Goal: Information Seeking & Learning: Learn about a topic

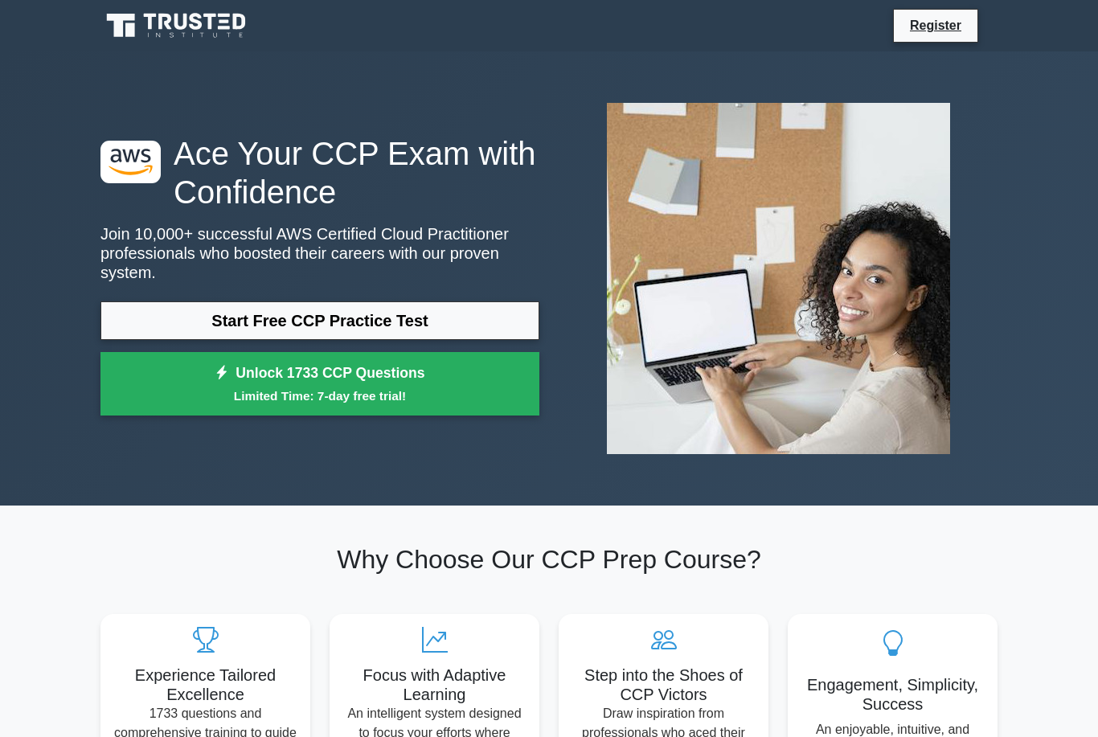
click at [429, 325] on link "Start Free CCP Practice Test" at bounding box center [320, 321] width 439 height 39
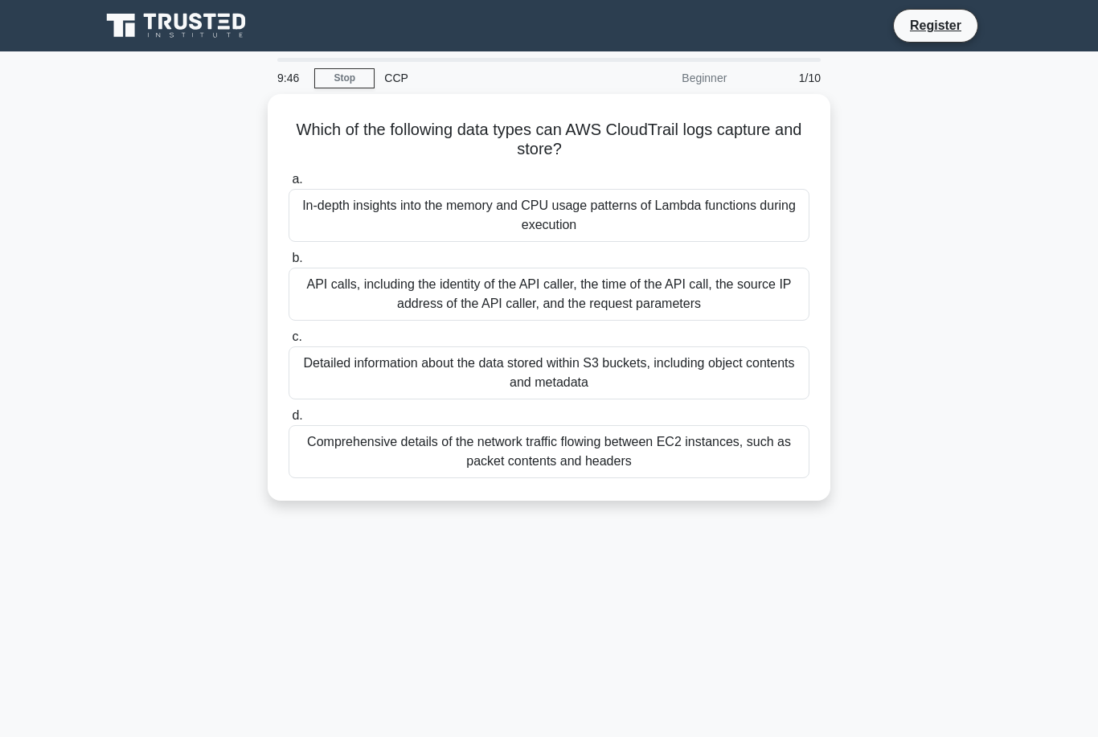
click at [528, 301] on div "API calls, including the identity of the API caller, the time of the API call, …" at bounding box center [549, 294] width 521 height 53
click at [289, 264] on input "b. API calls, including the identity of the API caller, the time of the API cal…" at bounding box center [289, 258] width 0 height 10
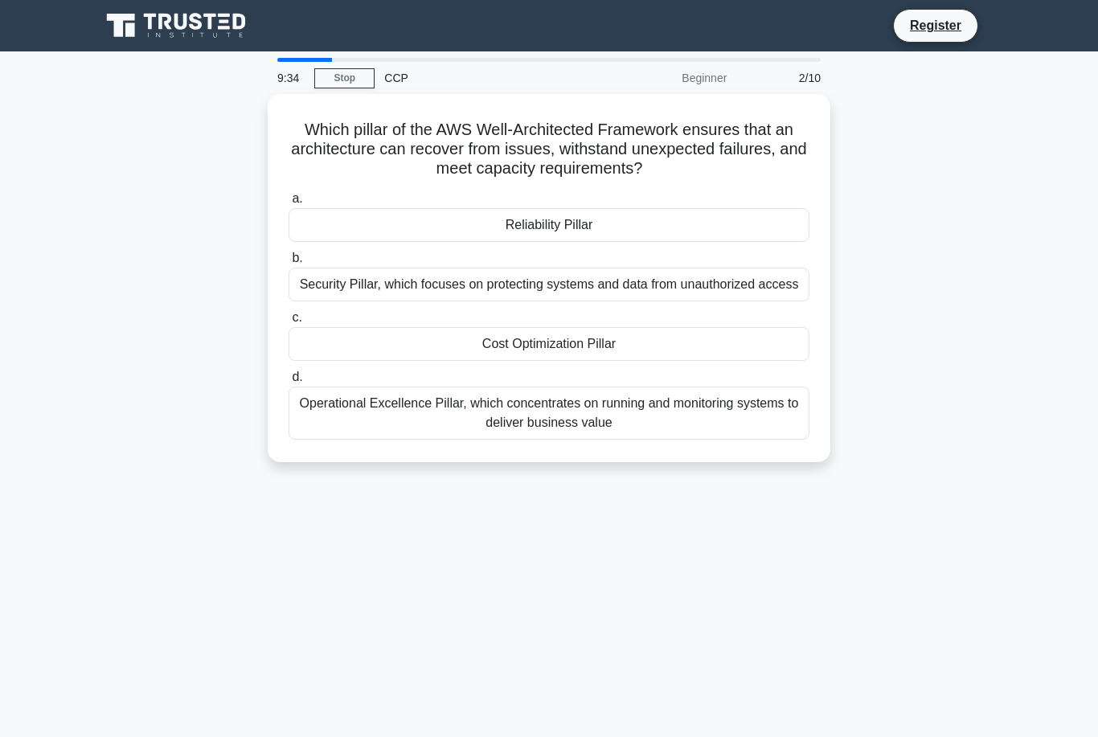
click at [588, 224] on div "Reliability Pillar" at bounding box center [549, 225] width 521 height 34
click at [289, 204] on input "a. Reliability Pillar" at bounding box center [289, 199] width 0 height 10
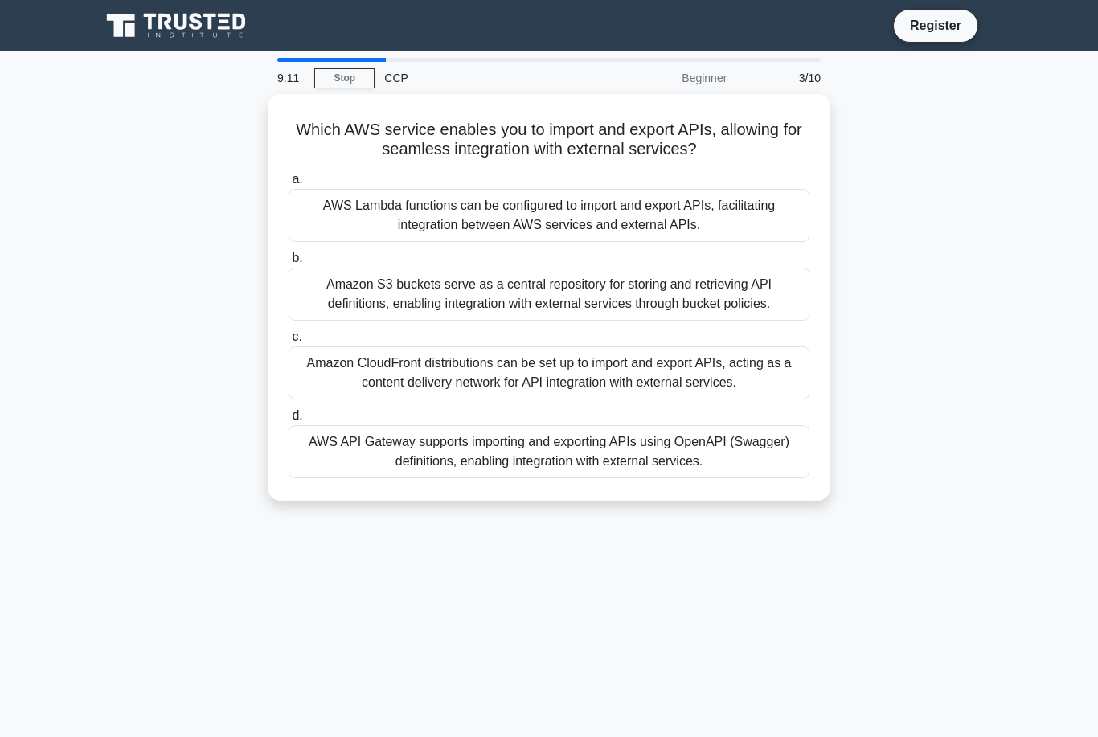
click at [578, 478] on div "AWS API Gateway supports importing and exporting APIs using OpenAPI (Swagger) d…" at bounding box center [549, 451] width 521 height 53
click at [289, 421] on input "d. AWS API Gateway supports importing and exporting APIs using OpenAPI (Swagger…" at bounding box center [289, 416] width 0 height 10
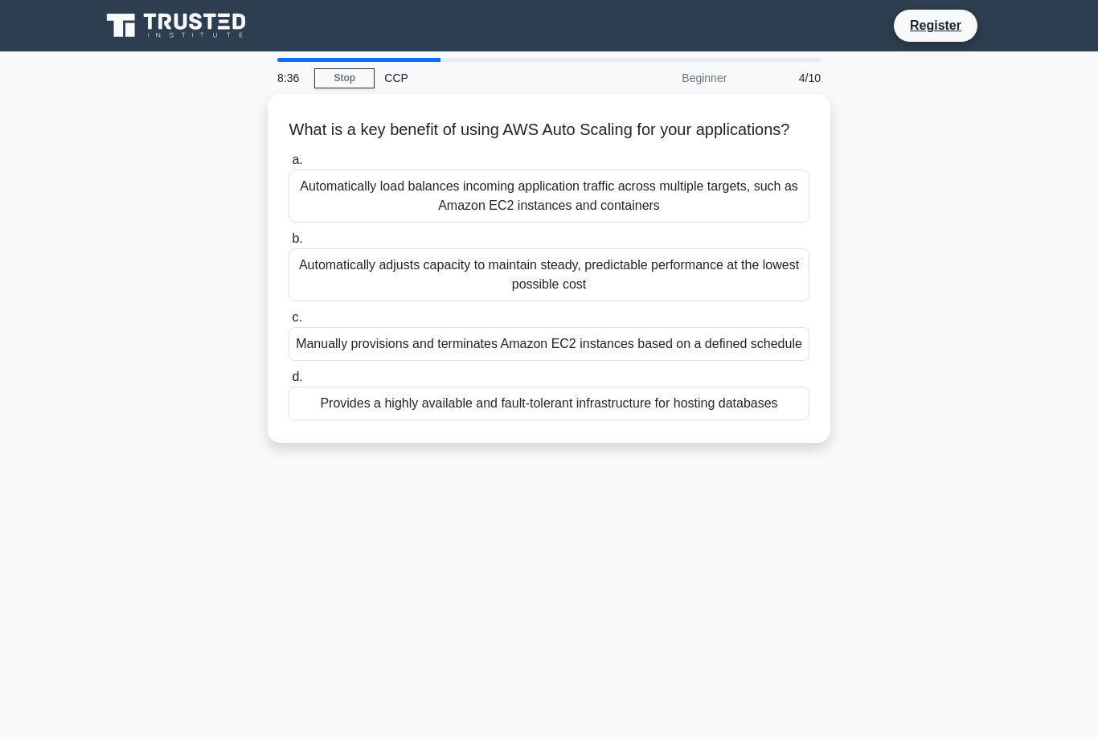
click at [671, 302] on div "Automatically adjusts capacity to maintain steady, predictable performance at t…" at bounding box center [549, 274] width 521 height 53
click at [289, 244] on input "b. Automatically adjusts capacity to maintain steady, predictable performance a…" at bounding box center [289, 239] width 0 height 10
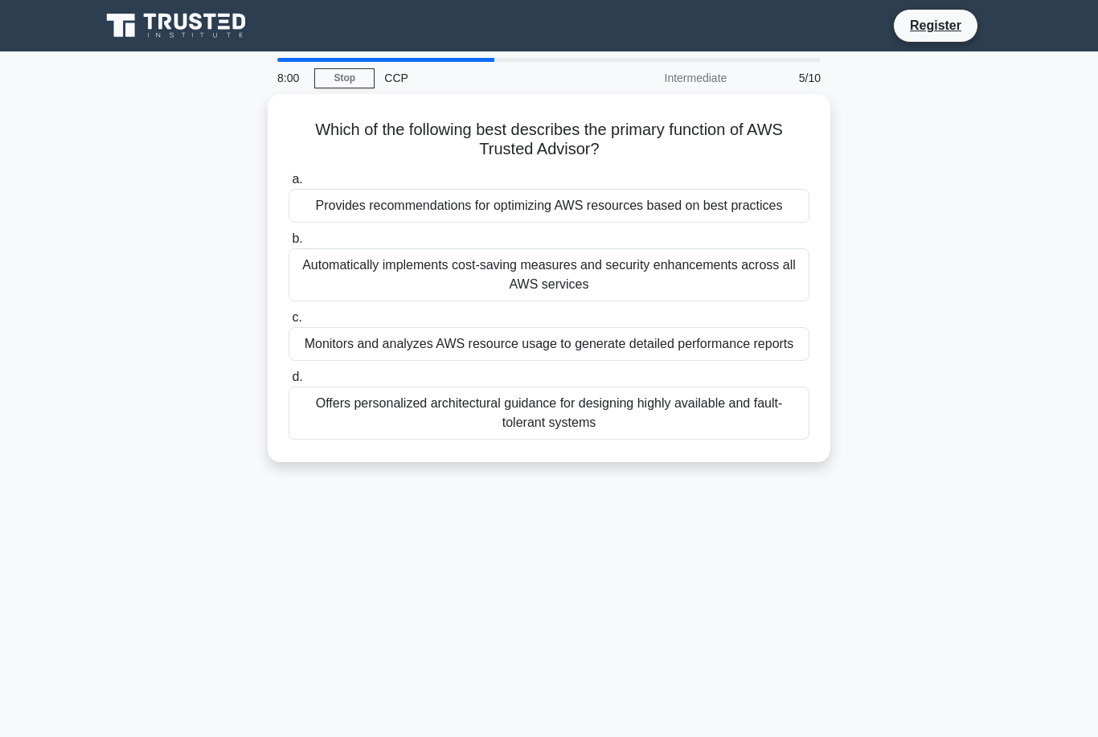
click at [732, 199] on div "Provides recommendations for optimizing AWS resources based on best practices" at bounding box center [549, 206] width 521 height 34
click at [289, 185] on input "a. Provides recommendations for optimizing AWS resources based on best practices" at bounding box center [289, 179] width 0 height 10
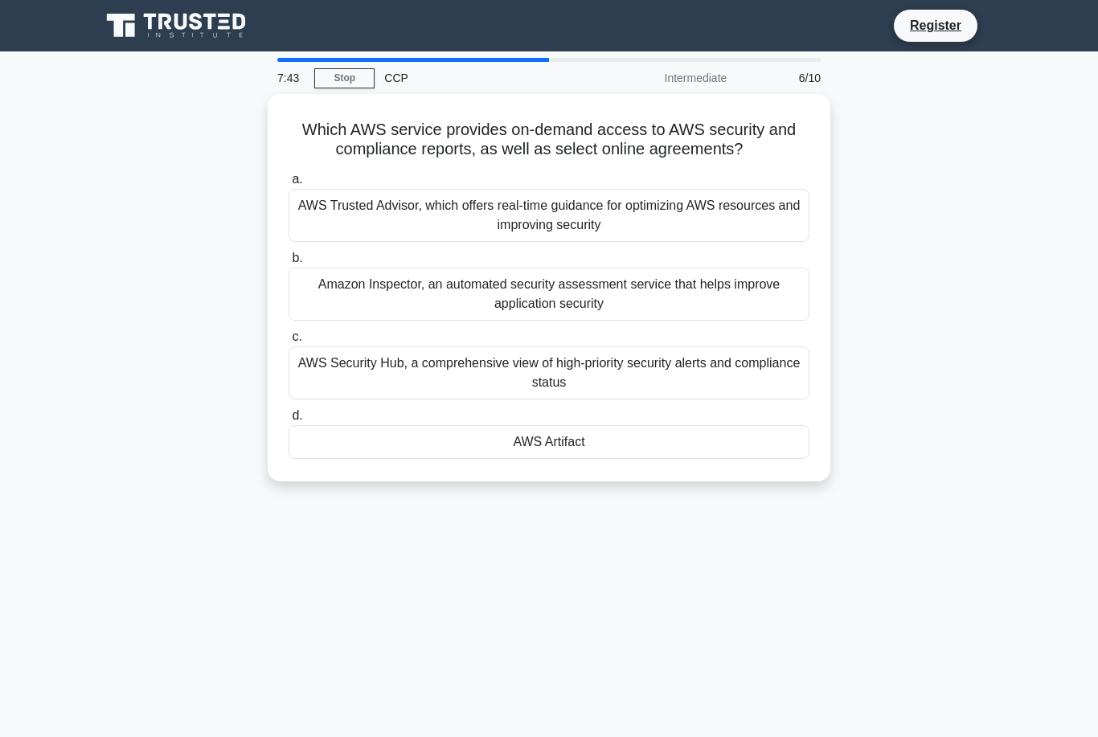
click at [654, 302] on div "Amazon Inspector, an automated security assessment service that helps improve a…" at bounding box center [549, 294] width 521 height 53
click at [289, 264] on input "b. Amazon Inspector, an automated security assessment service that helps improv…" at bounding box center [289, 258] width 0 height 10
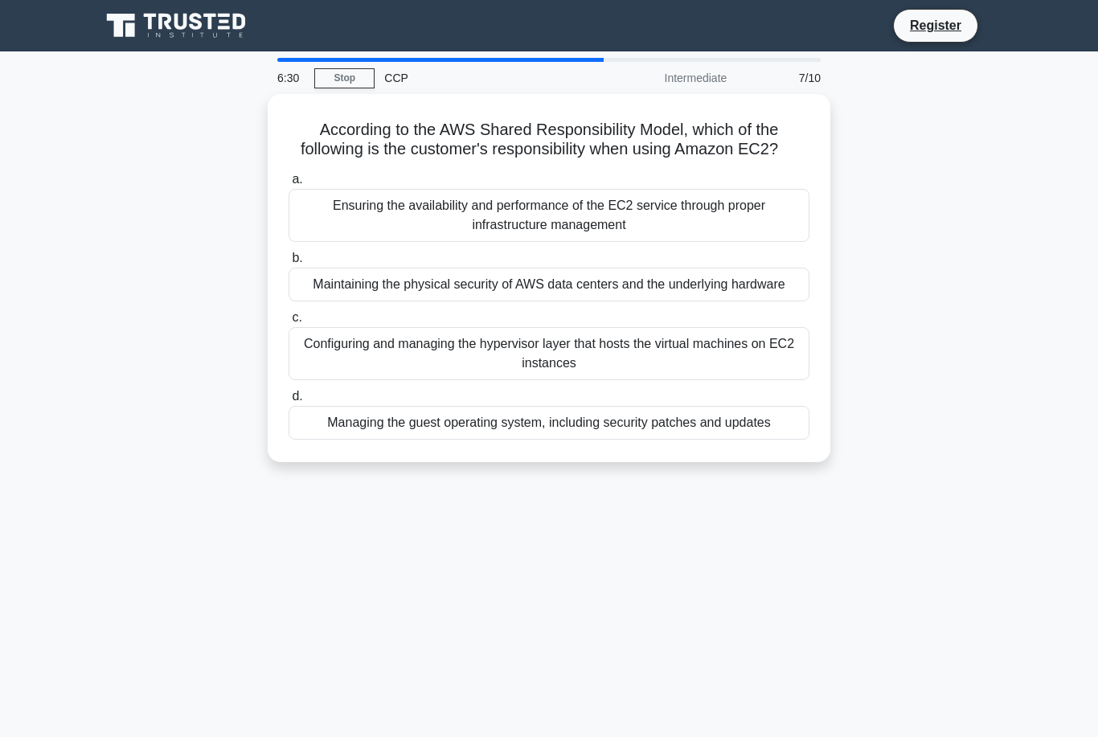
click at [678, 380] on div "Configuring and managing the hypervisor layer that hosts the virtual machines o…" at bounding box center [549, 353] width 521 height 53
click at [289, 323] on input "c. Configuring and managing the hypervisor layer that hosts the virtual machine…" at bounding box center [289, 318] width 0 height 10
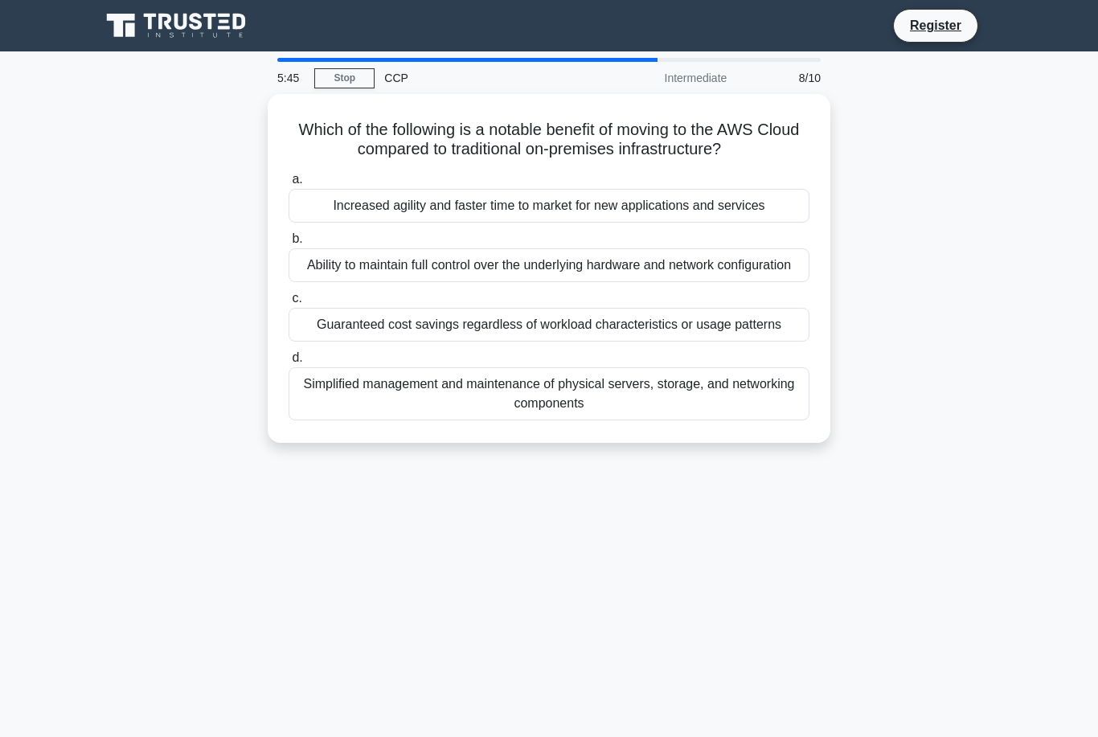
click at [635, 421] on div "Simplified management and maintenance of physical servers, storage, and network…" at bounding box center [549, 393] width 521 height 53
click at [289, 363] on input "d. Simplified management and maintenance of physical servers, storage, and netw…" at bounding box center [289, 358] width 0 height 10
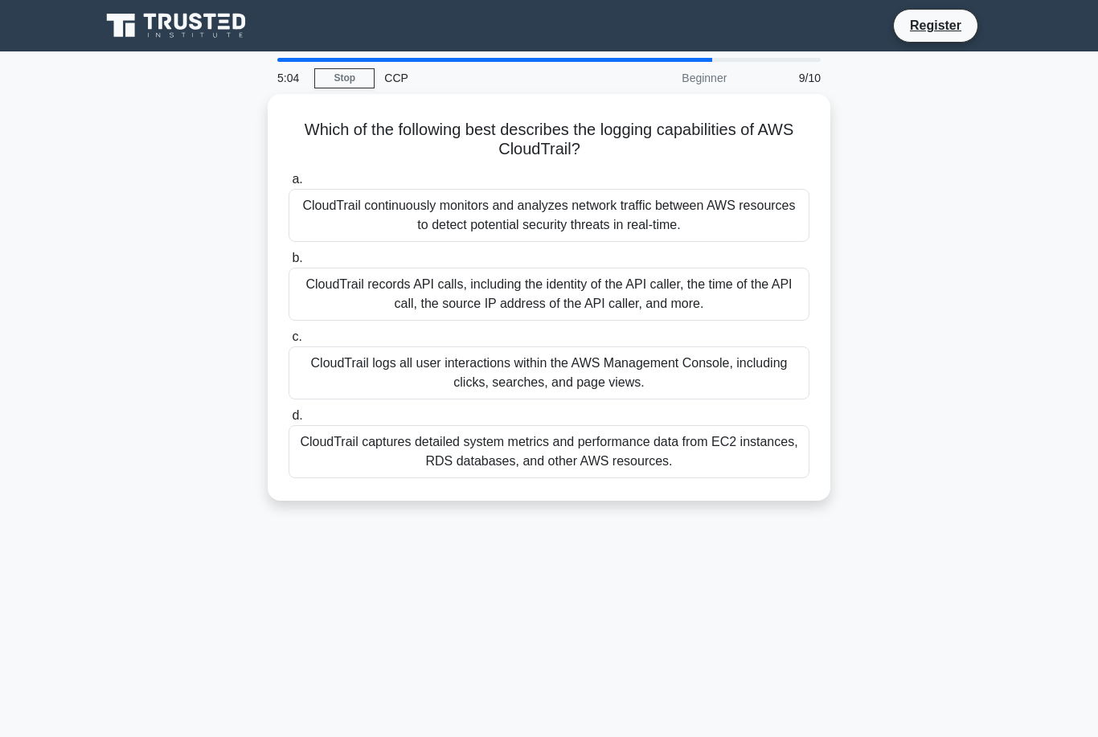
click at [673, 308] on div "CloudTrail records API calls, including the identity of the API caller, the tim…" at bounding box center [549, 294] width 521 height 53
click at [289, 264] on input "b. CloudTrail records API calls, including the identity of the API caller, the …" at bounding box center [289, 258] width 0 height 10
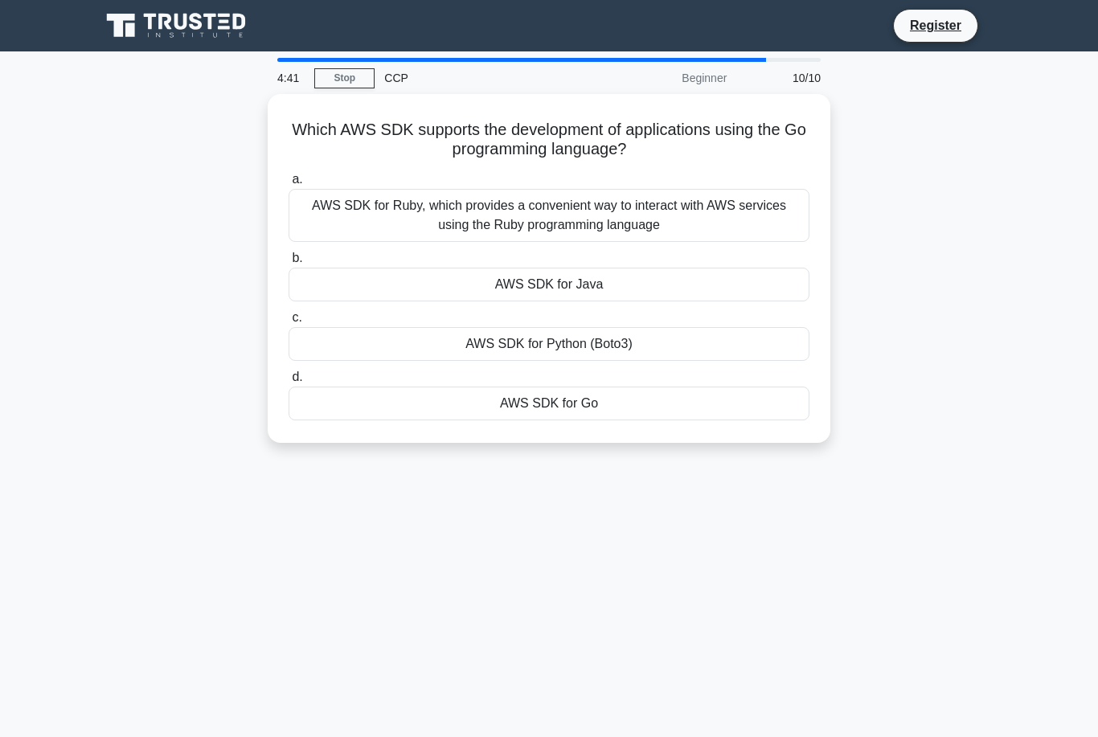
click at [650, 405] on div "AWS SDK for Go" at bounding box center [549, 404] width 521 height 34
click at [289, 383] on input "d. AWS SDK for Go" at bounding box center [289, 377] width 0 height 10
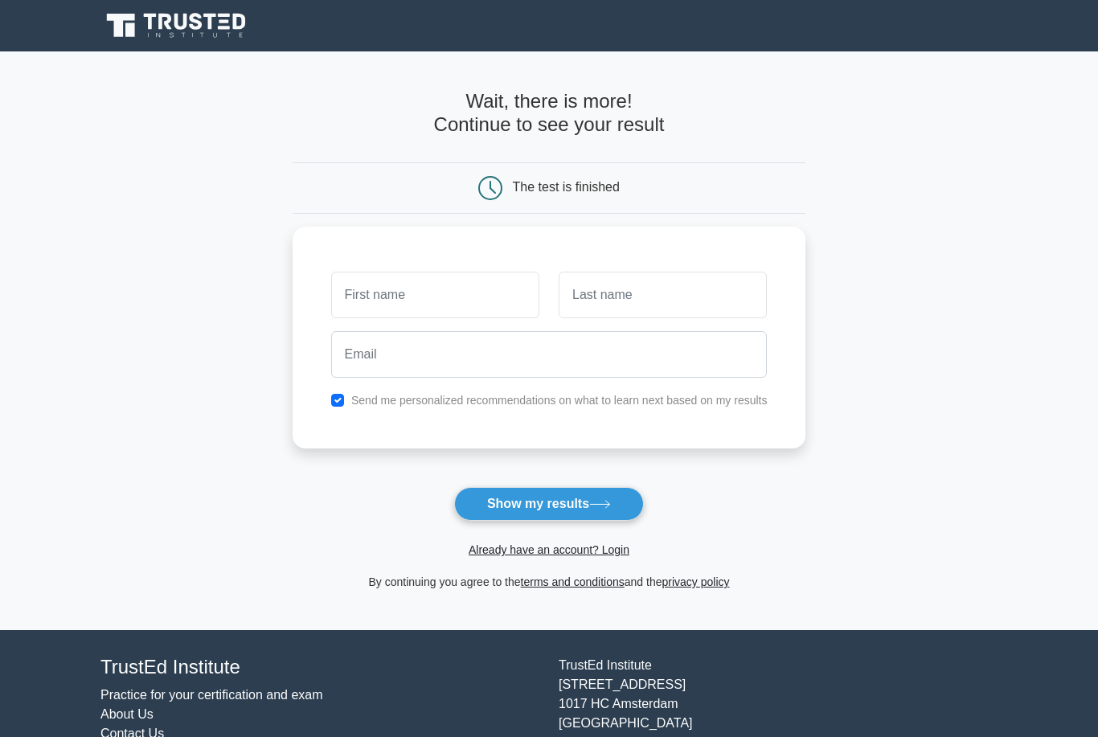
click at [498, 305] on input "text" at bounding box center [435, 295] width 208 height 47
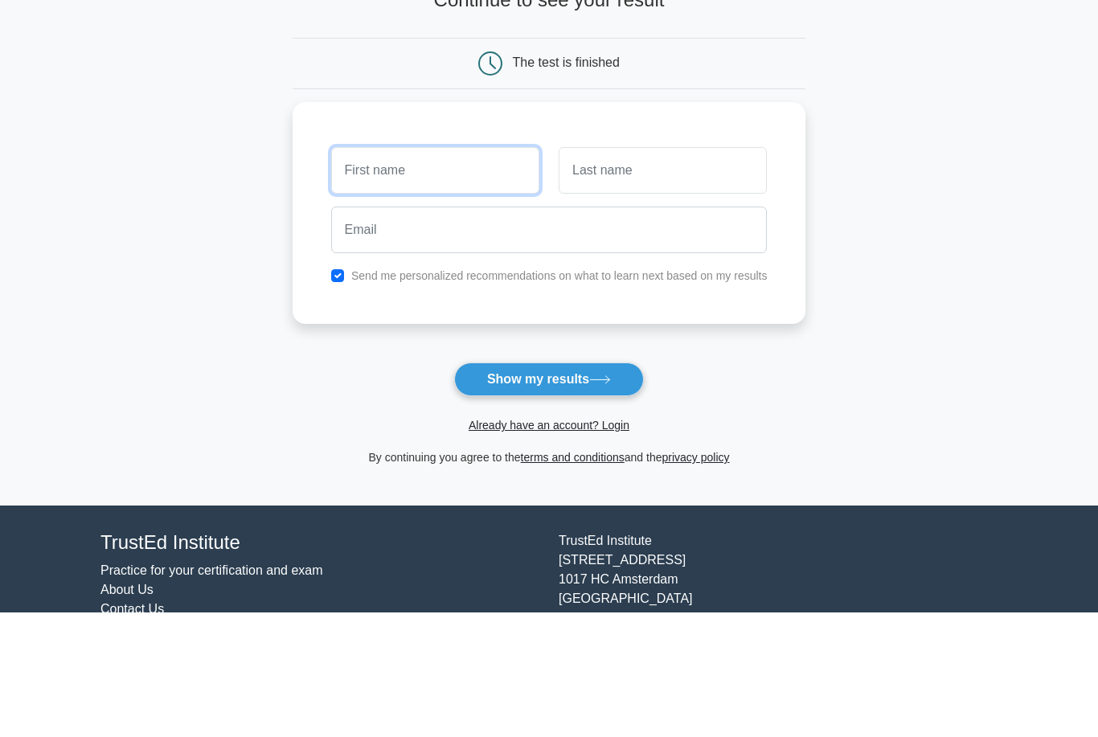
type input "Patricia"
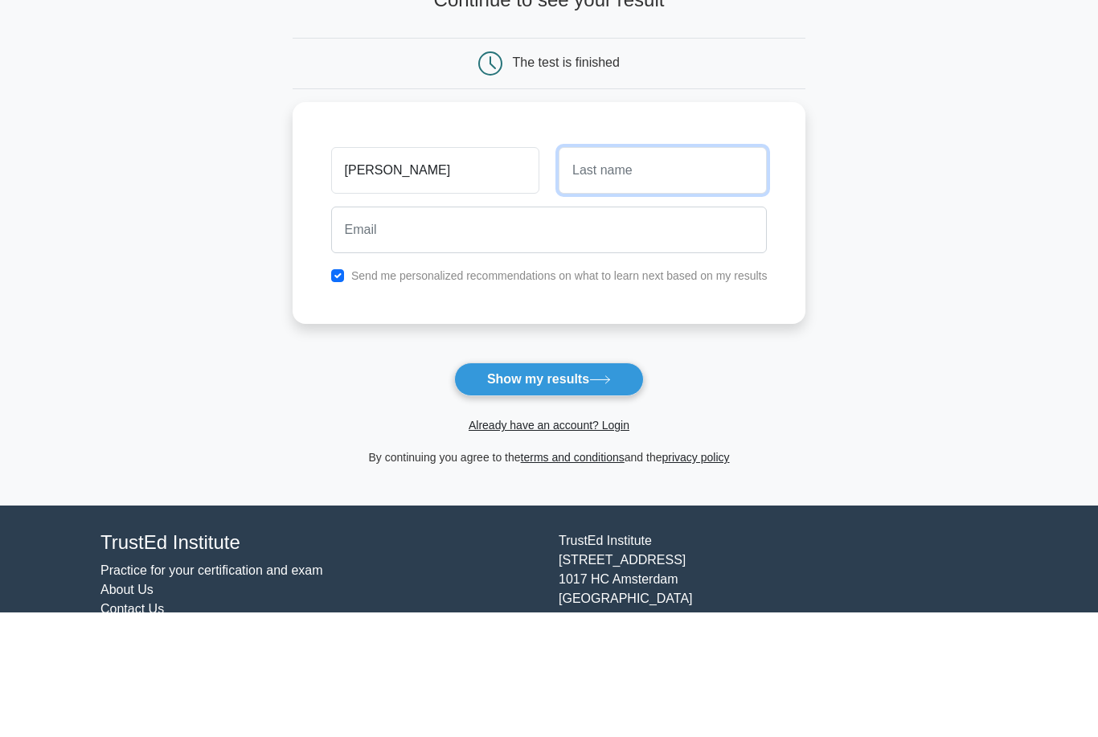
type input "Gañán"
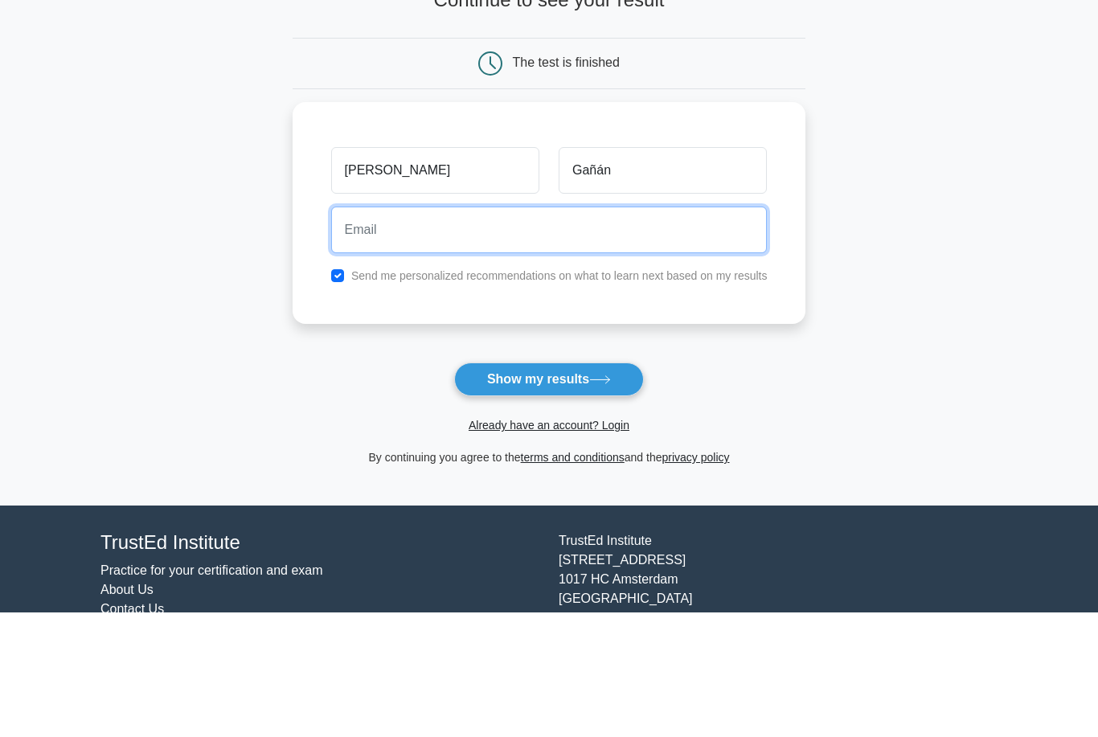
type input "gapattri@hotmail.com"
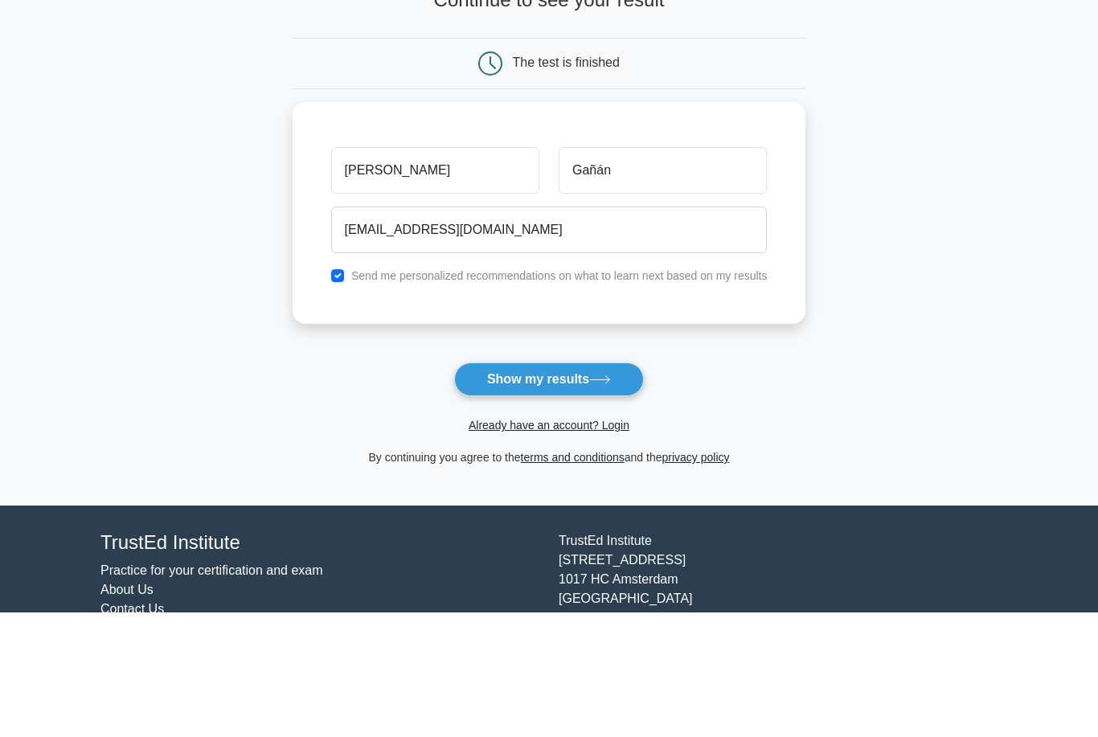
scroll to position [68, 0]
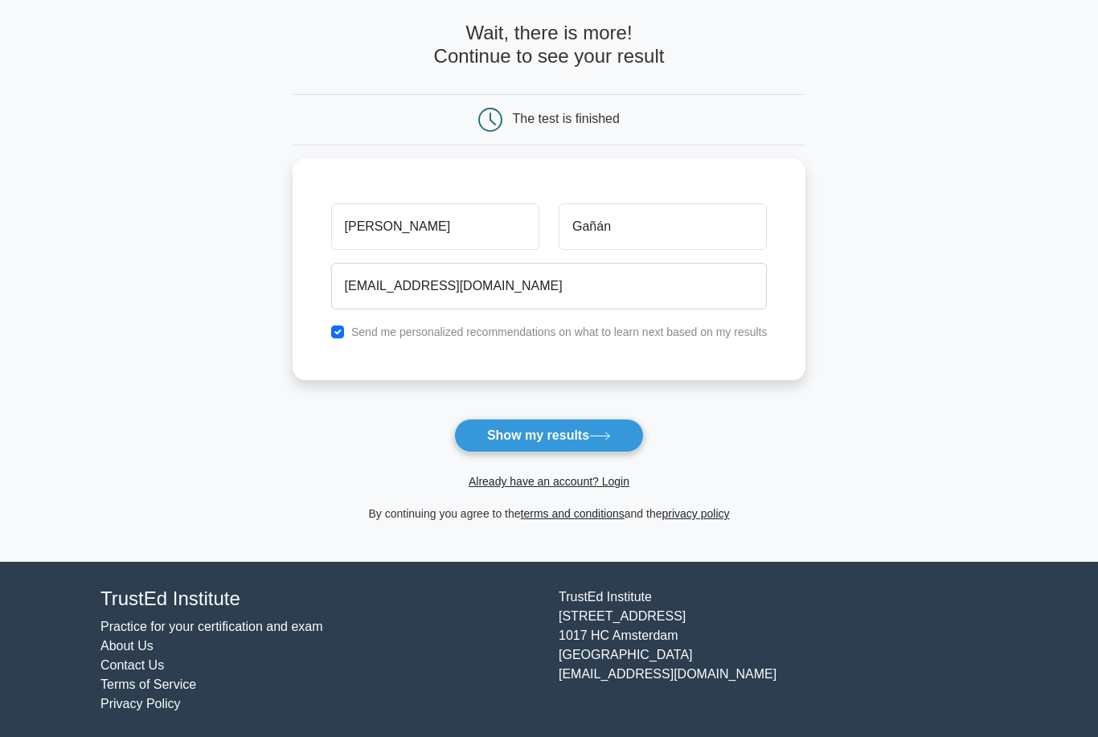
click at [573, 441] on button "Show my results" at bounding box center [549, 436] width 190 height 34
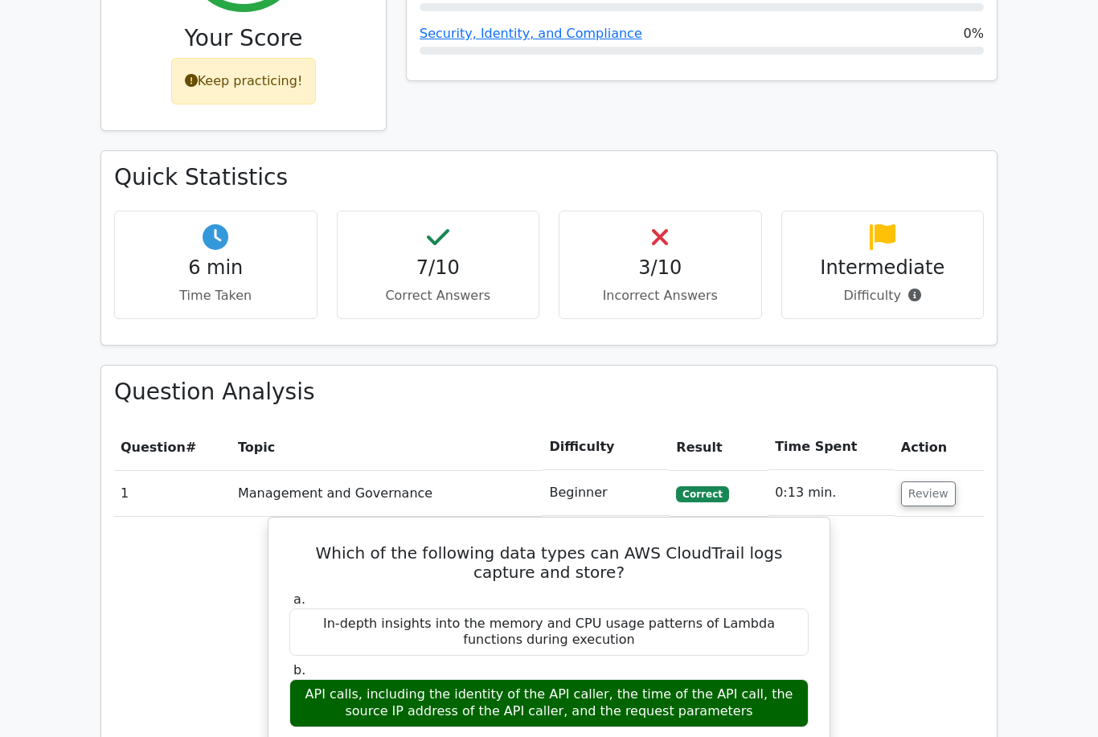
scroll to position [733, 0]
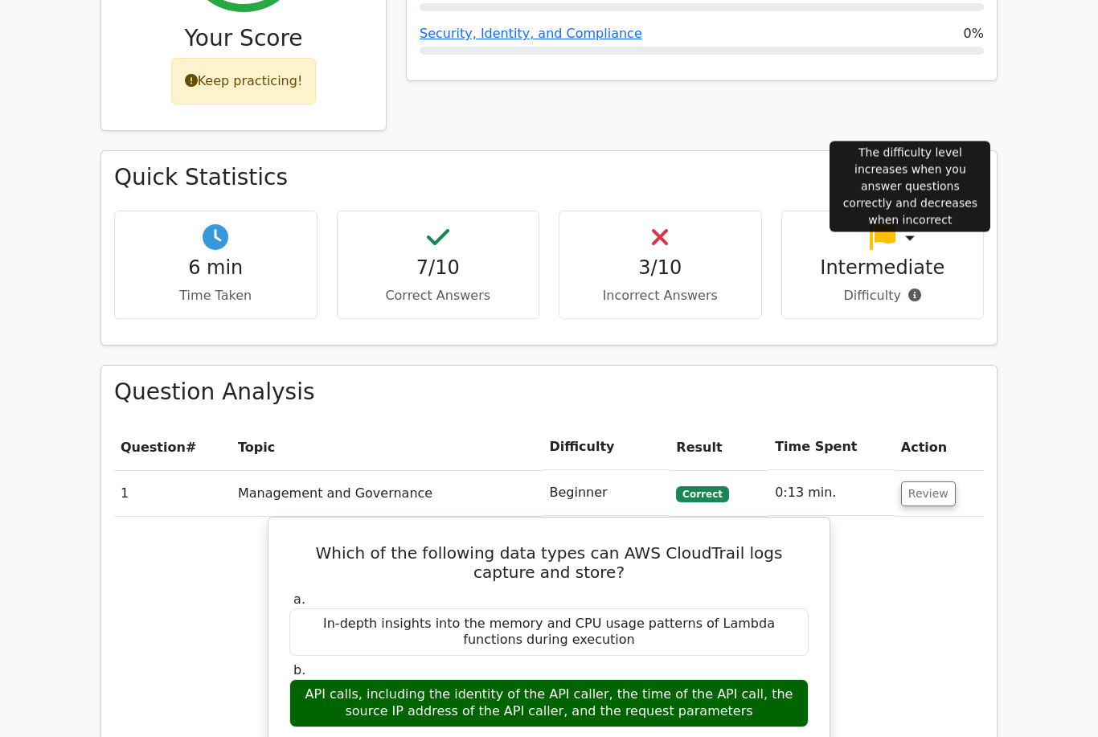
click at [912, 289] on icon at bounding box center [915, 295] width 13 height 13
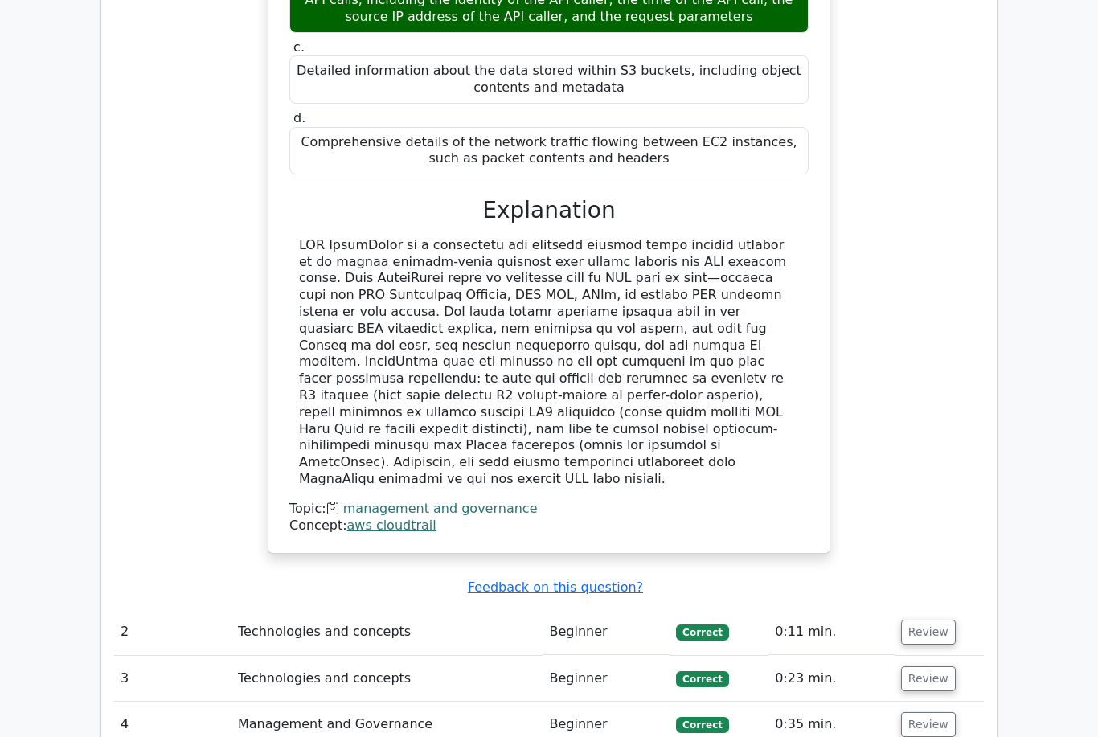
scroll to position [1431, 0]
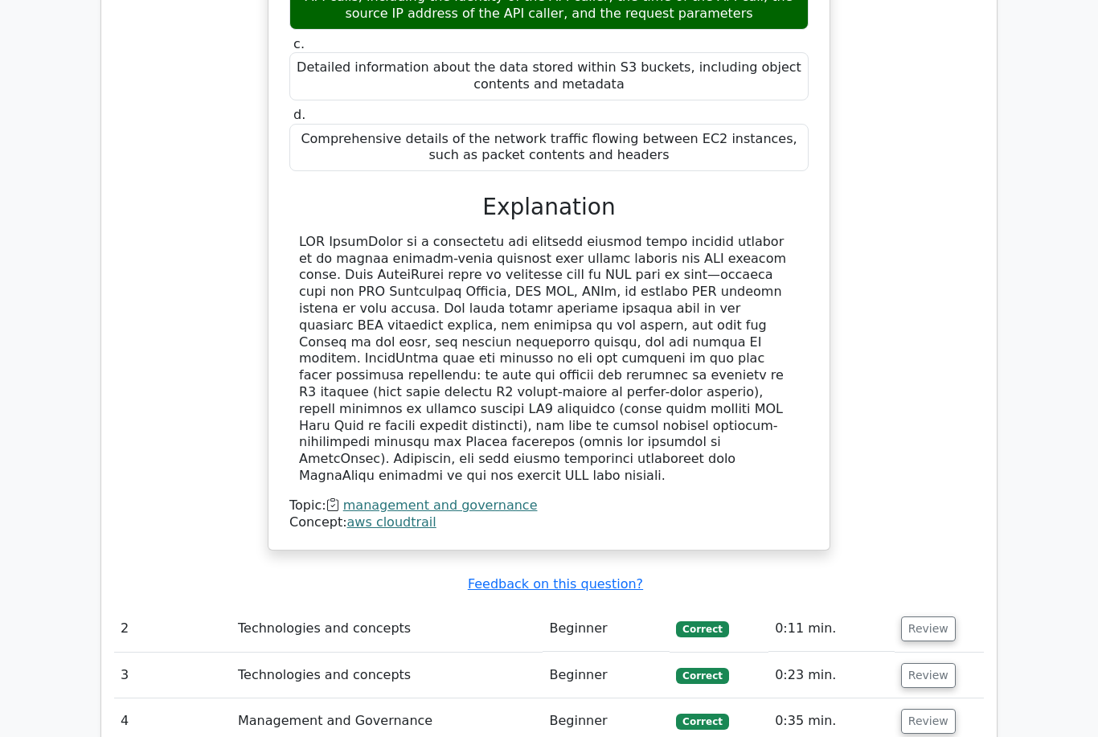
click at [634, 607] on td "Beginner" at bounding box center [606, 630] width 127 height 46
click at [922, 618] on button "Review" at bounding box center [928, 630] width 55 height 25
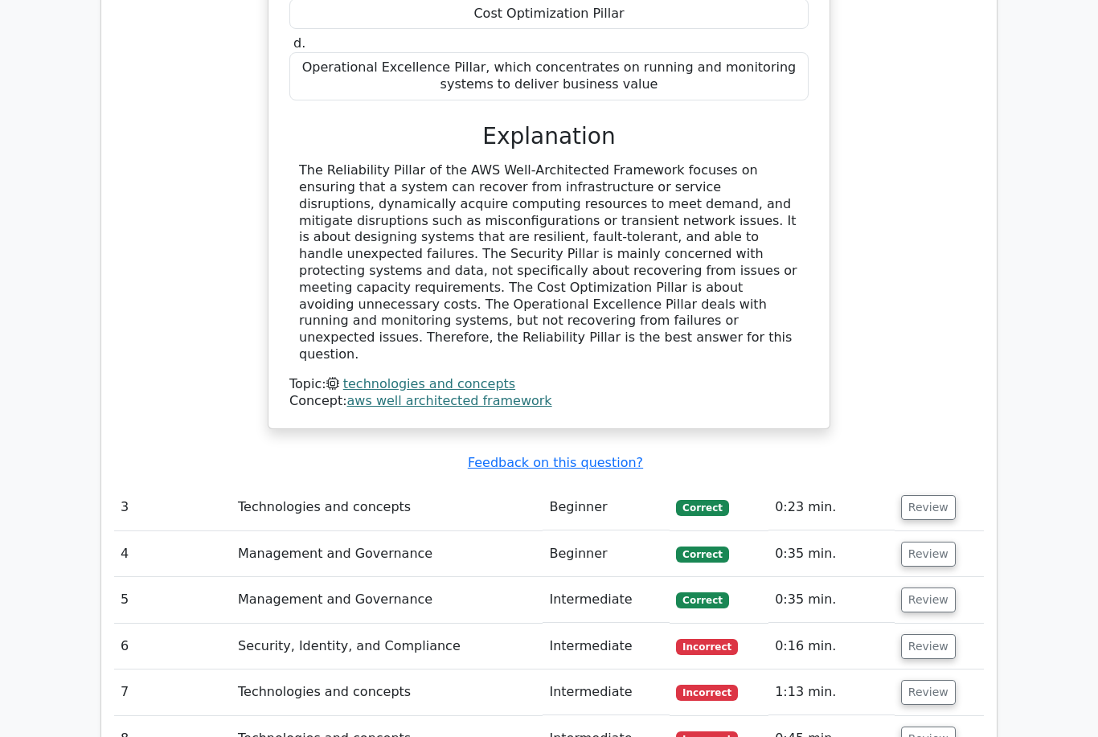
scroll to position [2322, 0]
click at [934, 495] on button "Review" at bounding box center [928, 507] width 55 height 25
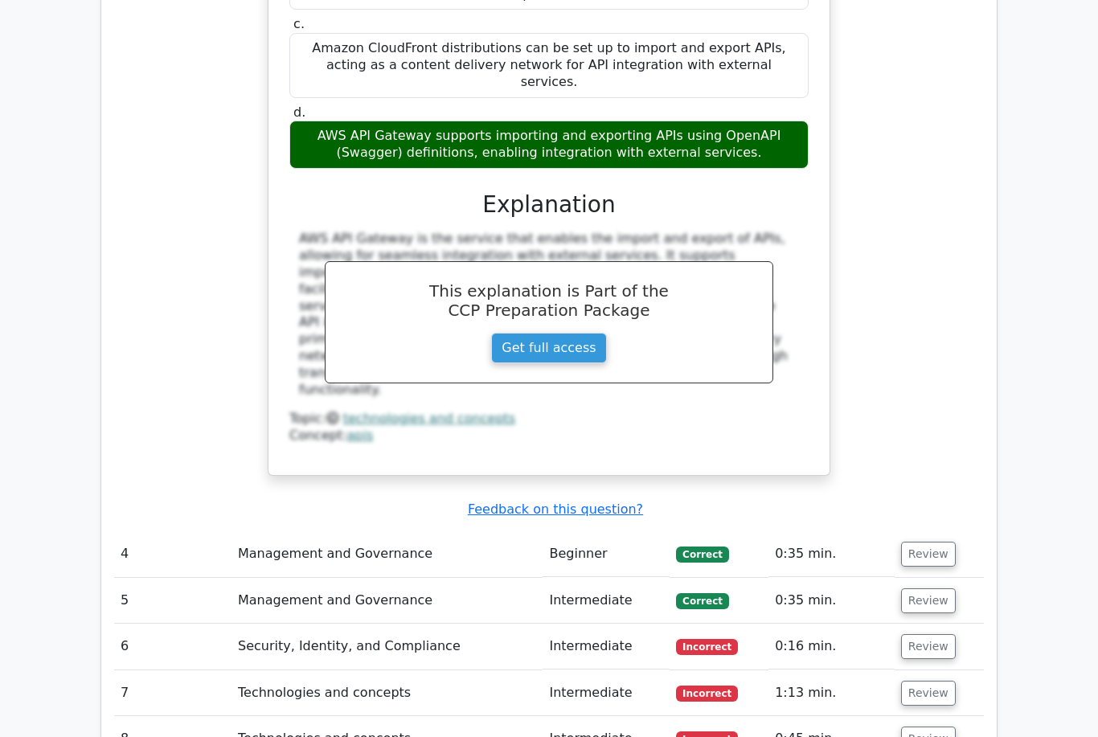
scroll to position [3071, 0]
click at [918, 542] on button "Review" at bounding box center [928, 554] width 55 height 25
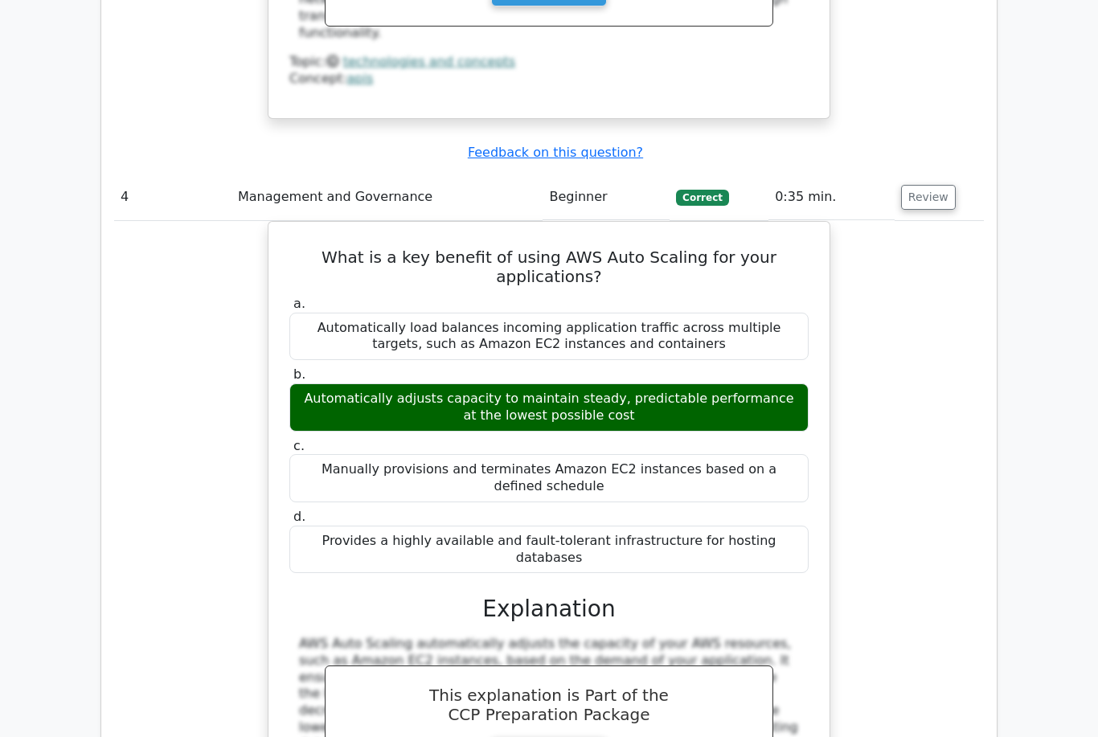
scroll to position [3425, 0]
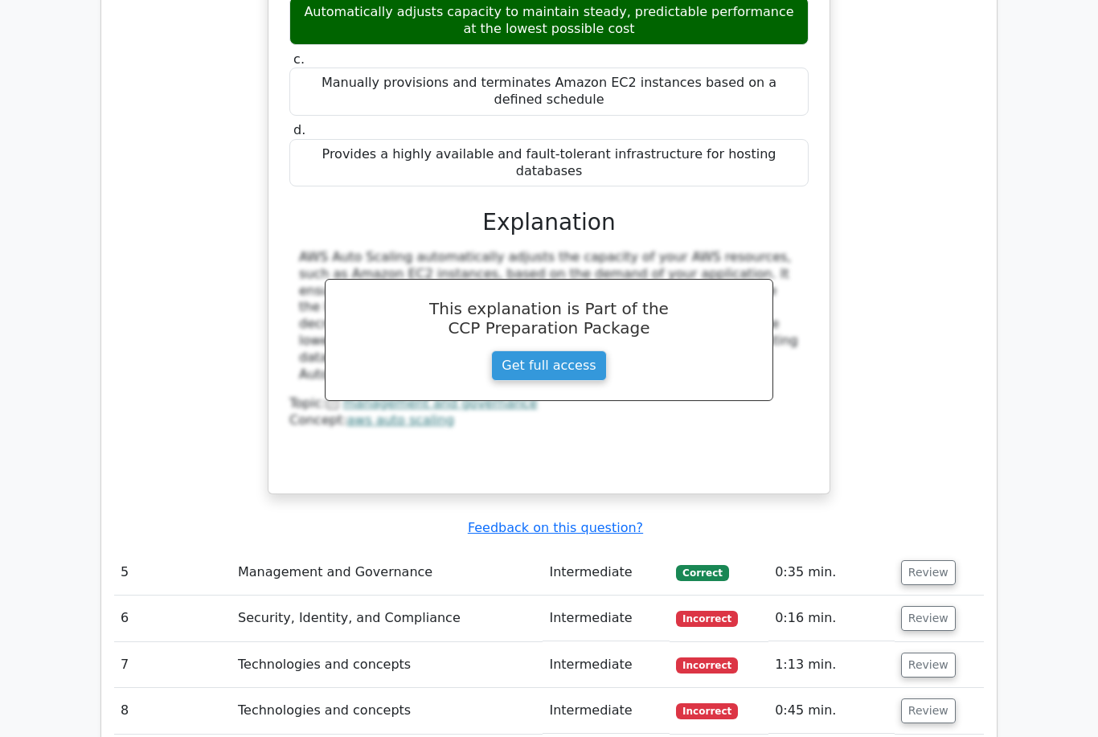
click at [930, 561] on button "Review" at bounding box center [928, 573] width 55 height 25
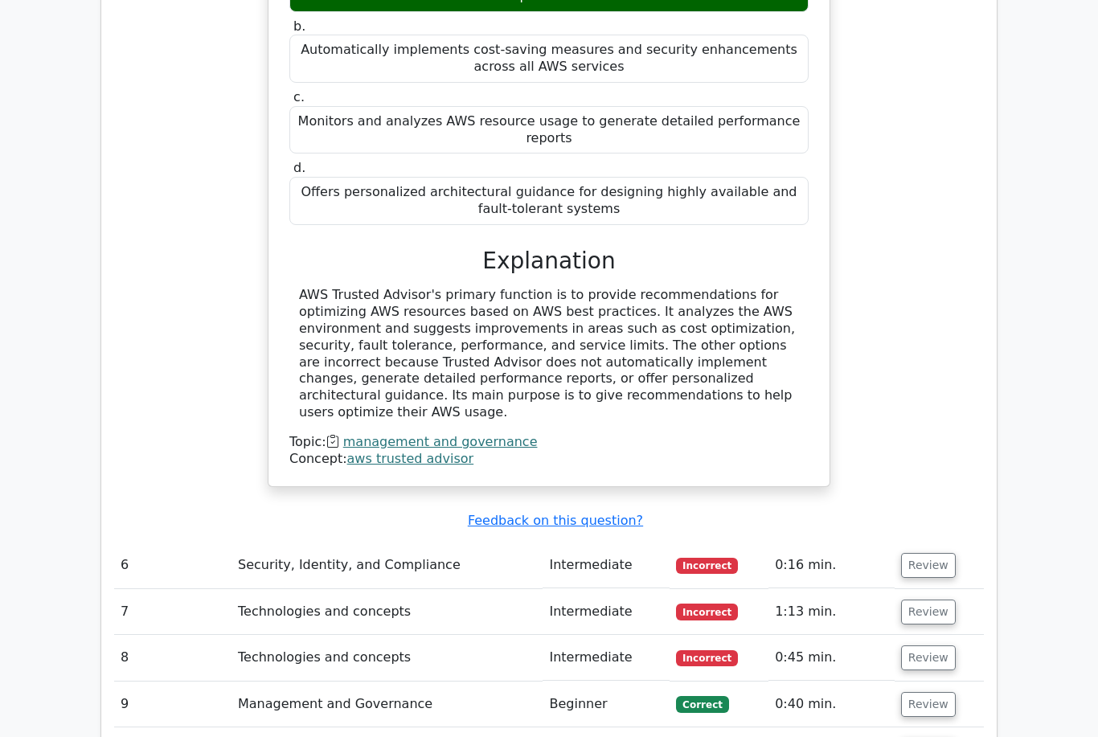
scroll to position [4539, 0]
click at [935, 553] on button "Review" at bounding box center [928, 565] width 55 height 25
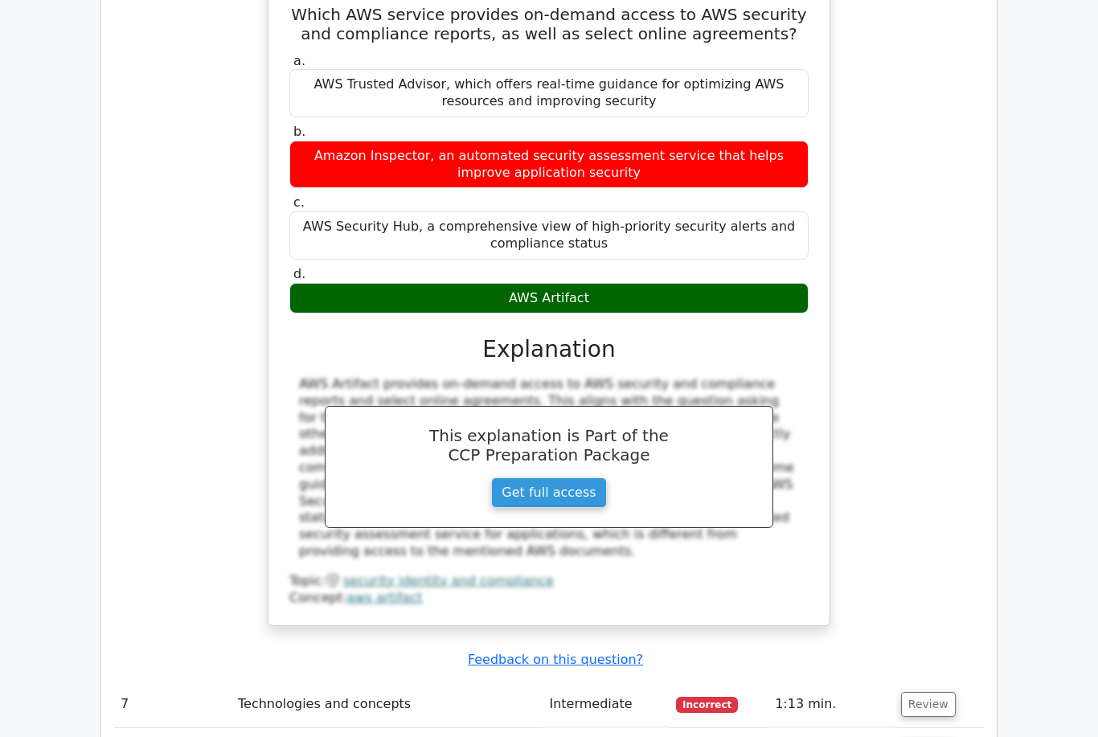
scroll to position [5171, 0]
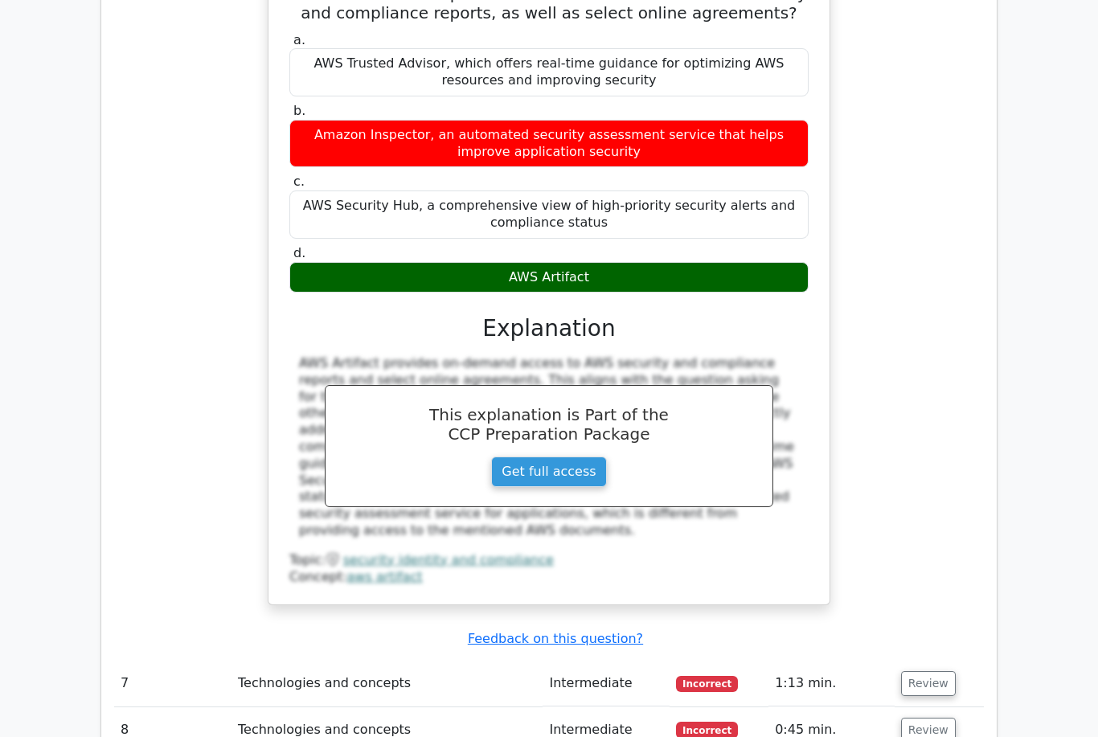
click at [930, 671] on button "Review" at bounding box center [928, 683] width 55 height 25
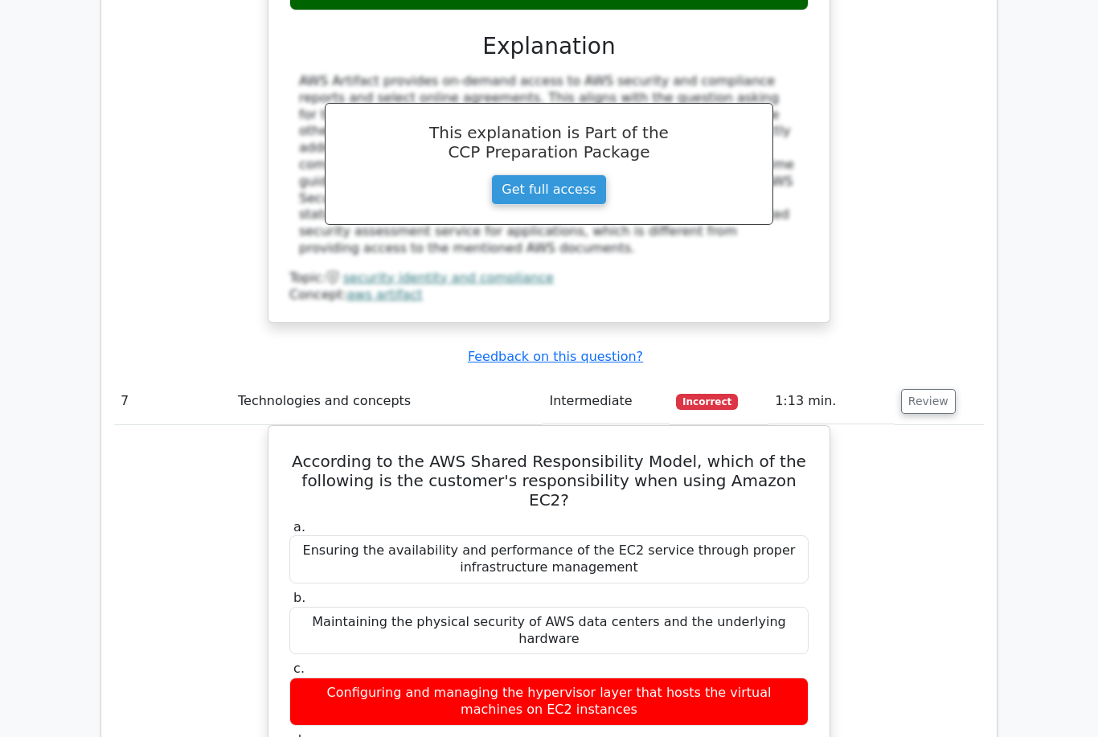
scroll to position [5451, 0]
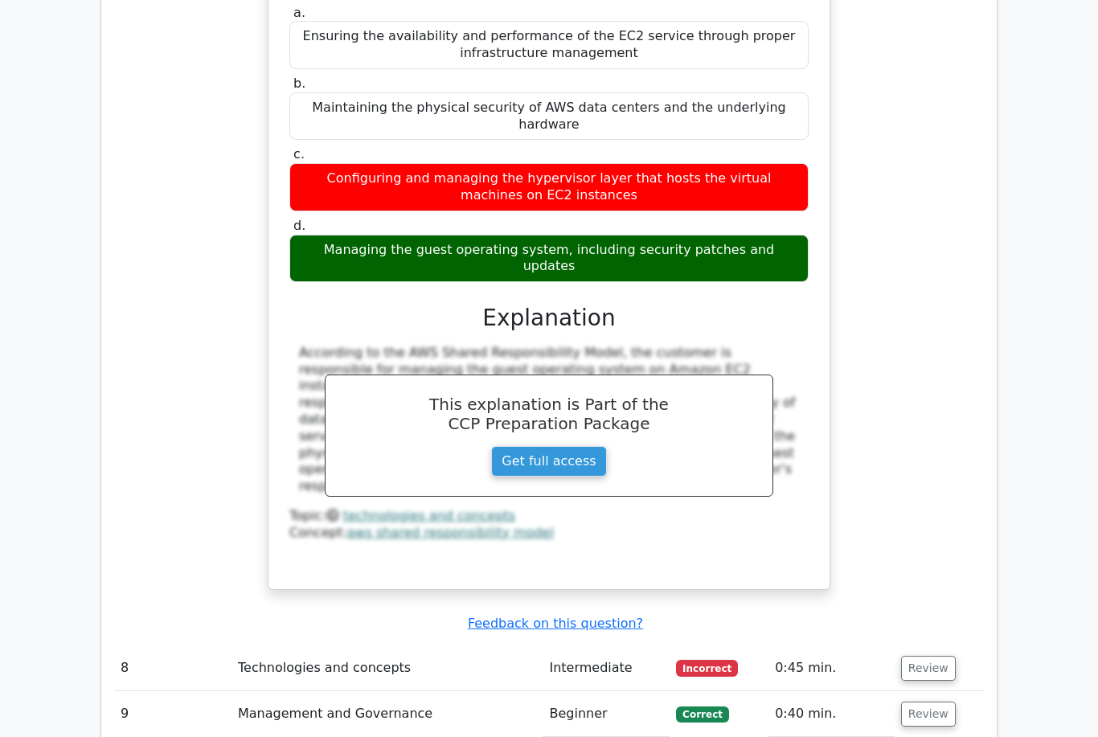
click at [930, 657] on button "Review" at bounding box center [928, 669] width 55 height 25
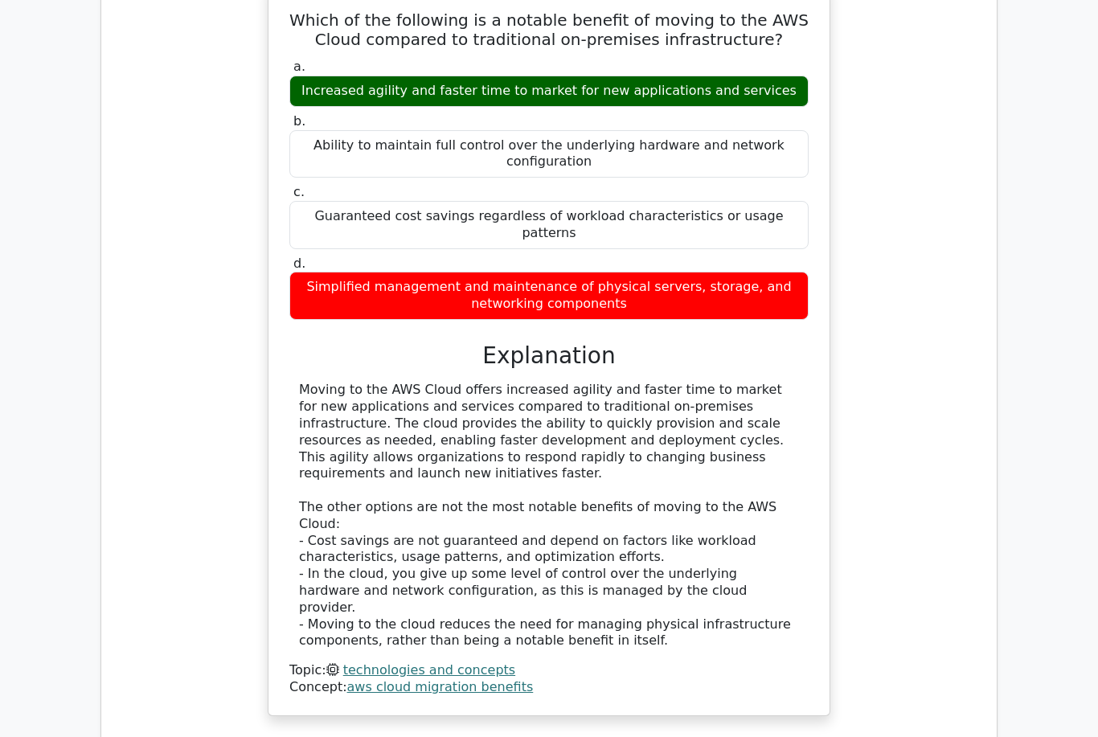
scroll to position [6693, 0]
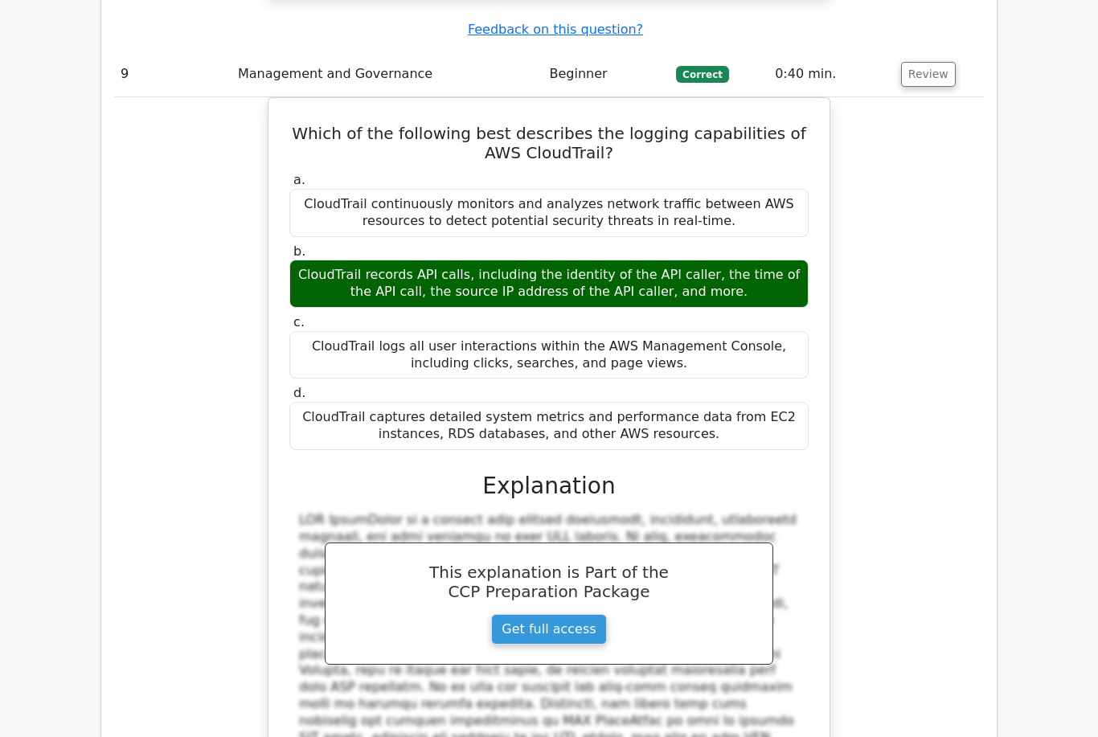
scroll to position [7396, 0]
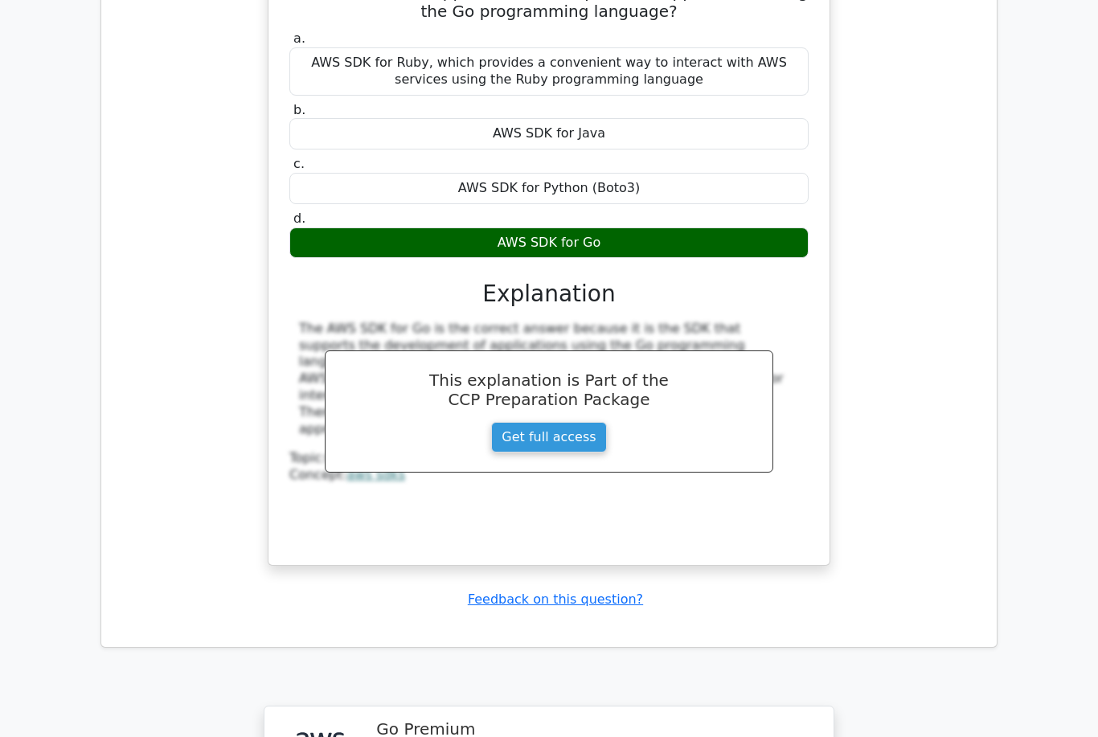
scroll to position [8405, 0]
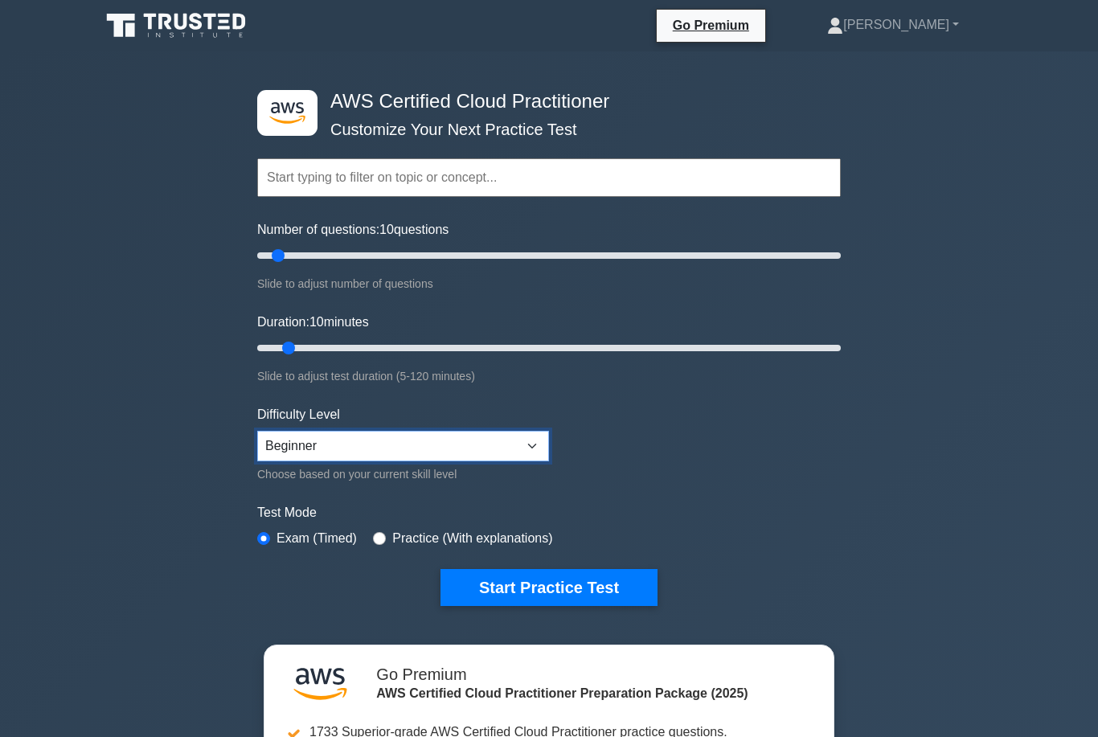
click at [528, 440] on select "Beginner Intermediate Expert" at bounding box center [403, 446] width 292 height 31
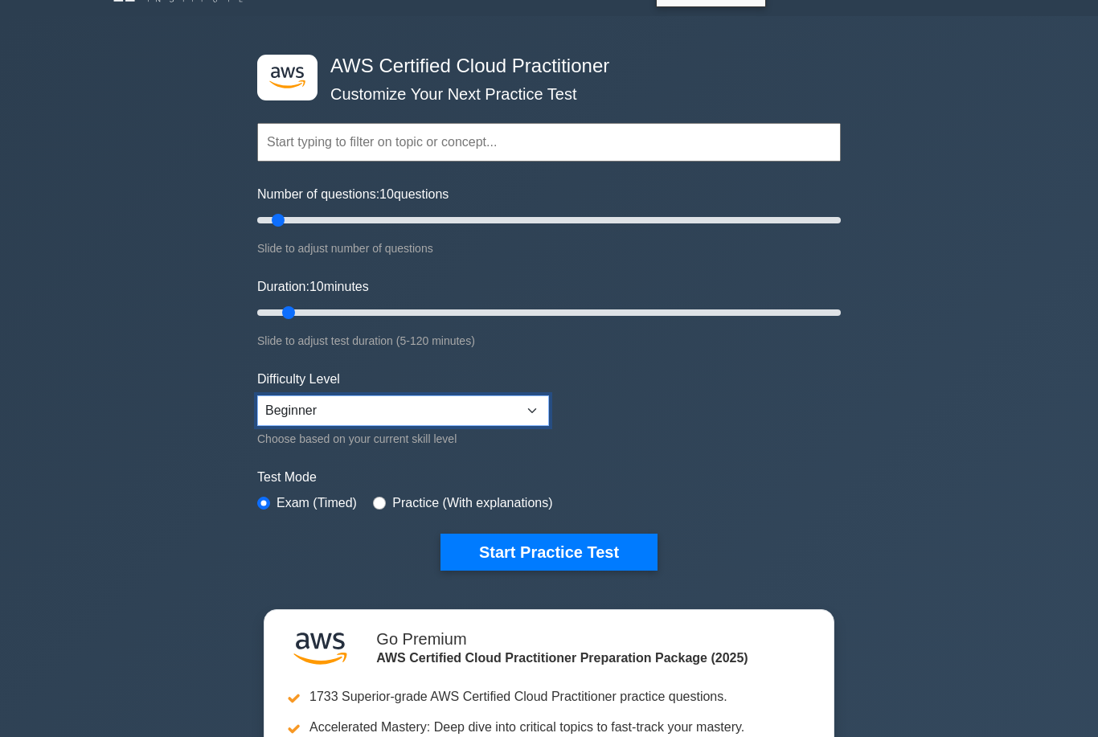
scroll to position [35, 0]
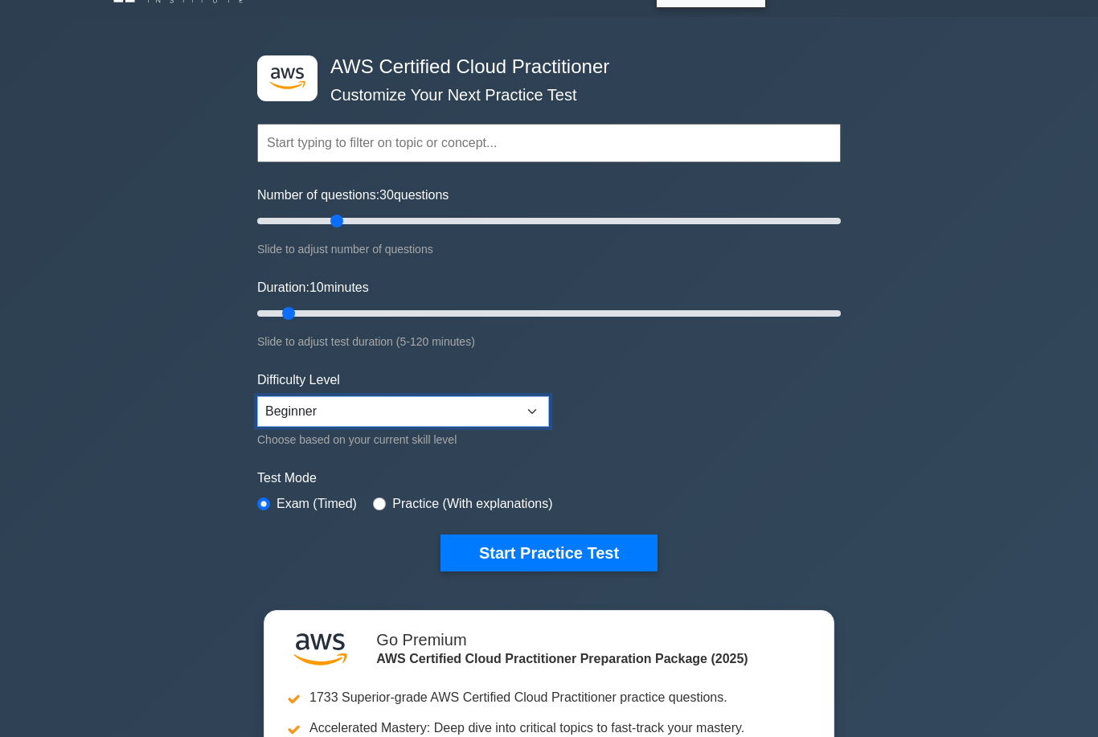
type input "30"
click at [298, 319] on input "Duration: 10 minutes" at bounding box center [549, 313] width 584 height 19
type input "25"
click at [547, 556] on button "Start Practice Test" at bounding box center [549, 553] width 217 height 37
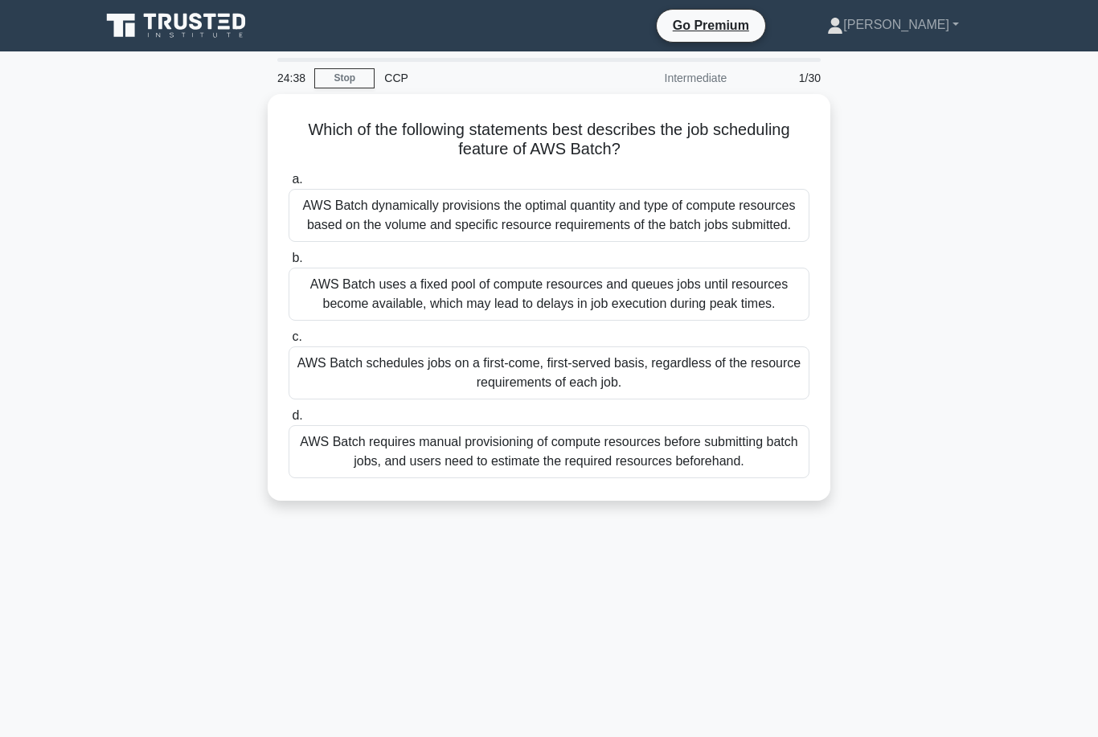
click at [706, 233] on div "AWS Batch dynamically provisions the optimal quantity and type of compute resou…" at bounding box center [549, 215] width 521 height 53
click at [289, 185] on input "a. AWS Batch dynamically provisions the optimal quantity and type of compute re…" at bounding box center [289, 179] width 0 height 10
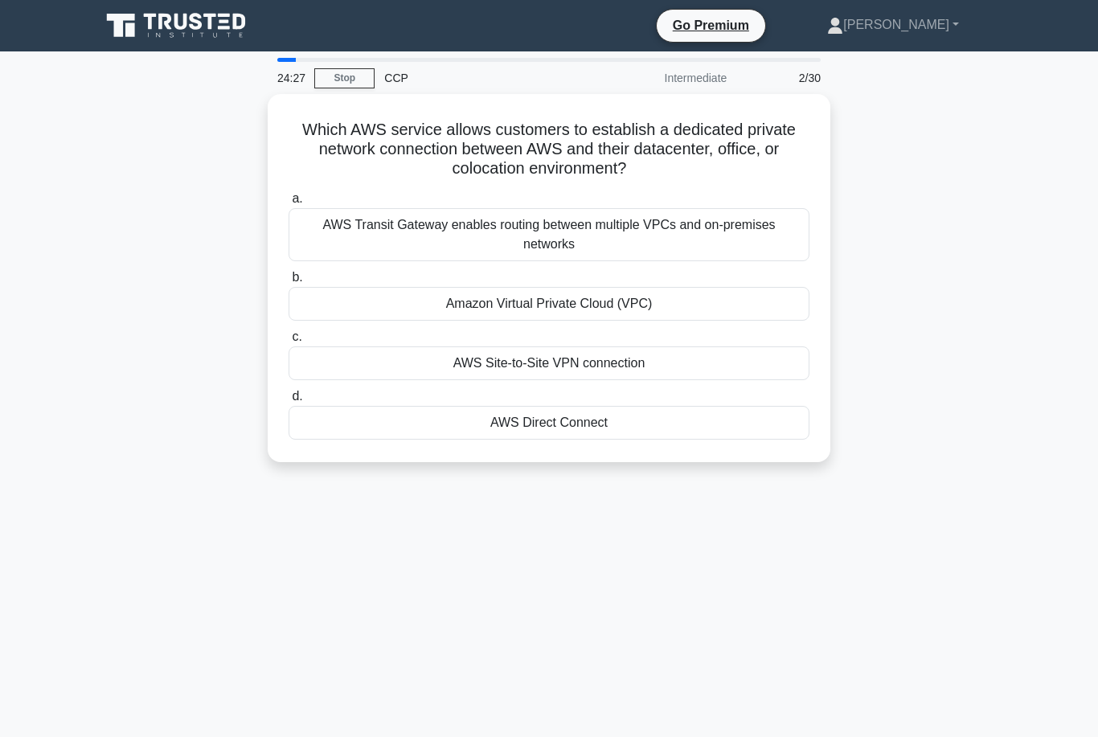
click at [624, 423] on div "AWS Direct Connect" at bounding box center [549, 423] width 521 height 34
click at [289, 402] on input "d. AWS Direct Connect" at bounding box center [289, 397] width 0 height 10
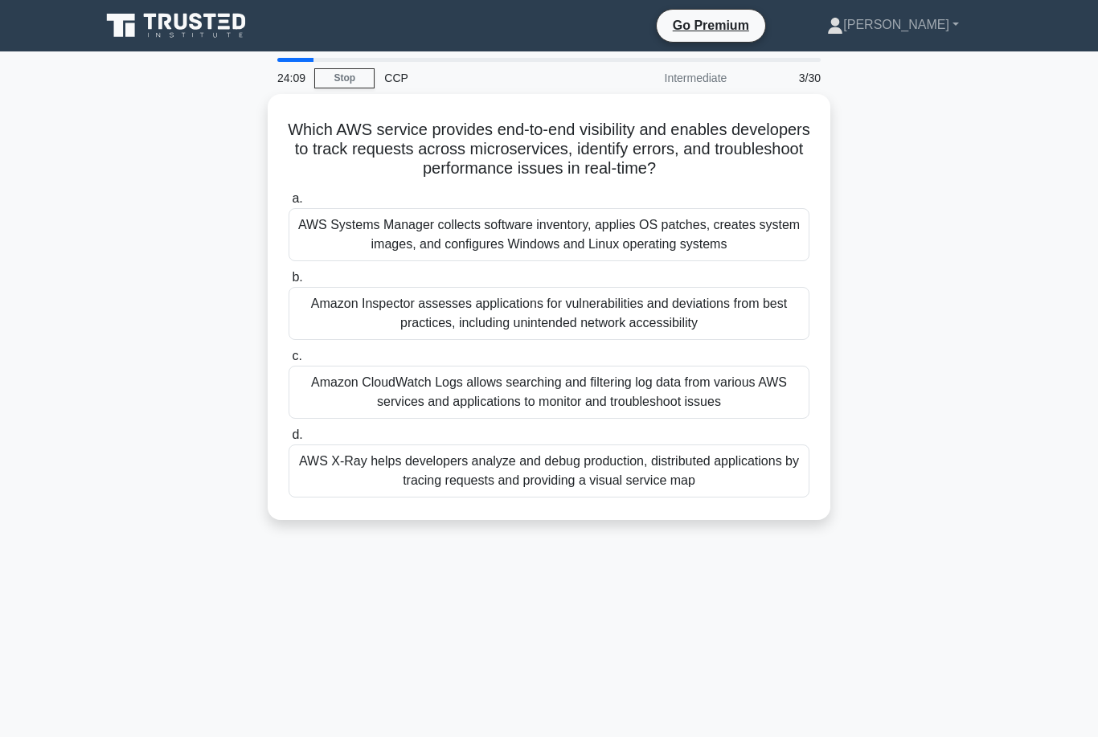
click at [618, 392] on div "Amazon CloudWatch Logs allows searching and filtering log data from various AWS…" at bounding box center [549, 392] width 521 height 53
click at [289, 362] on input "c. Amazon CloudWatch Logs allows searching and filtering log data from various …" at bounding box center [289, 356] width 0 height 10
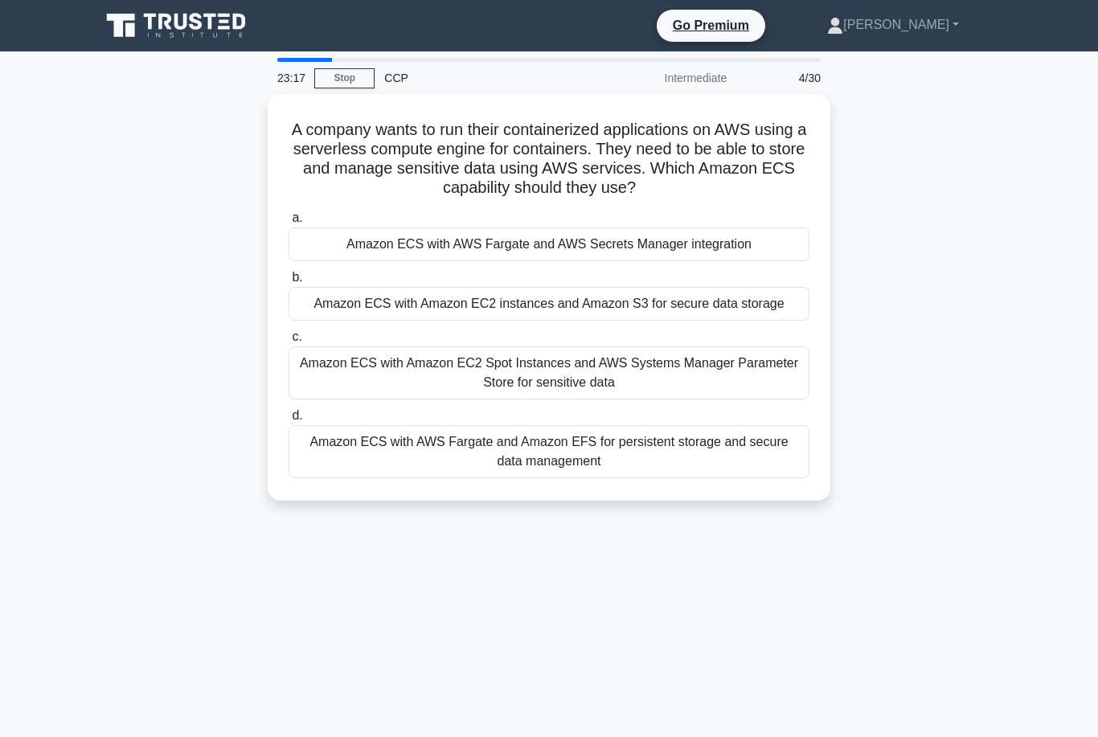
click at [678, 243] on div "Amazon ECS with AWS Fargate and AWS Secrets Manager integration" at bounding box center [549, 245] width 521 height 34
click at [289, 224] on input "a. Amazon ECS with AWS Fargate and AWS Secrets Manager integration" at bounding box center [289, 218] width 0 height 10
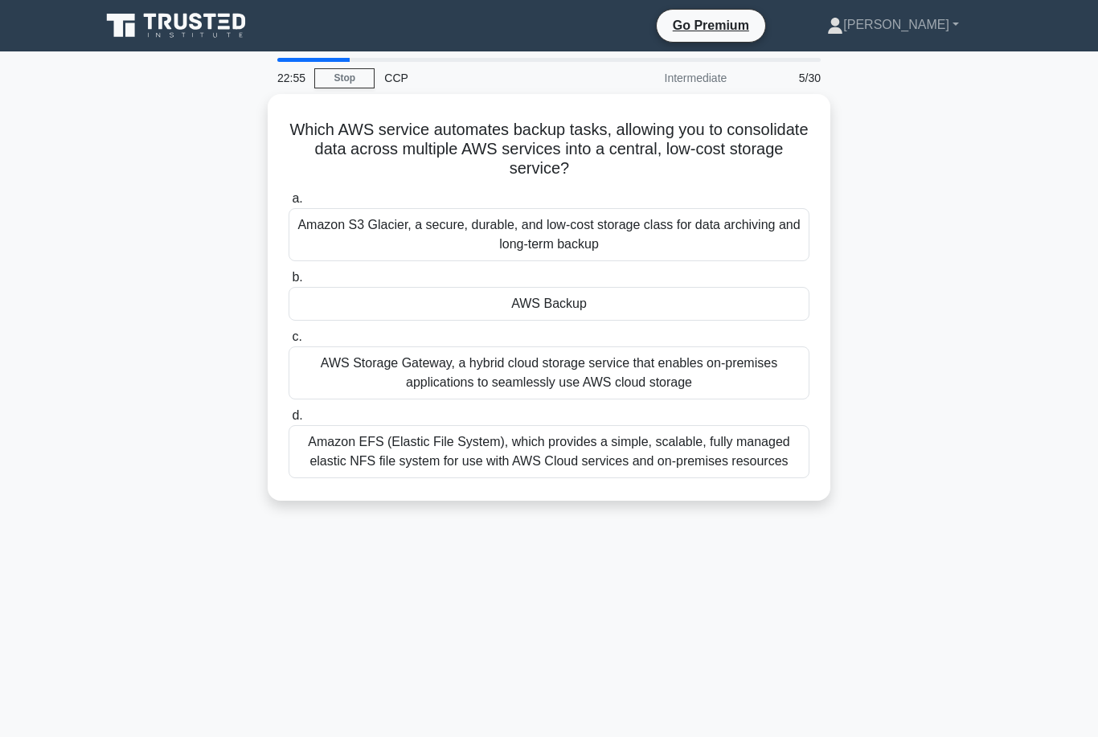
click at [664, 368] on div "AWS Storage Gateway, a hybrid cloud storage service that enables on-premises ap…" at bounding box center [549, 373] width 521 height 53
click at [289, 343] on input "c. AWS Storage Gateway, a hybrid cloud storage service that enables on-premises…" at bounding box center [289, 337] width 0 height 10
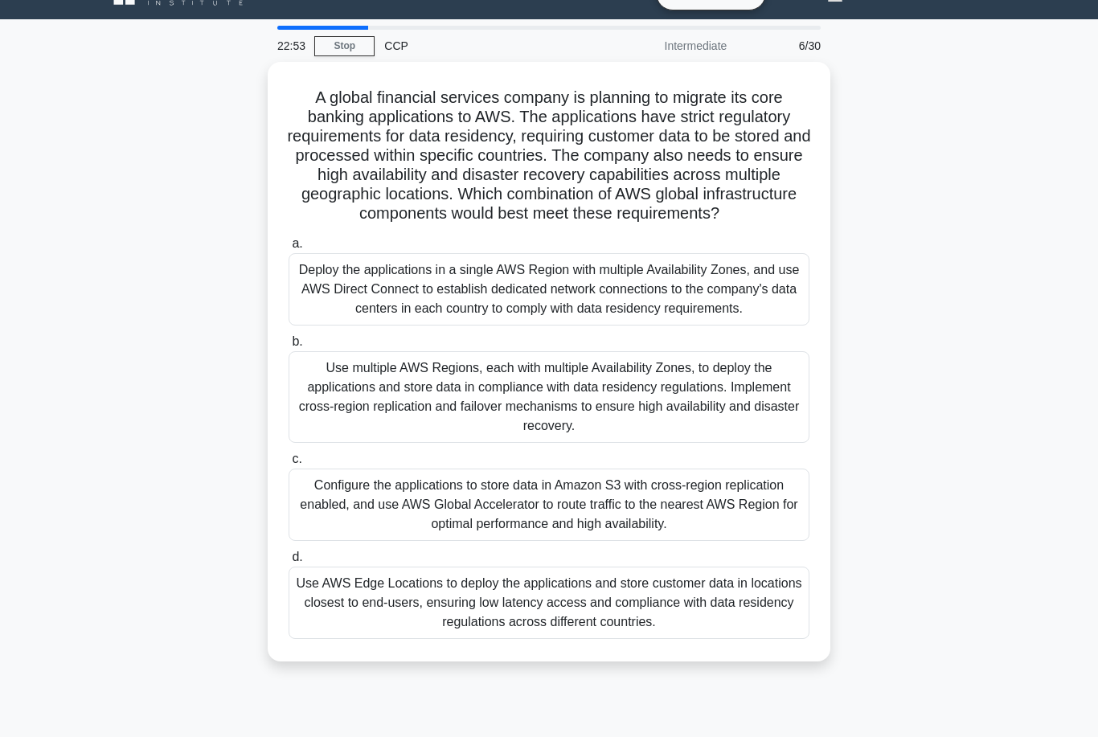
scroll to position [36, 0]
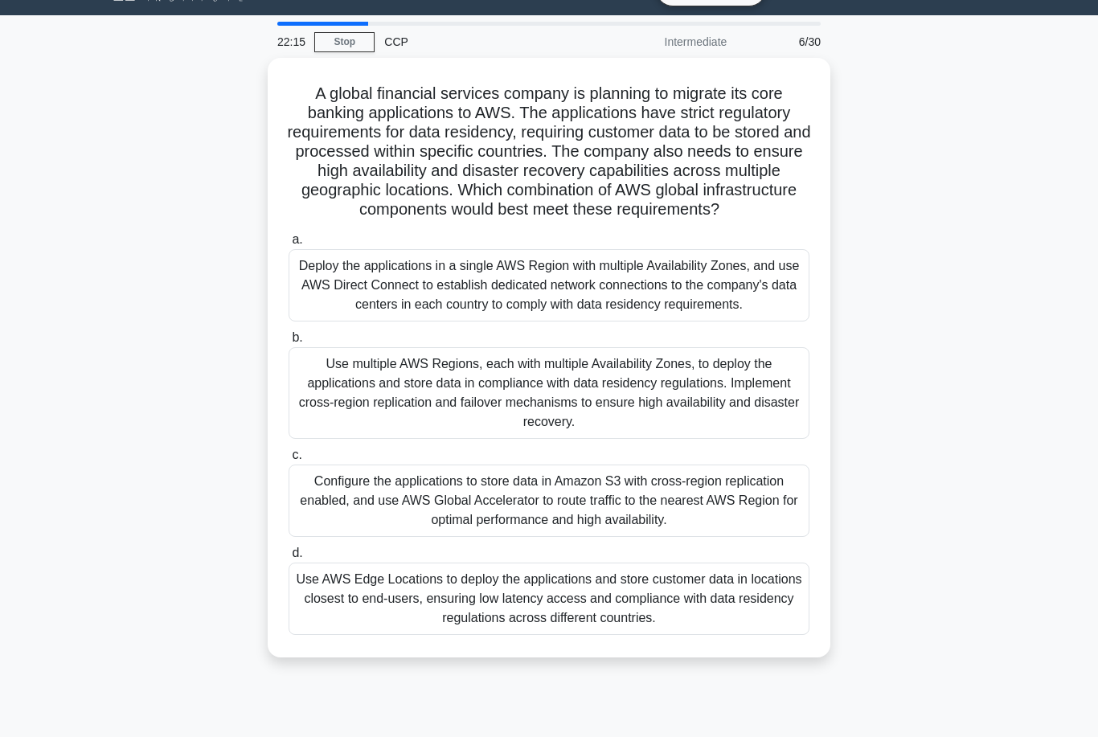
click at [643, 425] on div "Use multiple AWS Regions, each with multiple Availability Zones, to deploy the …" at bounding box center [549, 393] width 521 height 92
click at [289, 343] on input "b. Use multiple AWS Regions, each with multiple Availability Zones, to deploy t…" at bounding box center [289, 338] width 0 height 10
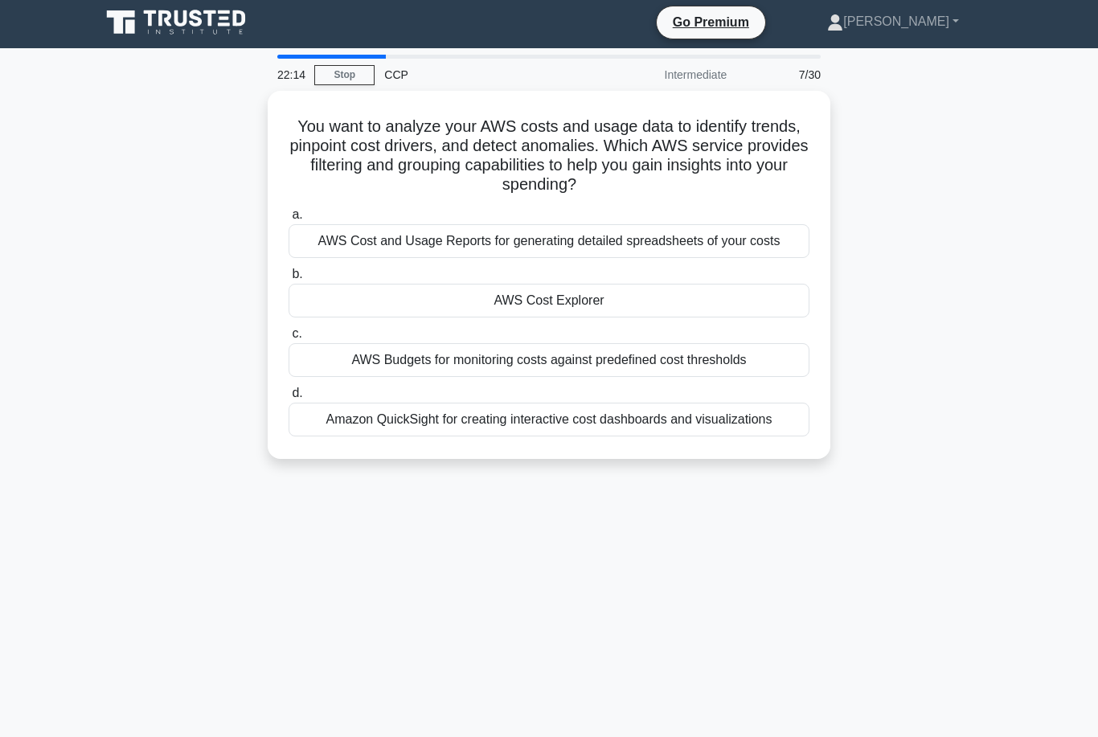
scroll to position [0, 0]
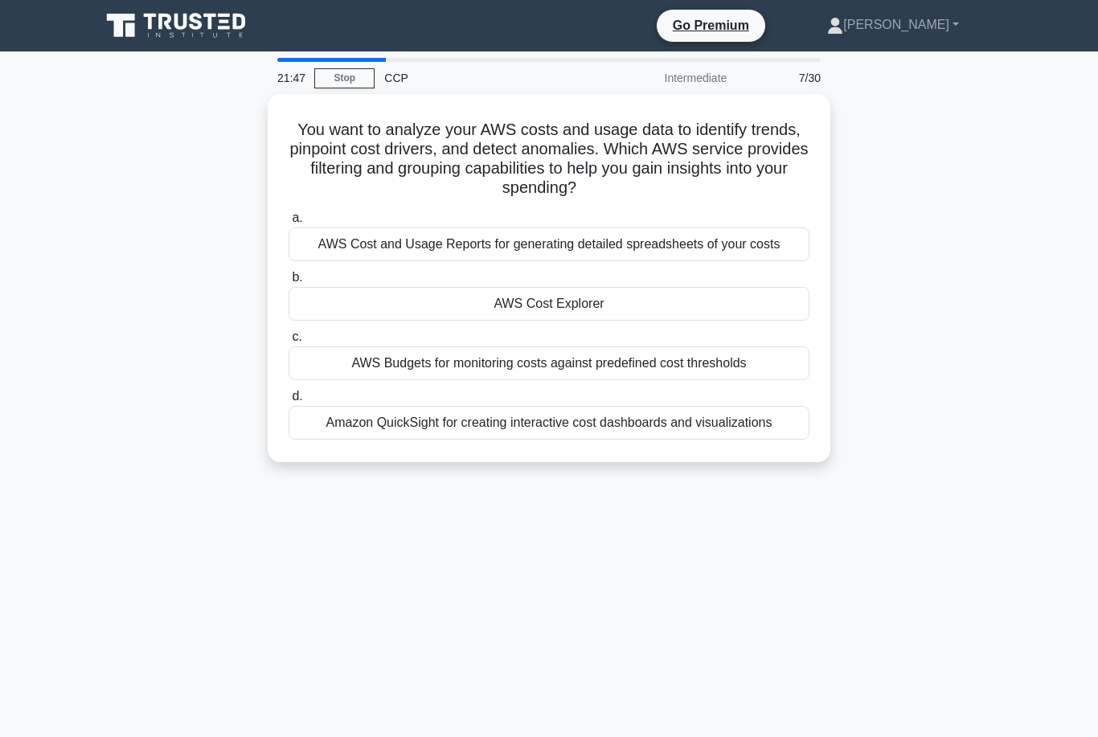
click at [654, 321] on div "AWS Cost Explorer" at bounding box center [549, 304] width 521 height 34
click at [289, 283] on input "b. AWS Cost Explorer" at bounding box center [289, 278] width 0 height 10
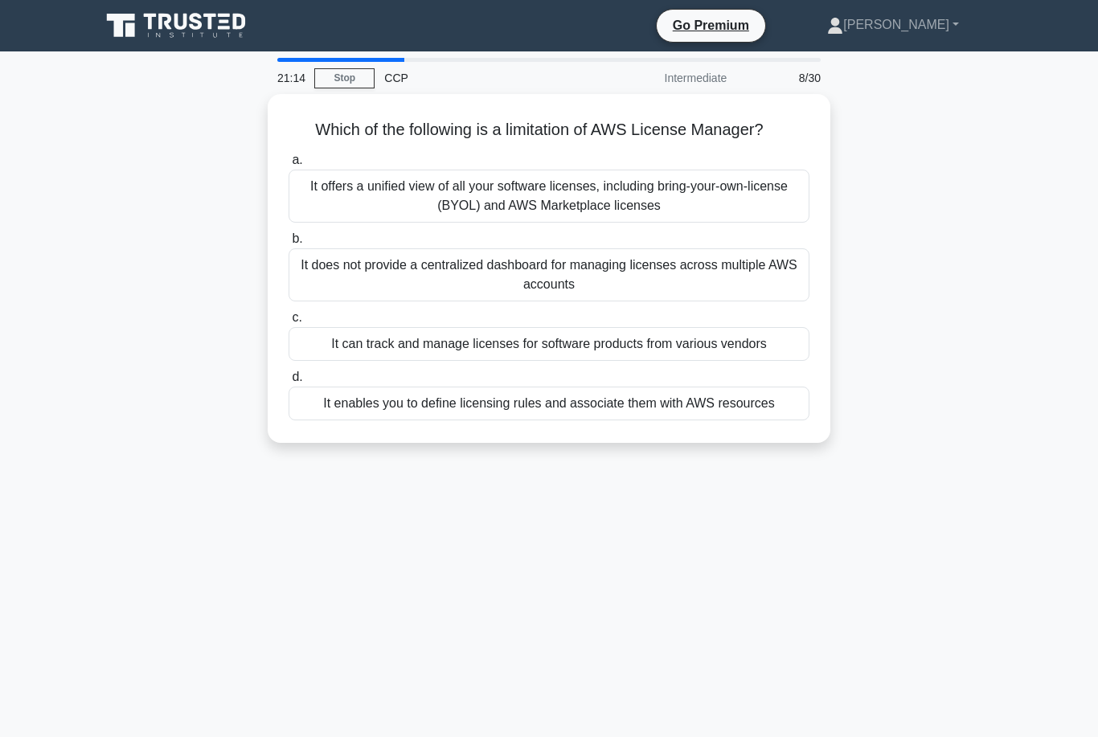
click at [740, 298] on div "It does not provide a centralized dashboard for managing licenses across multip…" at bounding box center [549, 274] width 521 height 53
click at [289, 244] on input "b. It does not provide a centralized dashboard for managing licenses across mul…" at bounding box center [289, 239] width 0 height 10
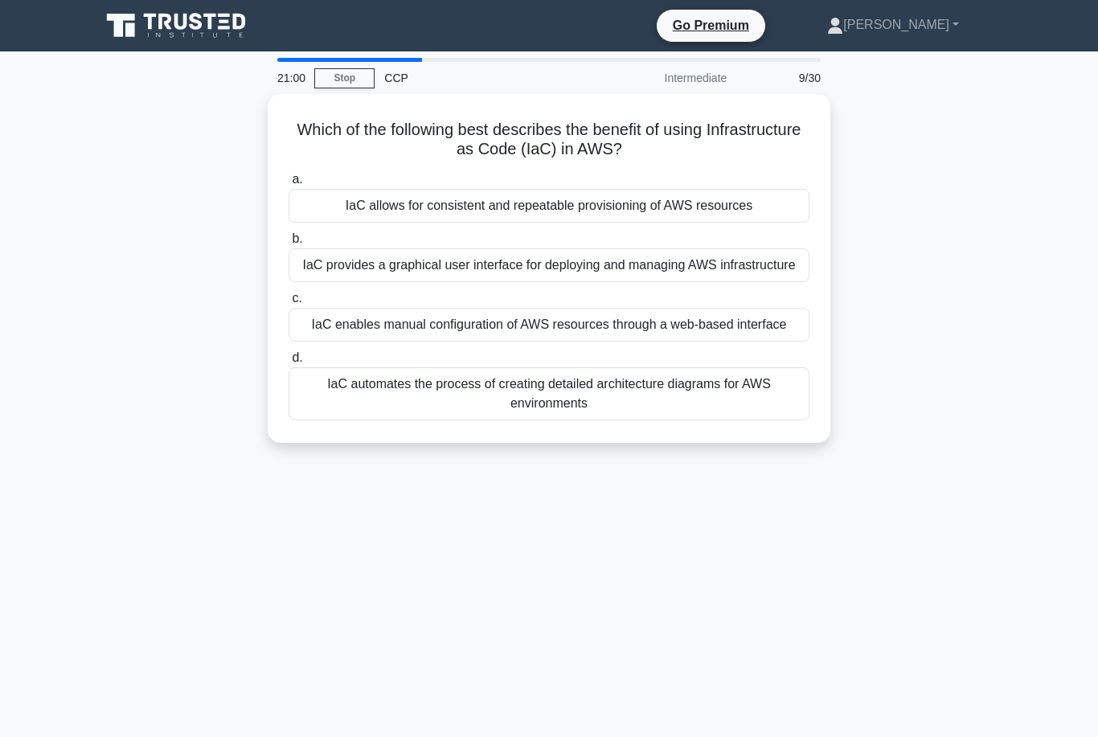
click at [700, 209] on div "IaC allows for consistent and repeatable provisioning of AWS resources" at bounding box center [549, 206] width 521 height 34
click at [289, 185] on input "a. IaC allows for consistent and repeatable provisioning of AWS resources" at bounding box center [289, 179] width 0 height 10
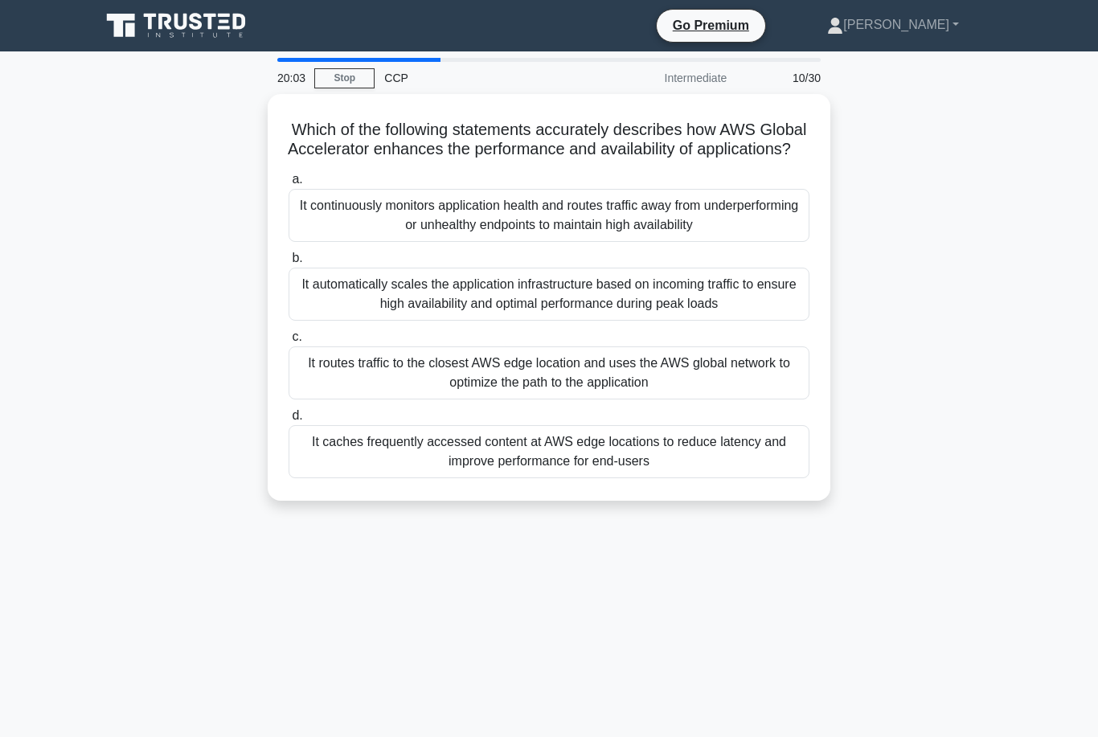
click at [743, 236] on div "It continuously monitors application health and routes traffic away from underp…" at bounding box center [549, 215] width 521 height 53
click at [289, 185] on input "a. It continuously monitors application health and routes traffic away from und…" at bounding box center [289, 179] width 0 height 10
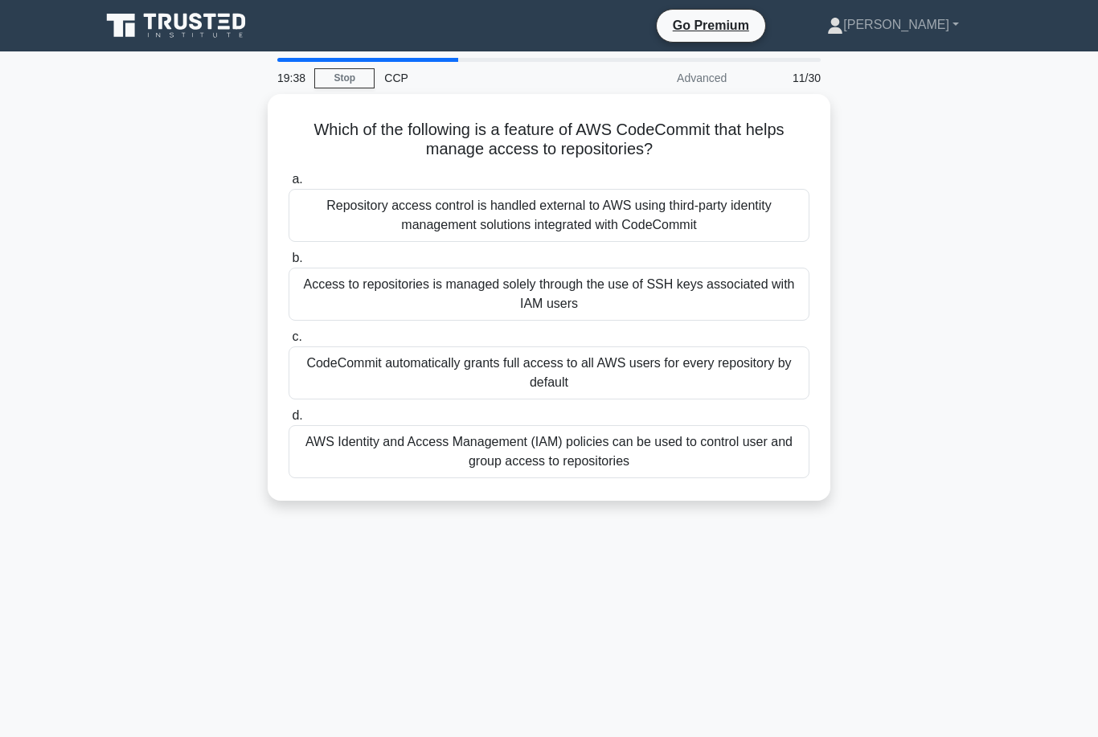
click at [762, 458] on div "AWS Identity and Access Management (IAM) policies can be used to control user a…" at bounding box center [549, 451] width 521 height 53
click at [289, 421] on input "d. AWS Identity and Access Management (IAM) policies can be used to control use…" at bounding box center [289, 416] width 0 height 10
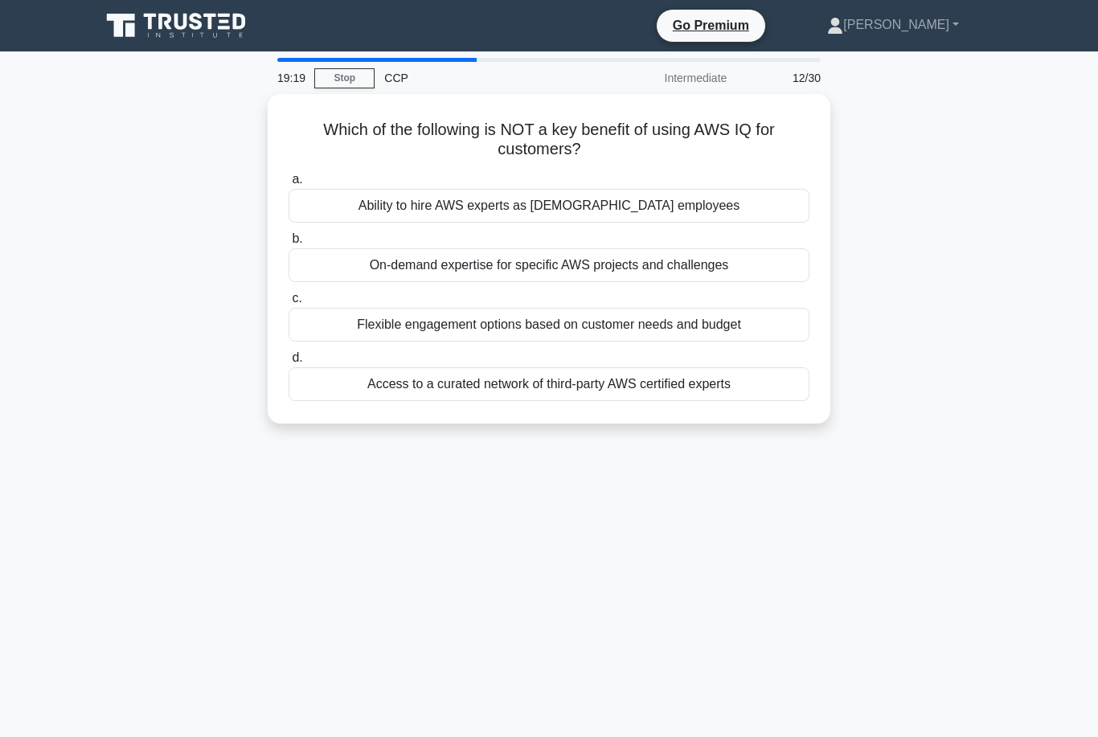
click at [704, 216] on div "Ability to hire AWS experts as [DEMOGRAPHIC_DATA] employees" at bounding box center [549, 206] width 521 height 34
click at [289, 185] on input "a. Ability to hire AWS experts as full-time employees" at bounding box center [289, 179] width 0 height 10
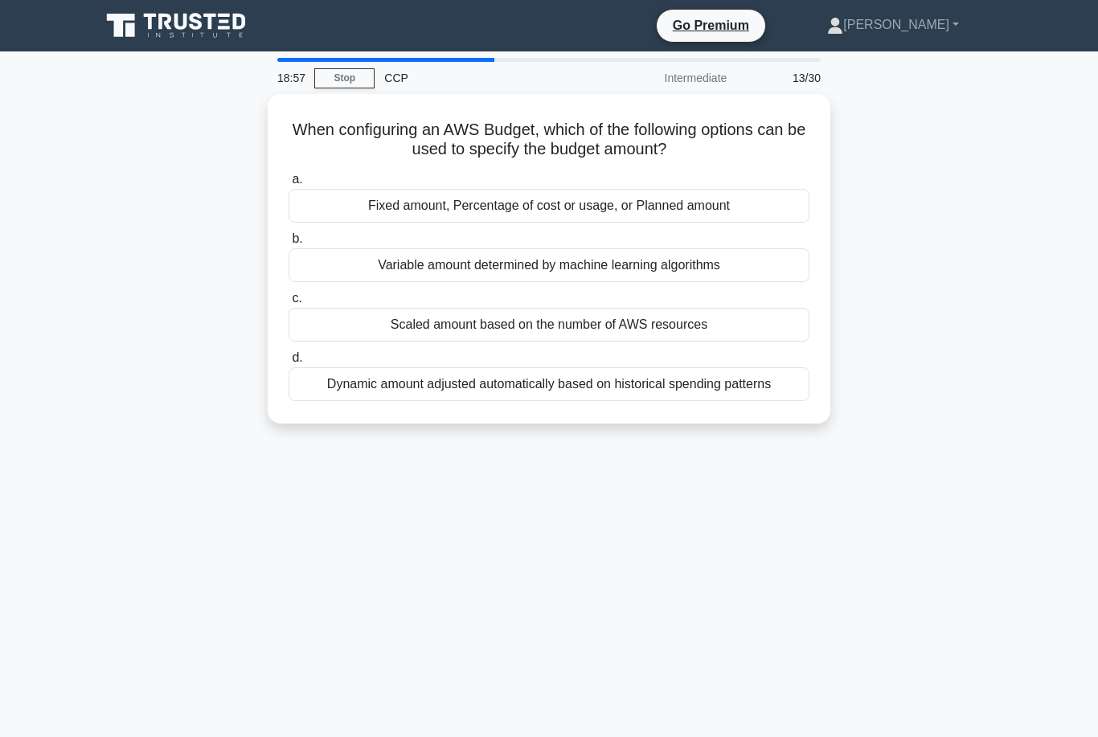
click at [724, 189] on div "Fixed amount, Percentage of cost or usage, or Planned amount" at bounding box center [549, 206] width 521 height 34
click at [289, 185] on input "a. Fixed amount, Percentage of cost or usage, or Planned amount" at bounding box center [289, 179] width 0 height 10
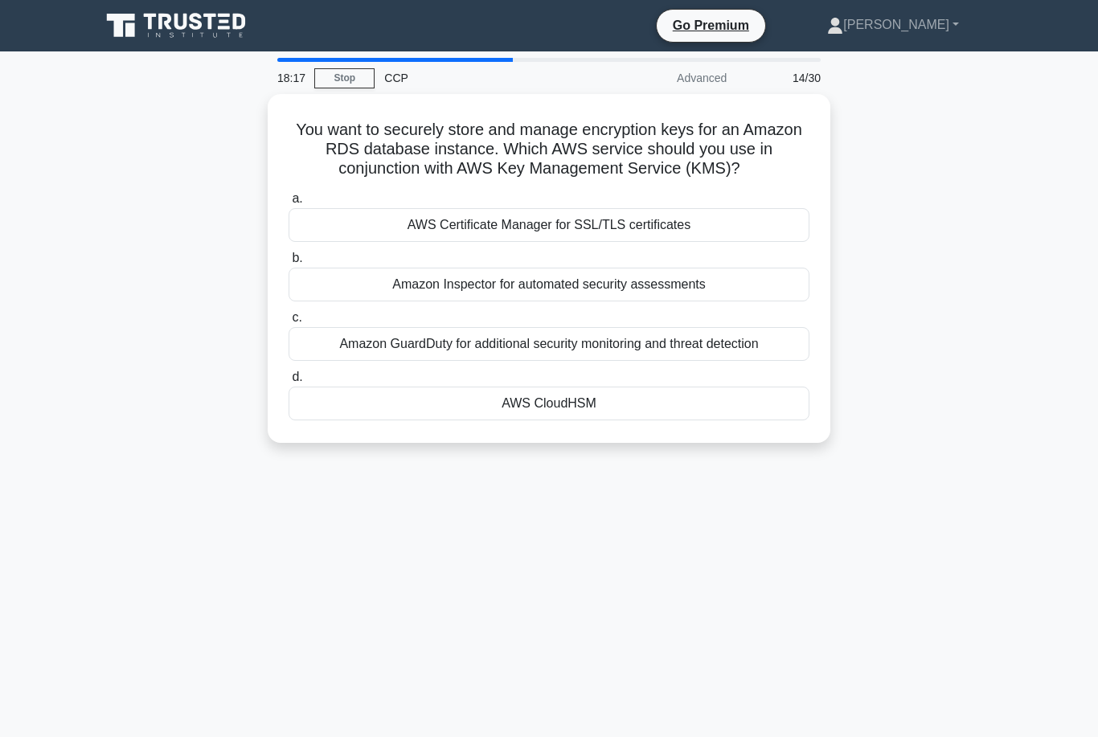
click at [746, 361] on div "Amazon GuardDuty for additional security monitoring and threat detection" at bounding box center [549, 344] width 521 height 34
click at [289, 323] on input "c. Amazon GuardDuty for additional security monitoring and threat detection" at bounding box center [289, 318] width 0 height 10
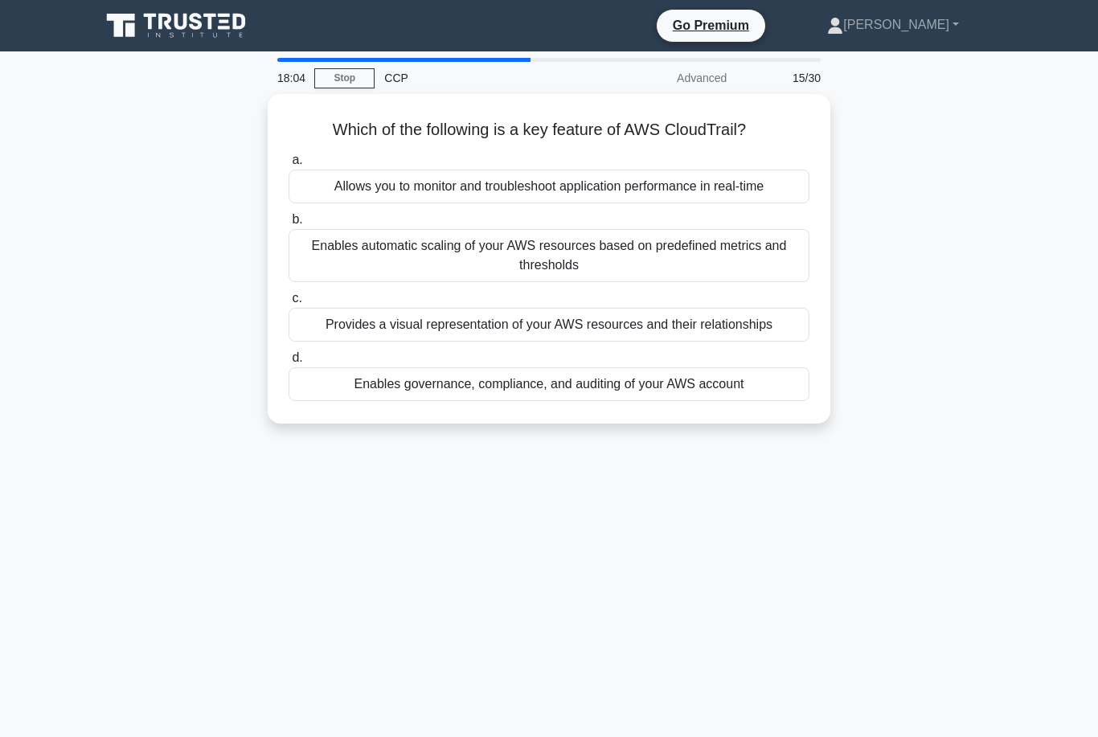
click at [726, 401] on div "Enables governance, compliance, and auditing of your AWS account" at bounding box center [549, 384] width 521 height 34
click at [289, 363] on input "d. Enables governance, compliance, and auditing of your AWS account" at bounding box center [289, 358] width 0 height 10
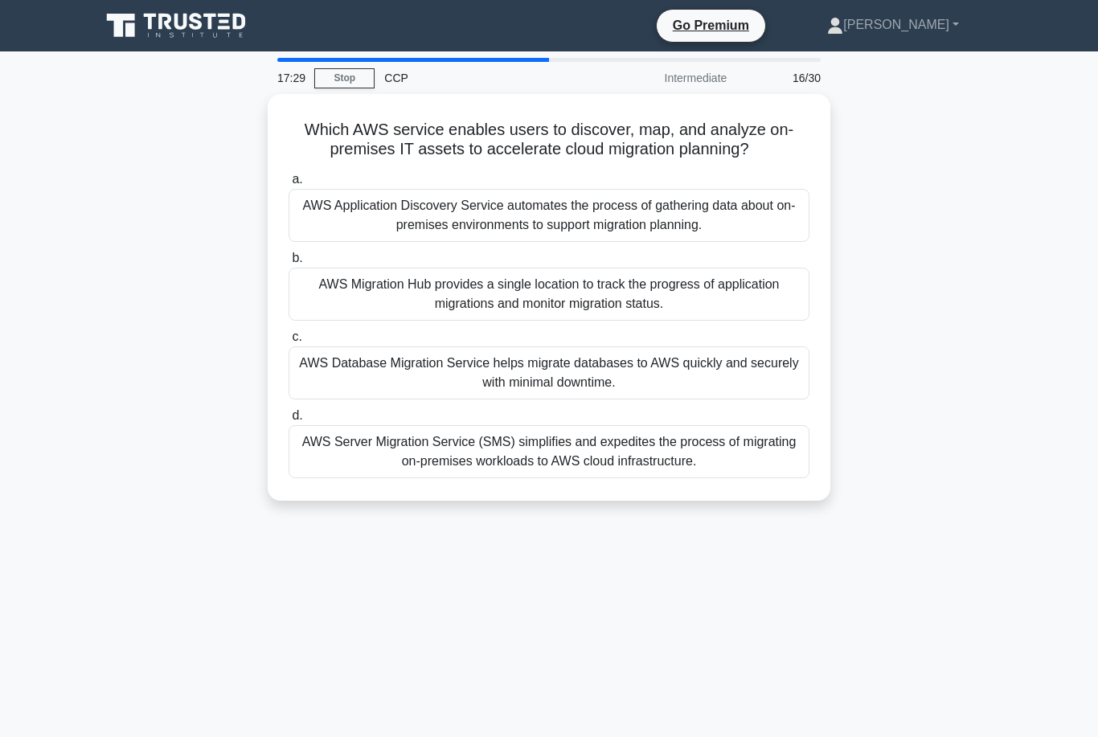
click at [726, 240] on div "AWS Application Discovery Service automates the process of gathering data about…" at bounding box center [549, 215] width 521 height 53
click at [289, 185] on input "a. AWS Application Discovery Service automates the process of gathering data ab…" at bounding box center [289, 179] width 0 height 10
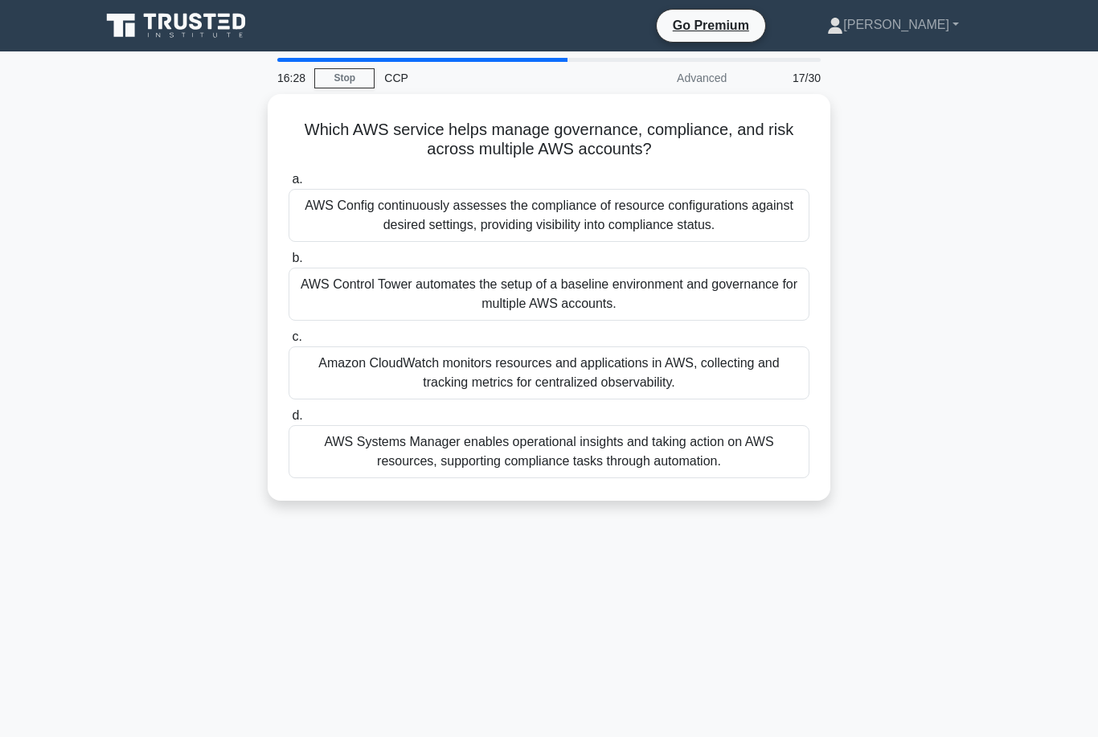
click at [774, 453] on div "AWS Systems Manager enables operational insights and taking action on AWS resou…" at bounding box center [549, 451] width 521 height 53
click at [289, 421] on input "d. AWS Systems Manager enables operational insights and taking action on AWS re…" at bounding box center [289, 416] width 0 height 10
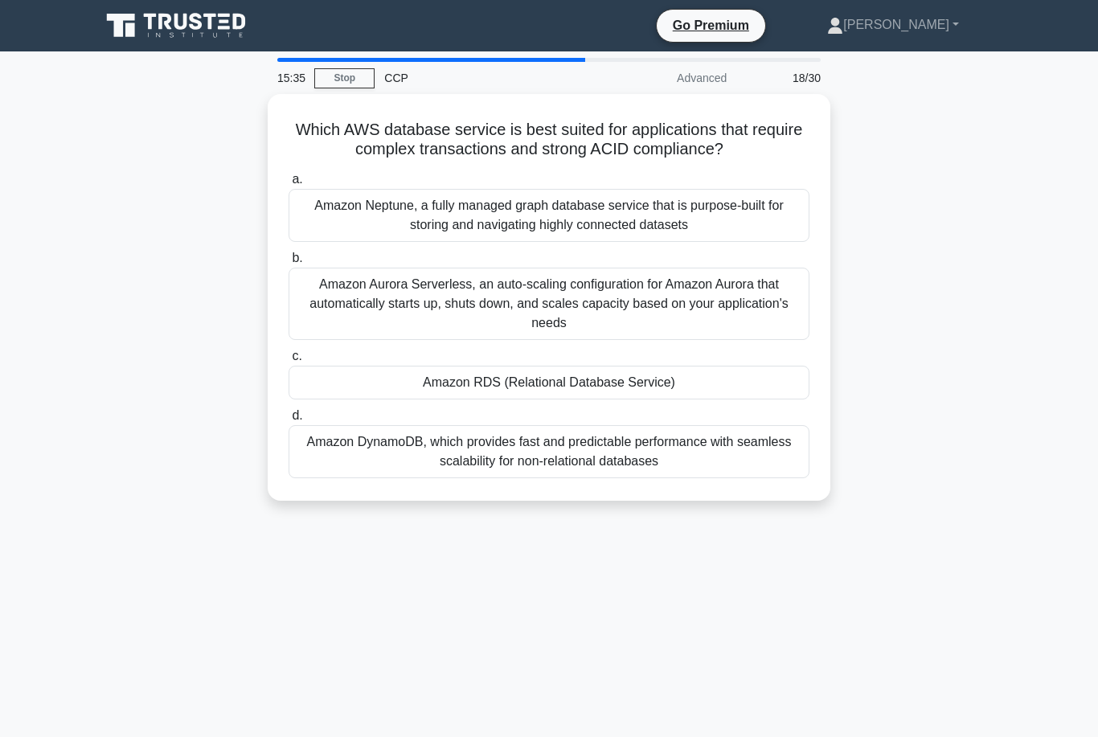
click at [749, 306] on div "Amazon Aurora Serverless, an auto-scaling configuration for Amazon Aurora that …" at bounding box center [549, 304] width 521 height 72
click at [289, 264] on input "b. Amazon Aurora Serverless, an auto-scaling configuration for Amazon Aurora th…" at bounding box center [289, 258] width 0 height 10
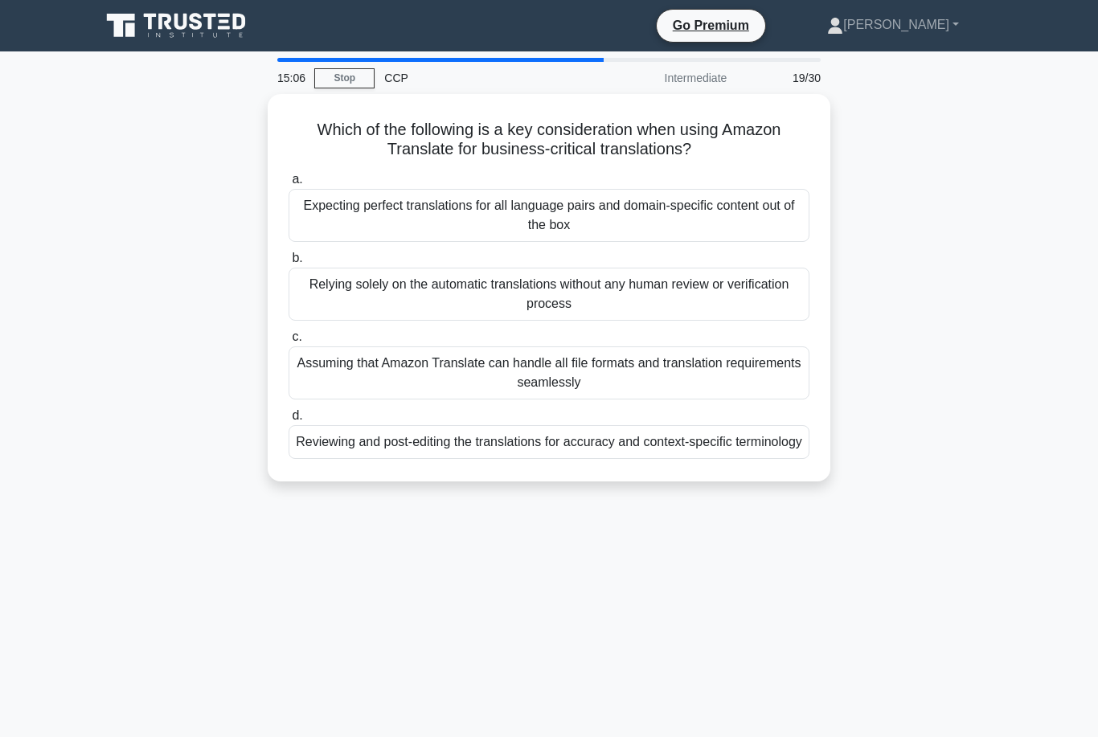
click at [762, 457] on div "Reviewing and post-editing the translations for accuracy and context-specific t…" at bounding box center [549, 442] width 521 height 34
click at [289, 421] on input "d. Reviewing and post-editing the translations for accuracy and context-specifi…" at bounding box center [289, 416] width 0 height 10
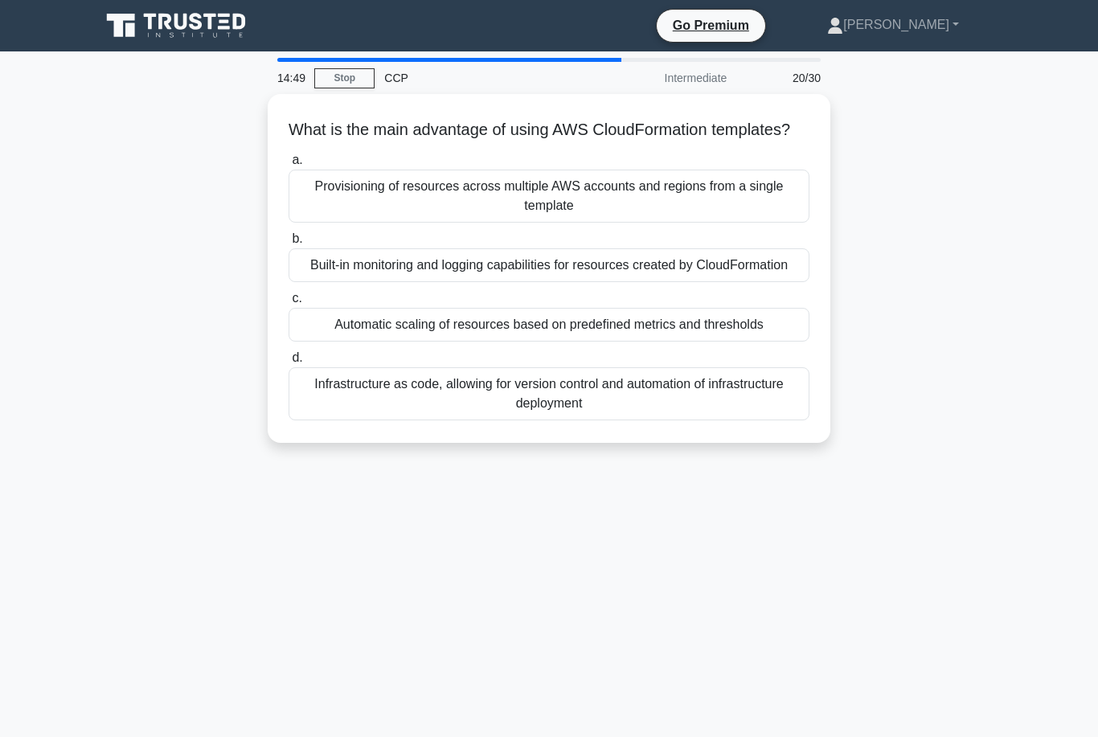
click at [751, 199] on div "Provisioning of resources across multiple AWS accounts and regions from a singl…" at bounding box center [549, 196] width 521 height 53
click at [289, 166] on input "a. Provisioning of resources across multiple AWS accounts and regions from a si…" at bounding box center [289, 160] width 0 height 10
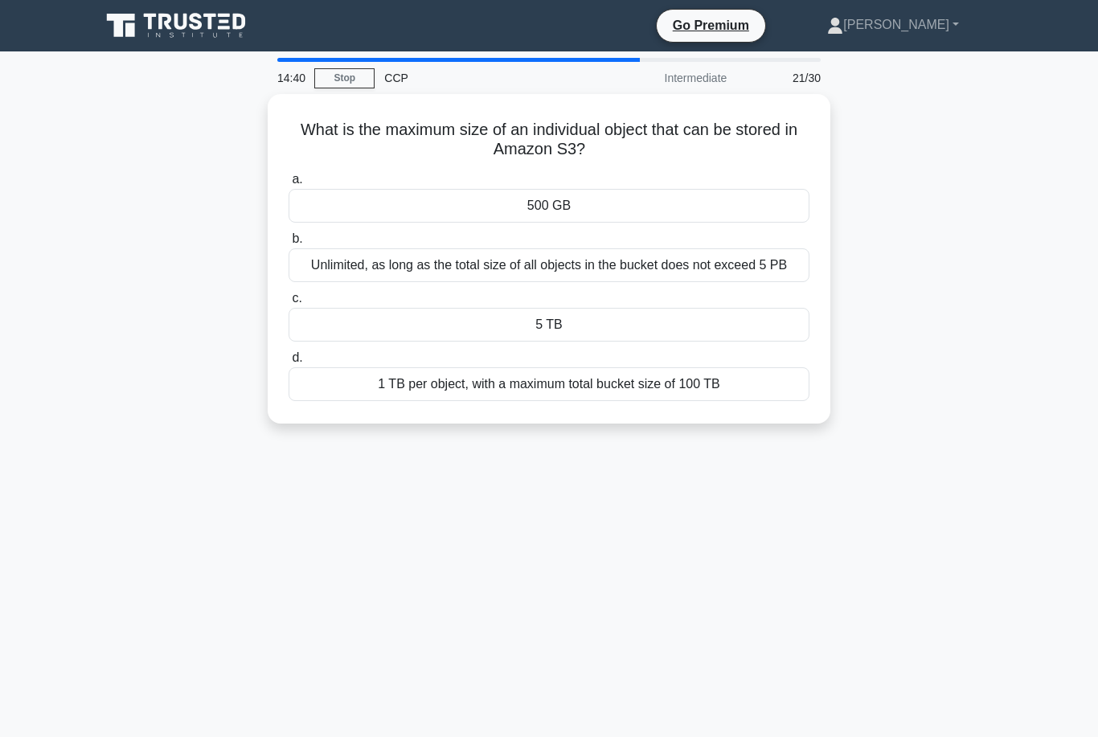
click at [768, 342] on div "5 TB" at bounding box center [549, 325] width 521 height 34
click at [289, 304] on input "c. 5 TB" at bounding box center [289, 299] width 0 height 10
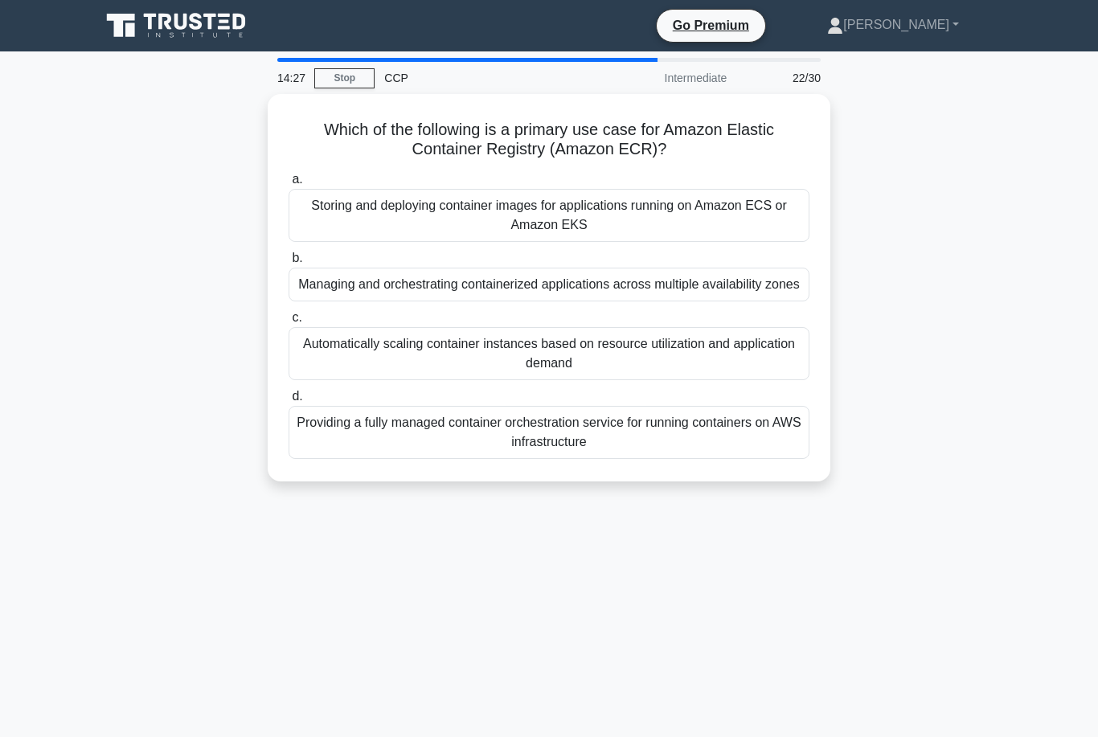
click at [759, 216] on div "Storing and deploying container images for applications running on Amazon ECS o…" at bounding box center [549, 215] width 521 height 53
click at [289, 185] on input "a. Storing and deploying container images for applications running on Amazon EC…" at bounding box center [289, 179] width 0 height 10
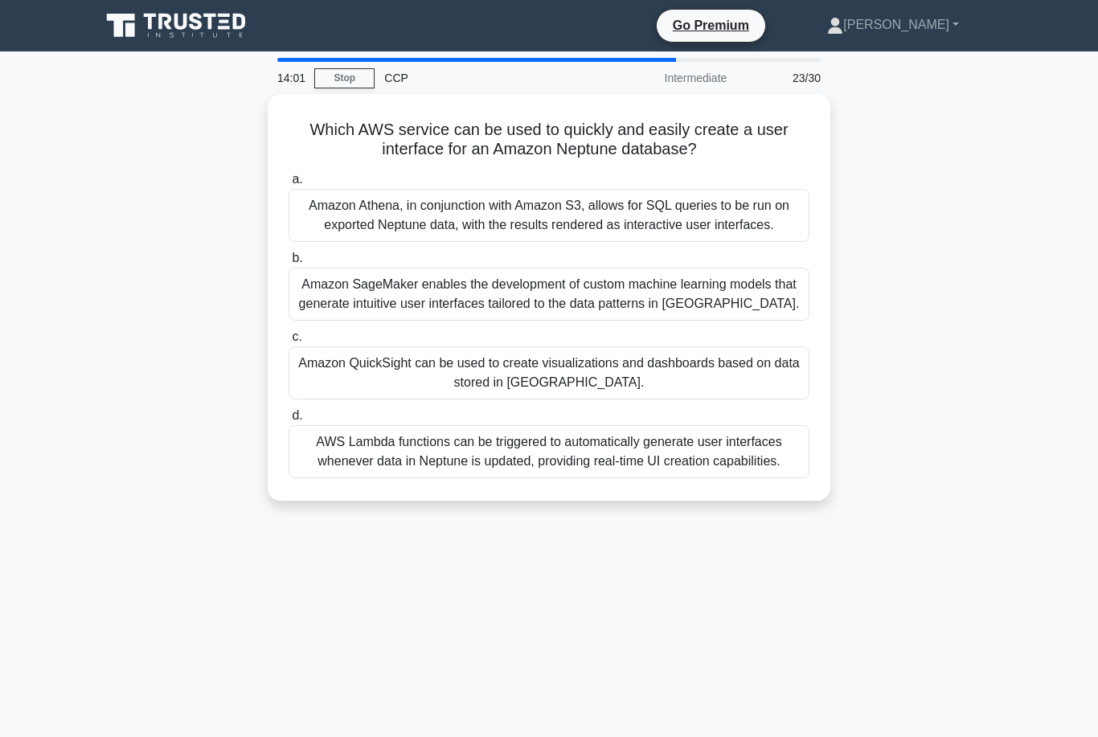
click at [729, 400] on div "Amazon QuickSight can be used to create visualizations and dashboards based on …" at bounding box center [549, 373] width 521 height 53
click at [289, 343] on input "c. Amazon QuickSight can be used to create visualizations and dashboards based …" at bounding box center [289, 337] width 0 height 10
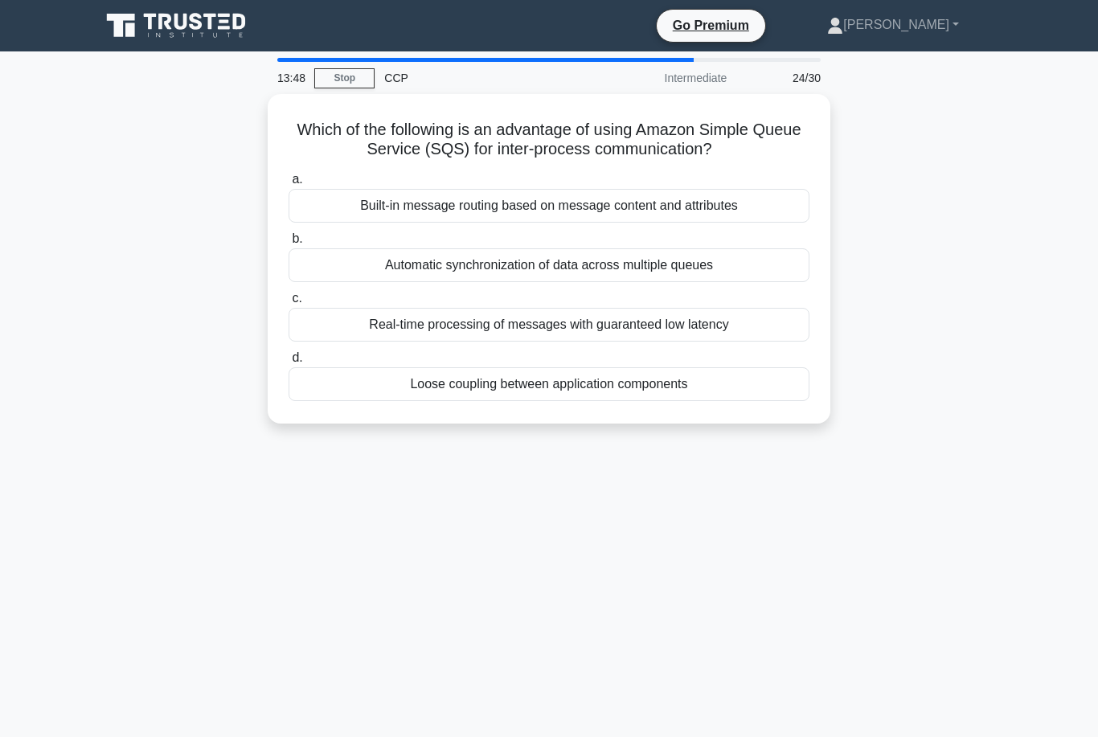
click at [728, 385] on div "Loose coupling between application components" at bounding box center [549, 384] width 521 height 34
click at [289, 363] on input "d. Loose coupling between application components" at bounding box center [289, 358] width 0 height 10
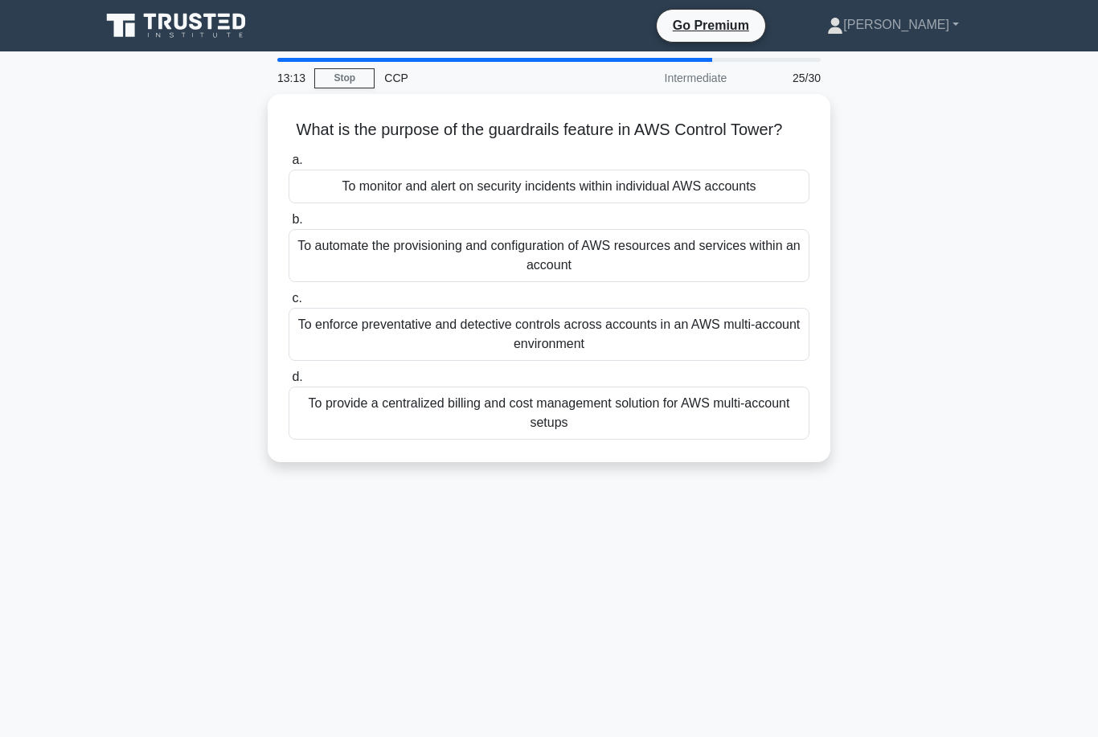
click at [770, 203] on div "To monitor and alert on security incidents within individual AWS accounts" at bounding box center [549, 187] width 521 height 34
click at [289, 166] on input "a. To monitor and alert on security incidents within individual AWS accounts" at bounding box center [289, 160] width 0 height 10
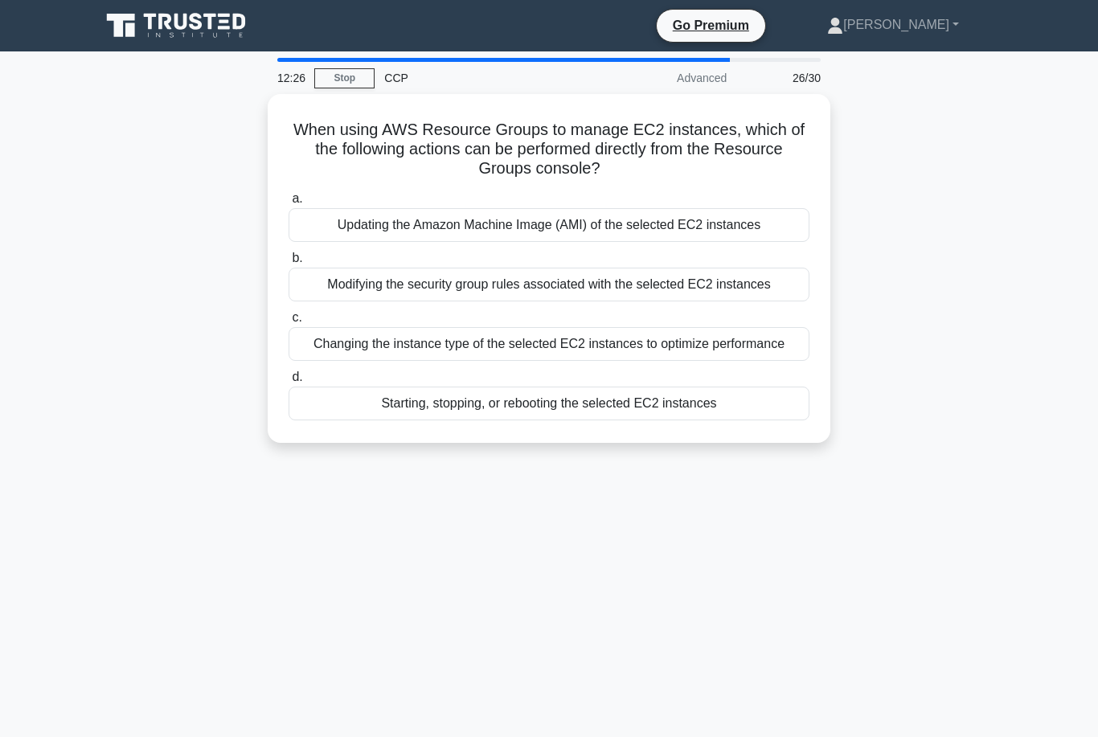
click at [710, 421] on div "Starting, stopping, or rebooting the selected EC2 instances" at bounding box center [549, 404] width 521 height 34
click at [289, 383] on input "d. Starting, stopping, or rebooting the selected EC2 instances" at bounding box center [289, 377] width 0 height 10
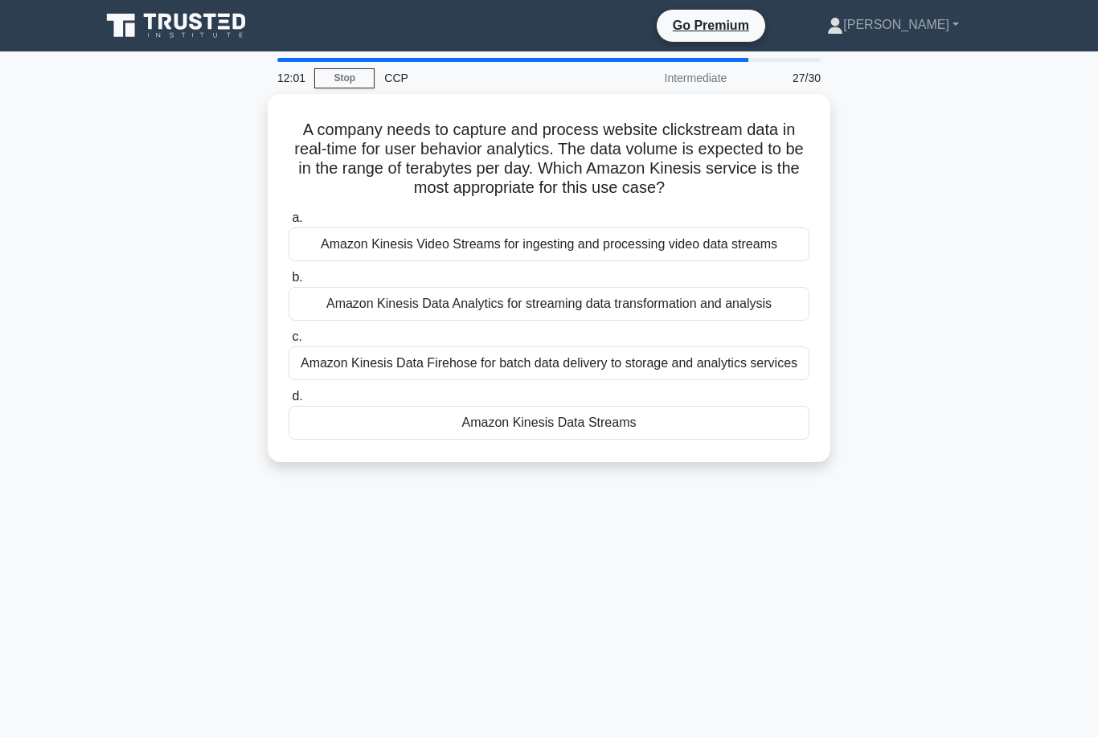
click at [728, 380] on div "Amazon Kinesis Data Firehose for batch data delivery to storage and analytics s…" at bounding box center [549, 364] width 521 height 34
click at [289, 343] on input "c. Amazon Kinesis Data Firehose for batch data delivery to storage and analytic…" at bounding box center [289, 337] width 0 height 10
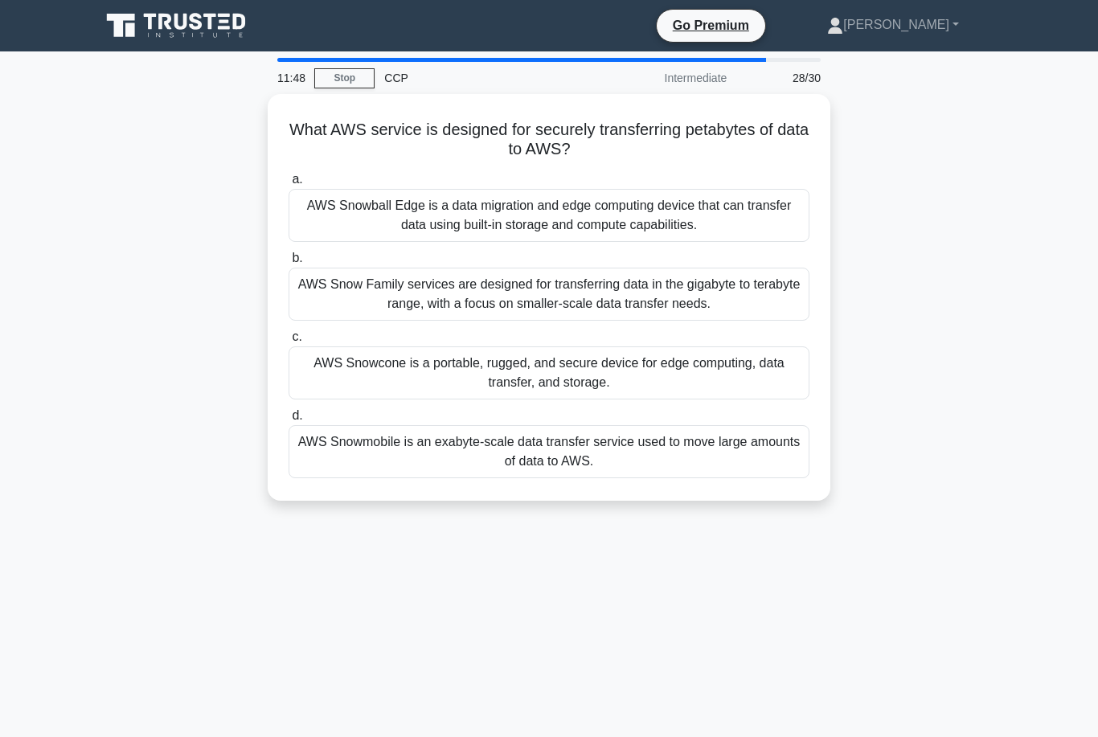
click at [738, 215] on div "AWS Snowball Edge is a data migration and edge computing device that can transf…" at bounding box center [549, 215] width 521 height 53
click at [289, 185] on input "a. AWS Snowball Edge is a data migration and edge computing device that can tra…" at bounding box center [289, 179] width 0 height 10
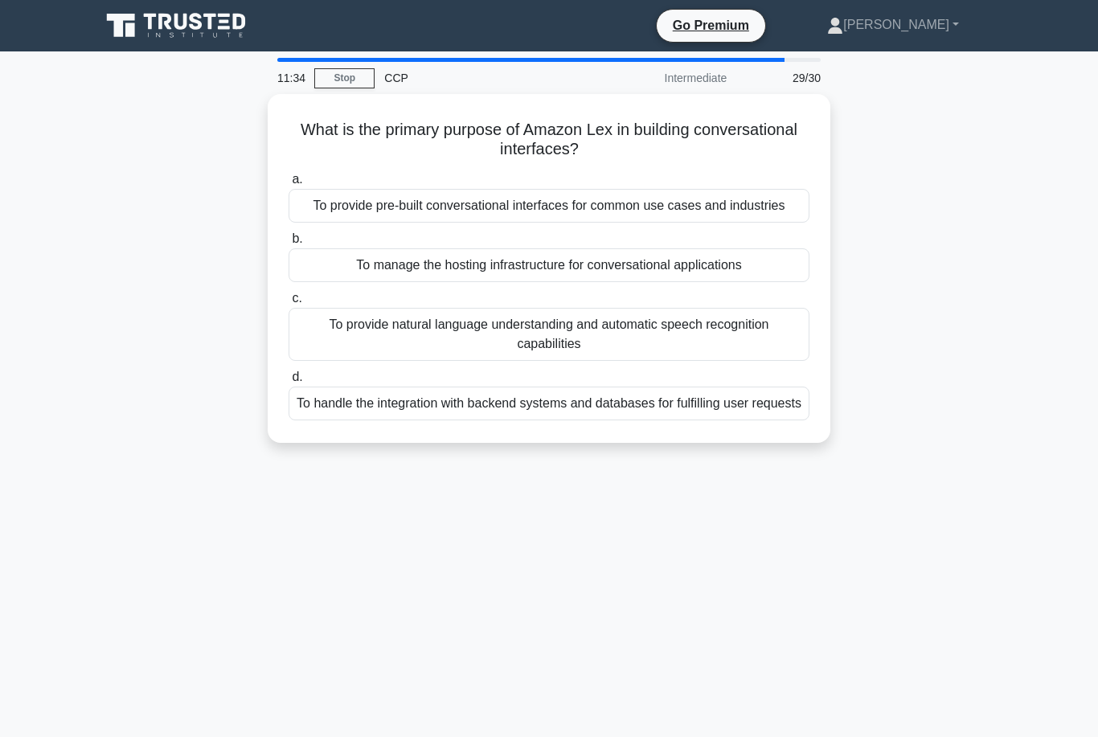
click at [702, 361] on div "To provide natural language understanding and automatic speech recognition capa…" at bounding box center [549, 334] width 521 height 53
click at [289, 304] on input "c. To provide natural language understanding and automatic speech recognition c…" at bounding box center [289, 299] width 0 height 10
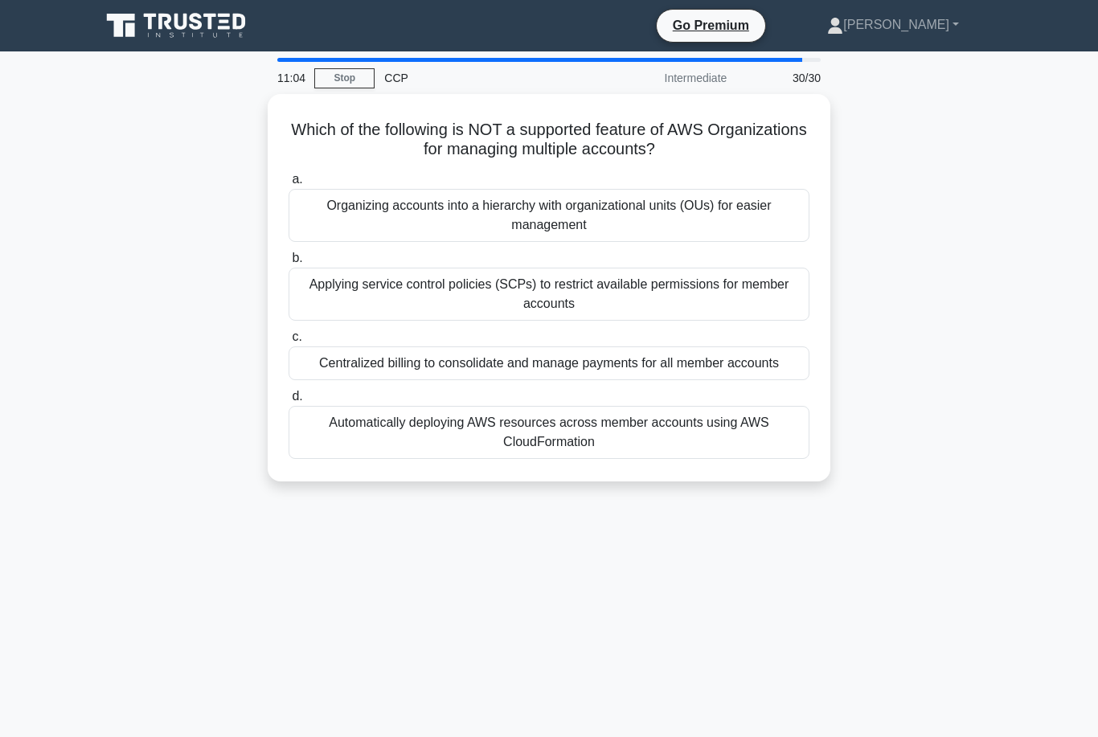
click at [746, 287] on div "Applying service control policies (SCPs) to restrict available permissions for …" at bounding box center [549, 294] width 521 height 53
click at [289, 264] on input "b. Applying service control policies (SCPs) to restrict available permissions f…" at bounding box center [289, 258] width 0 height 10
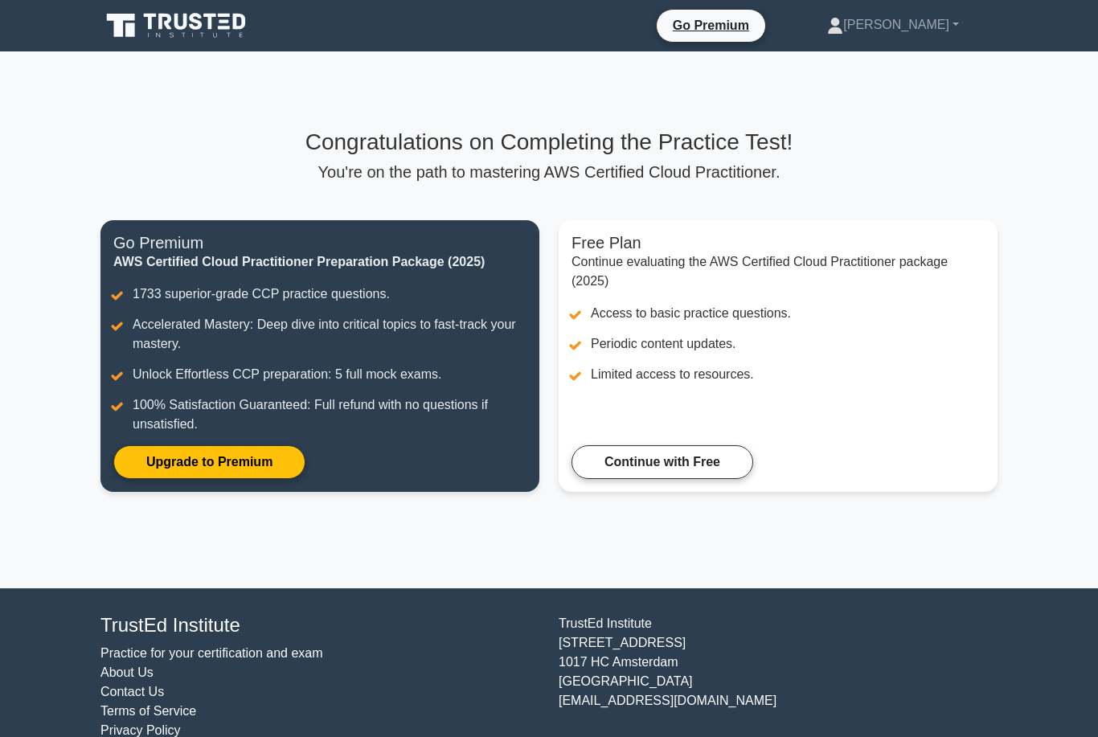
click at [696, 479] on link "Continue with Free" at bounding box center [663, 462] width 182 height 34
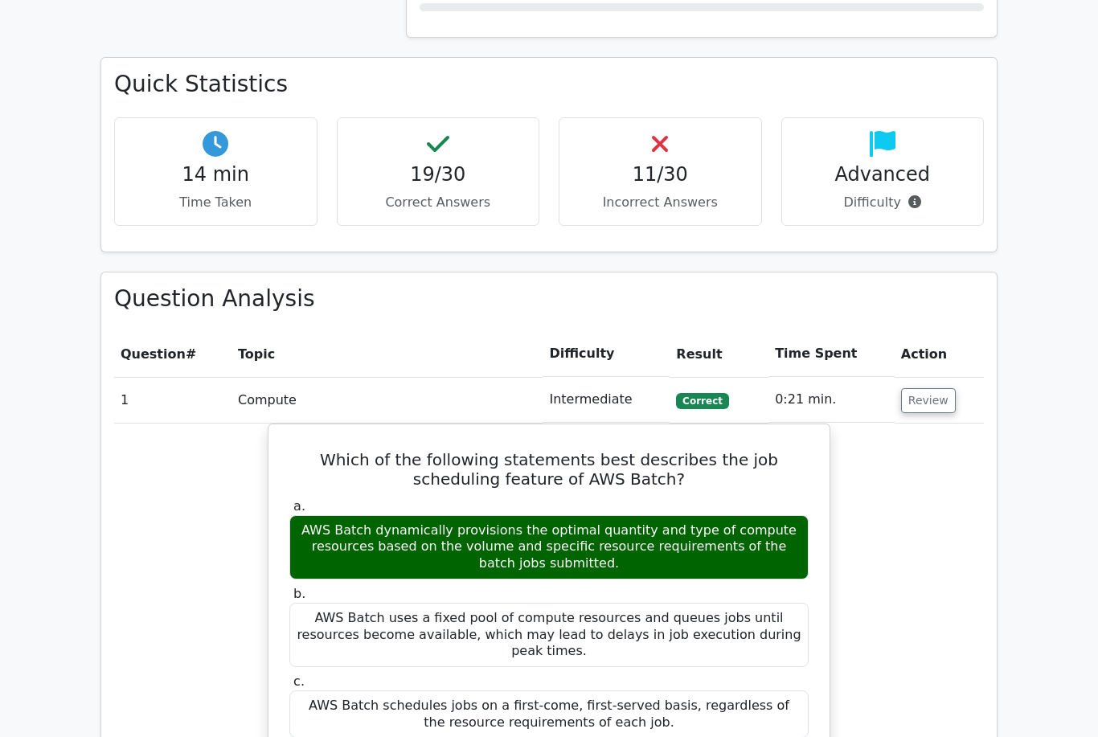
scroll to position [1298, 0]
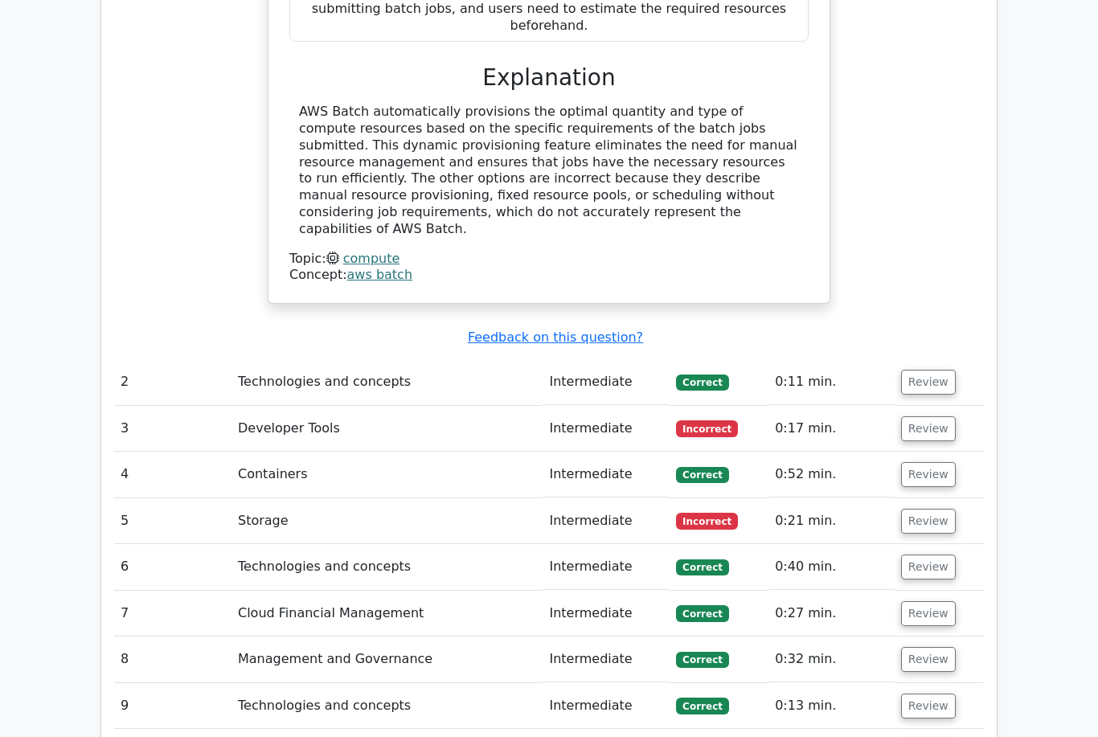
click at [935, 371] on button "Review" at bounding box center [928, 383] width 55 height 25
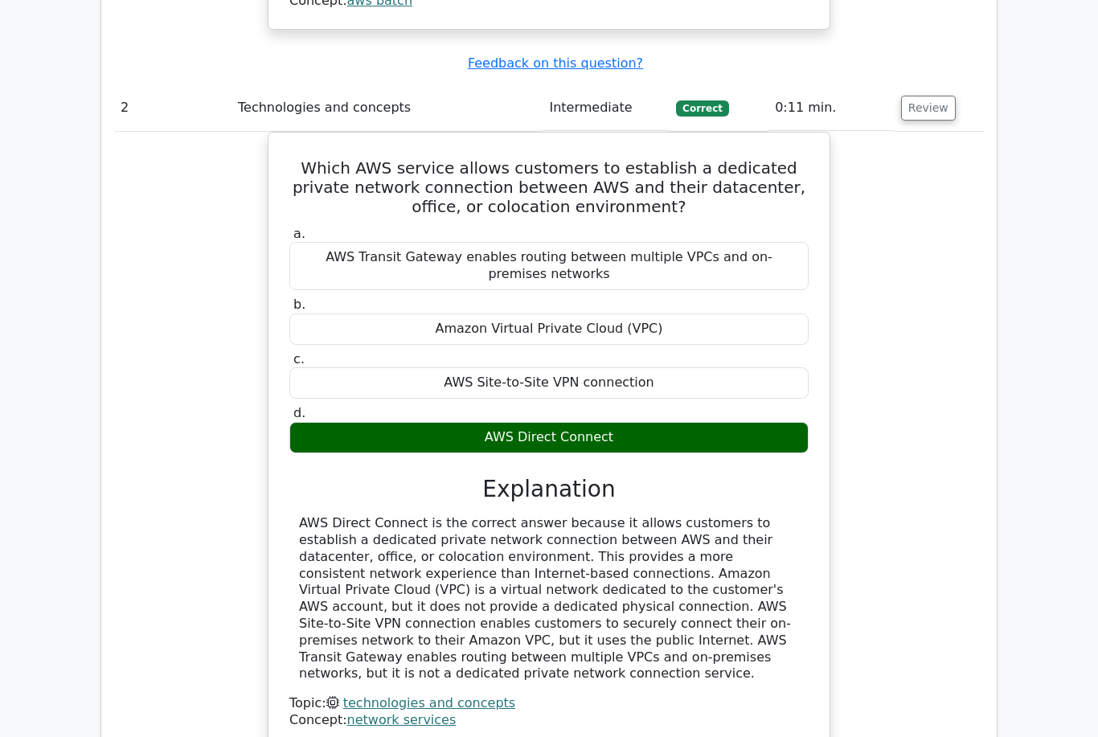
scroll to position [2362, 0]
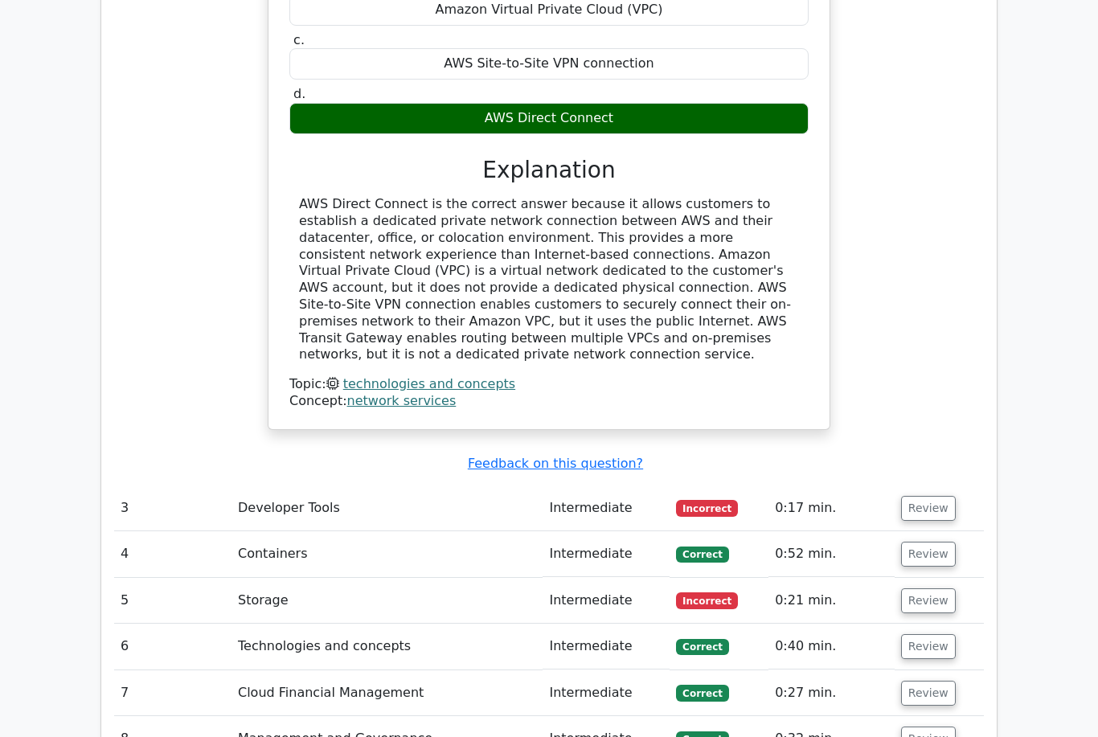
click at [934, 497] on button "Review" at bounding box center [928, 509] width 55 height 25
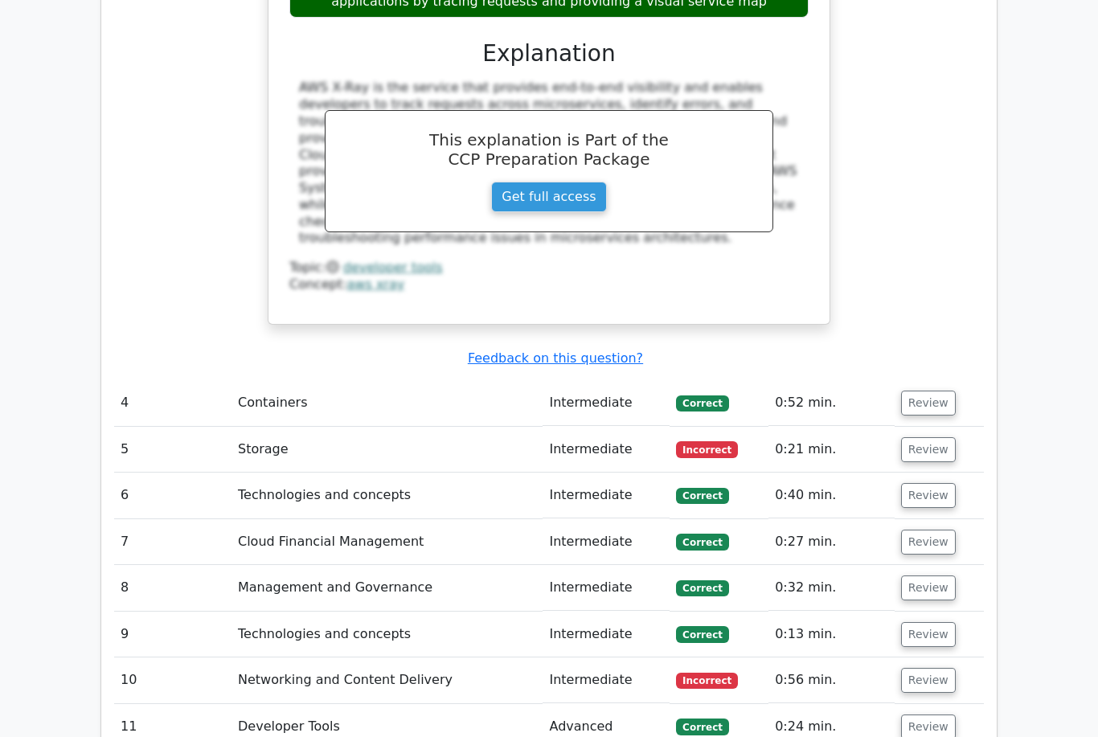
scroll to position [3562, 0]
click at [939, 391] on button "Review" at bounding box center [928, 403] width 55 height 25
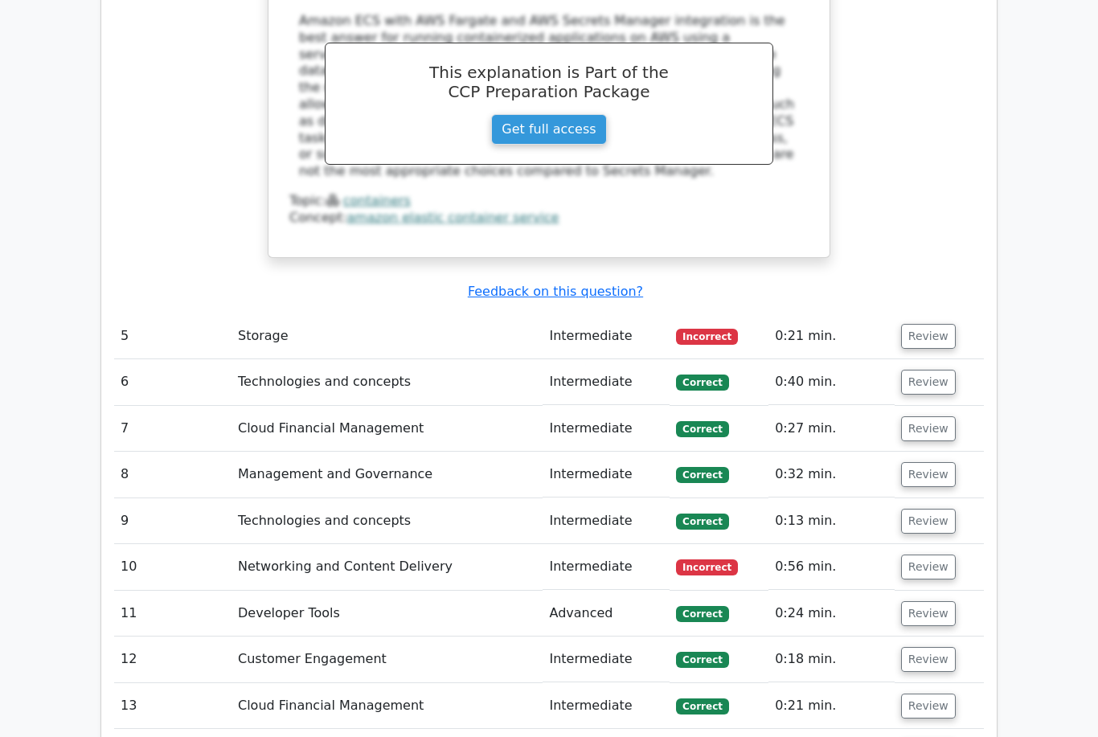
scroll to position [4413, 0]
click at [930, 324] on button "Review" at bounding box center [928, 336] width 55 height 25
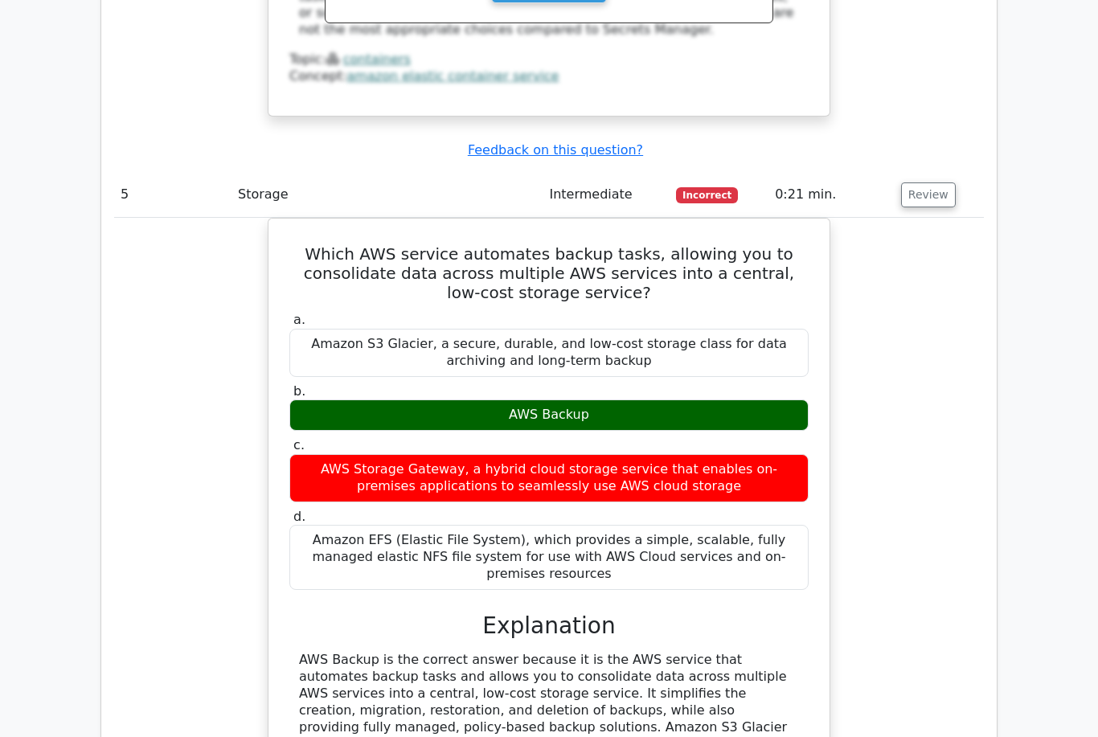
scroll to position [4573, 0]
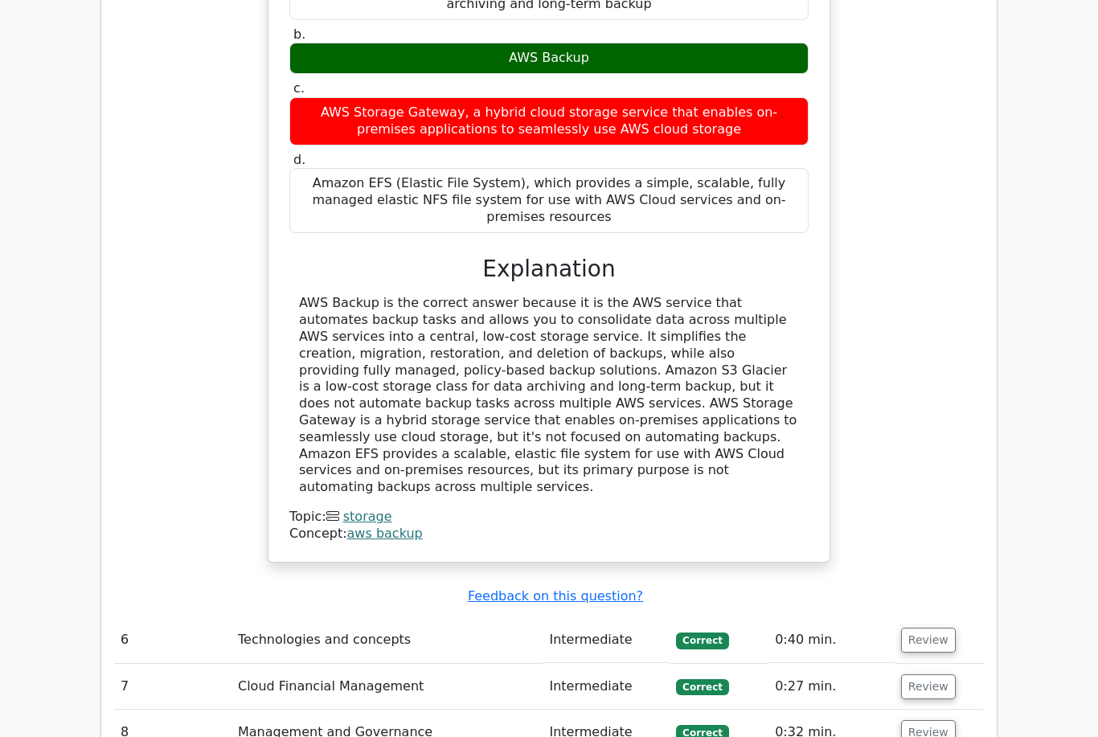
click at [938, 629] on button "Review" at bounding box center [928, 641] width 55 height 25
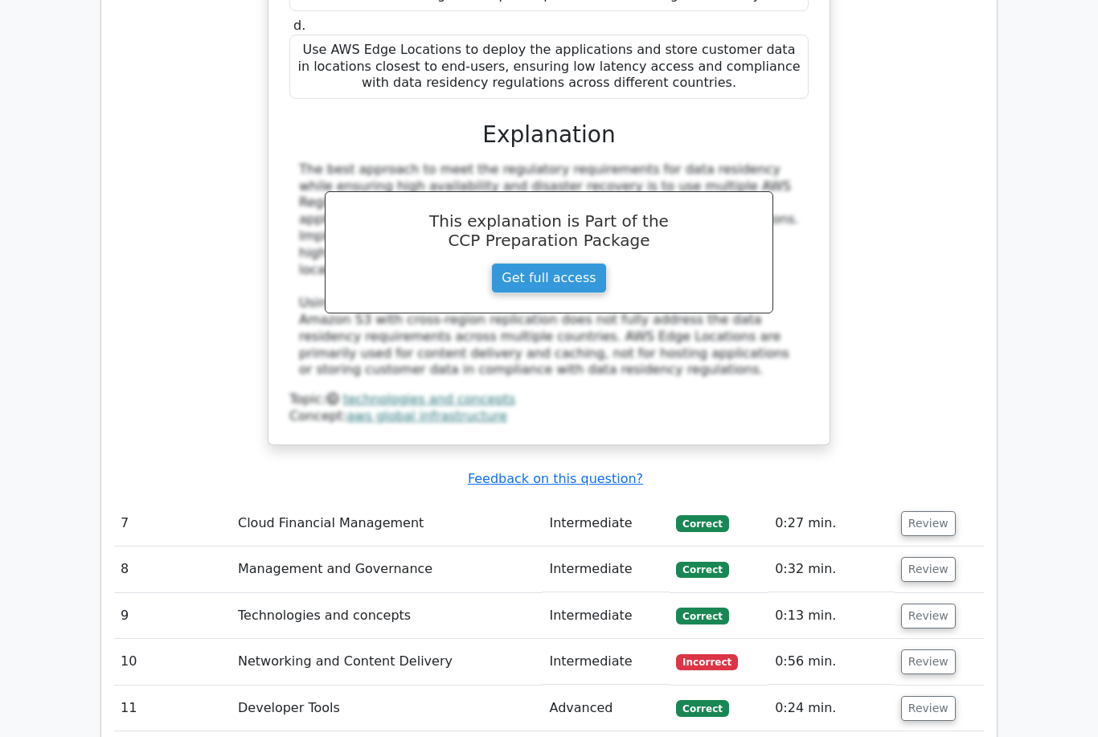
scroll to position [6045, 0]
click at [955, 501] on td "Review" at bounding box center [939, 524] width 89 height 46
click at [930, 511] on button "Review" at bounding box center [928, 523] width 55 height 25
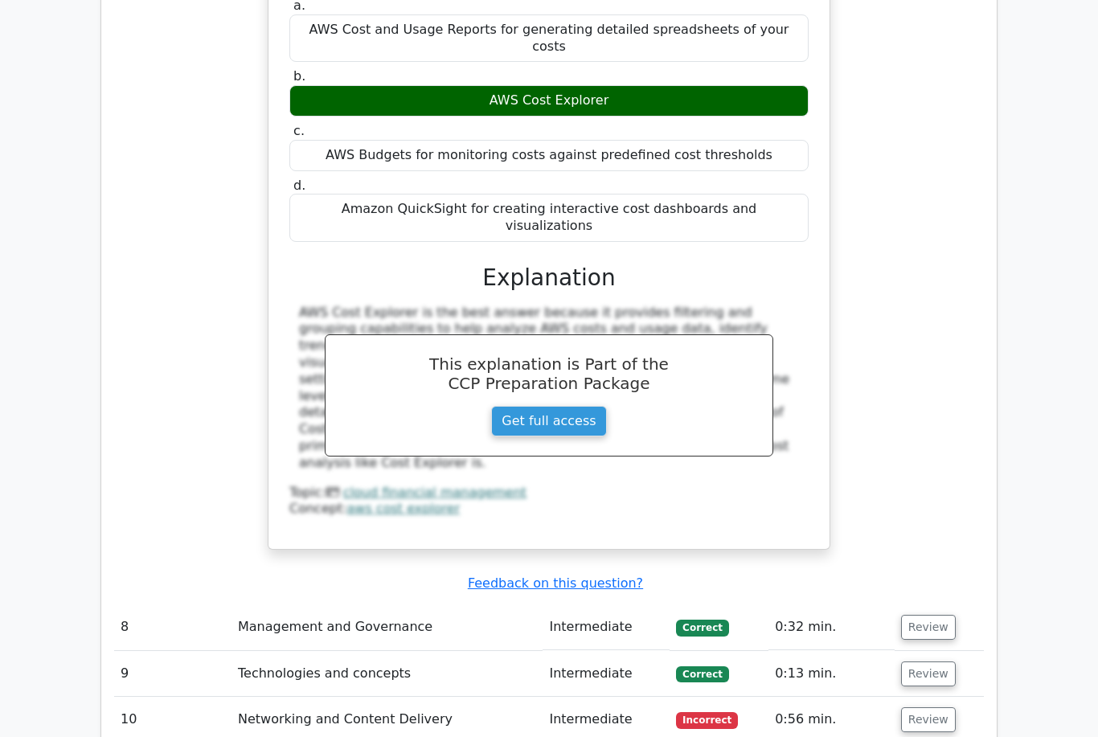
scroll to position [6708, 0]
click at [931, 615] on button "Review" at bounding box center [928, 627] width 55 height 25
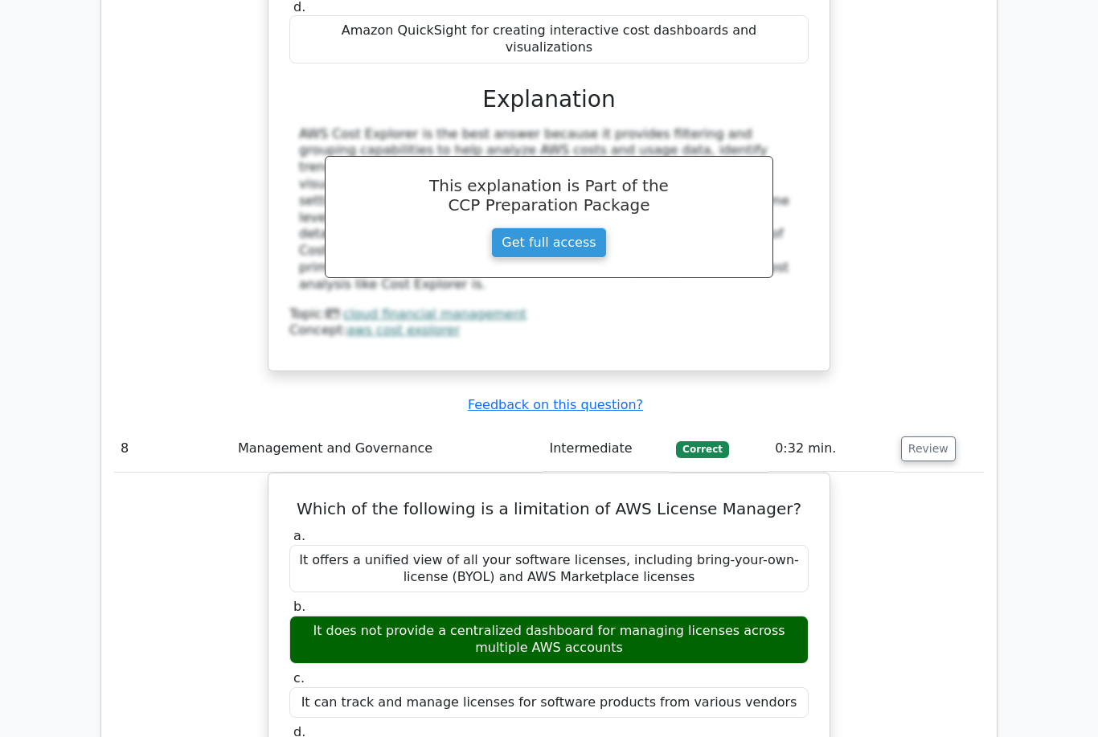
scroll to position [6913, 0]
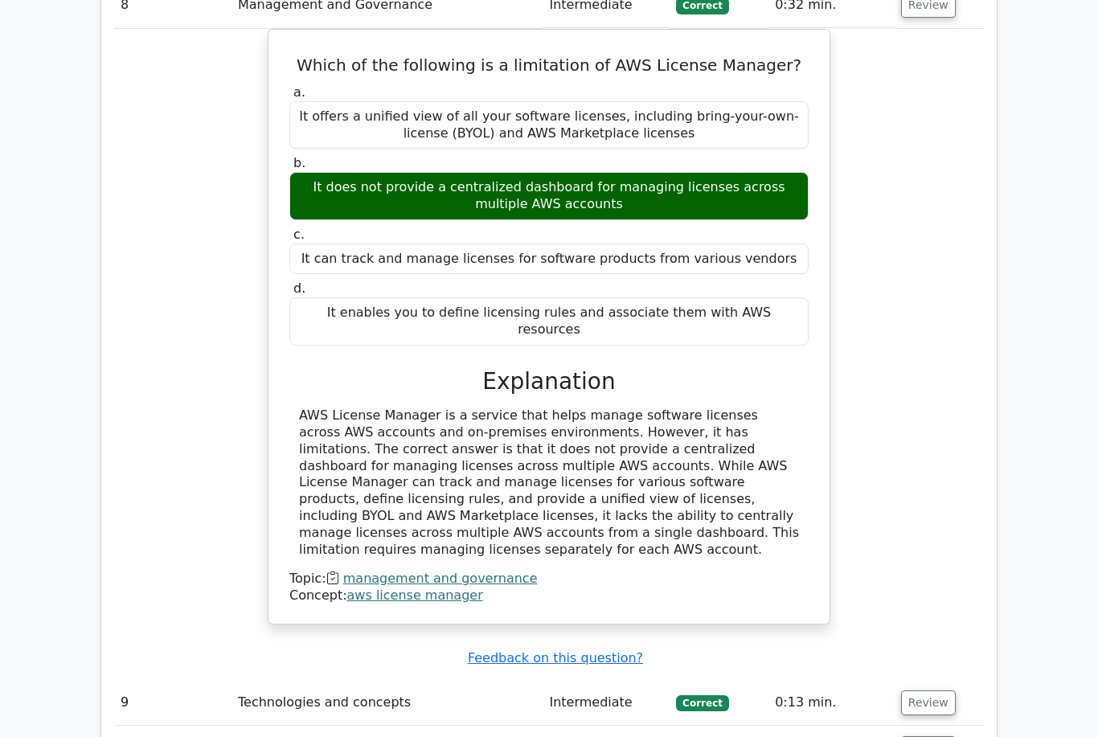
click at [942, 692] on button "Review" at bounding box center [928, 704] width 55 height 25
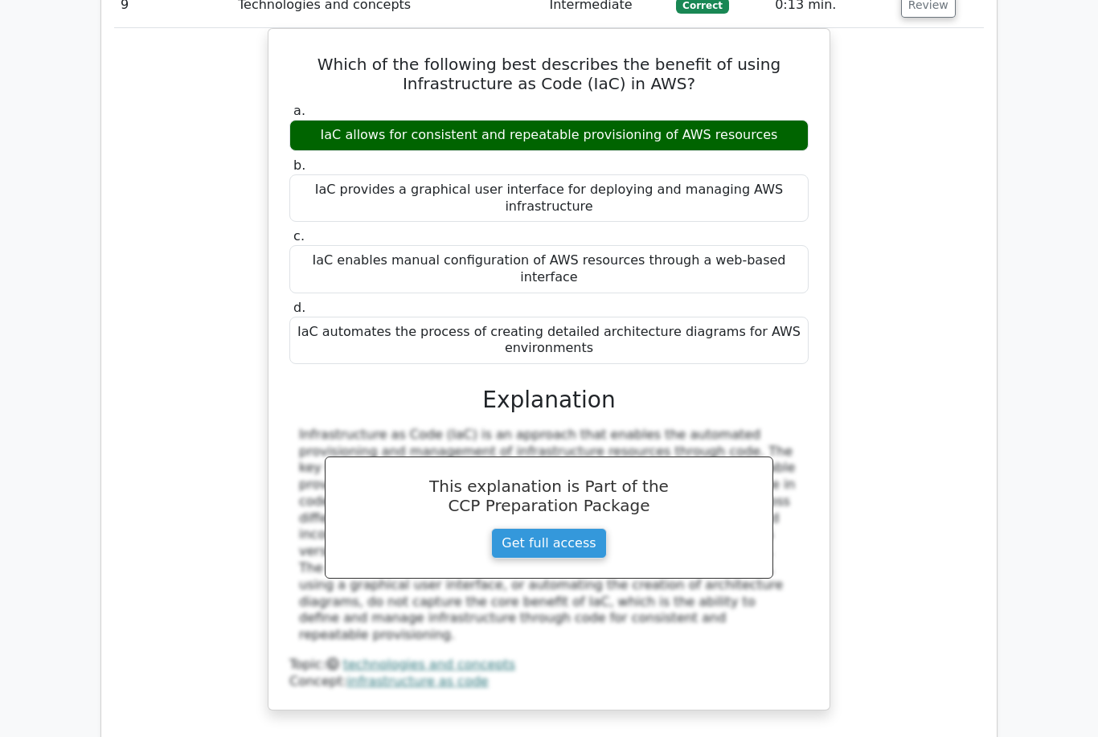
scroll to position [8030, 0]
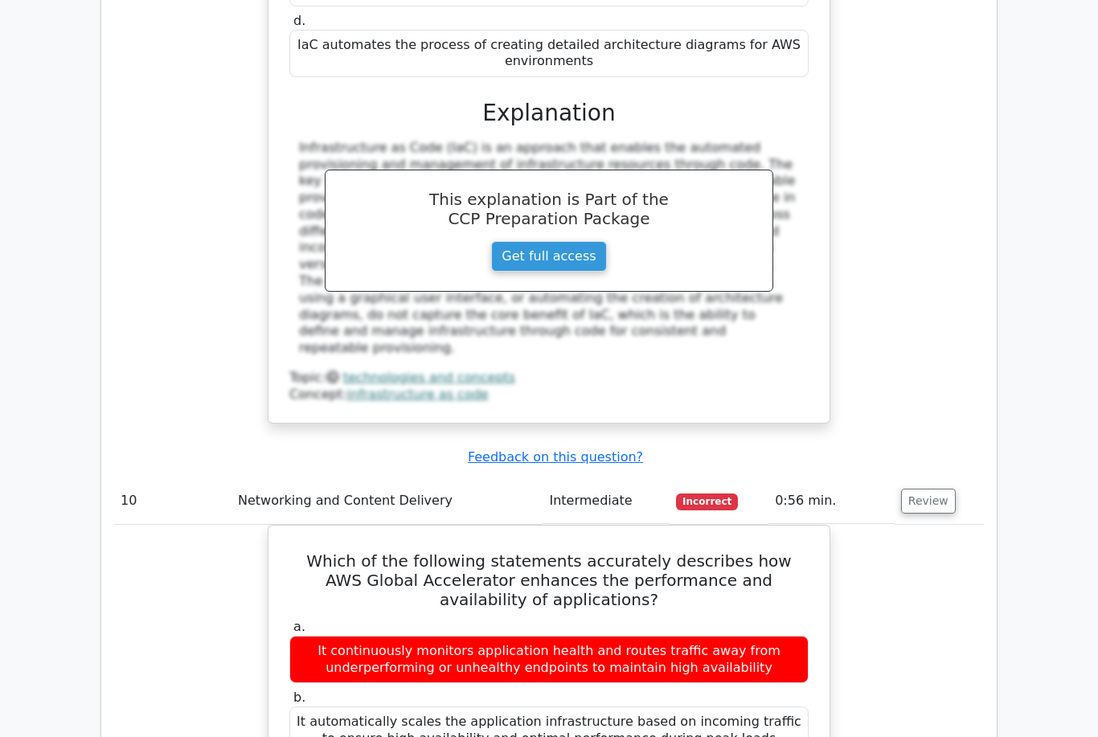
scroll to position [8332, 0]
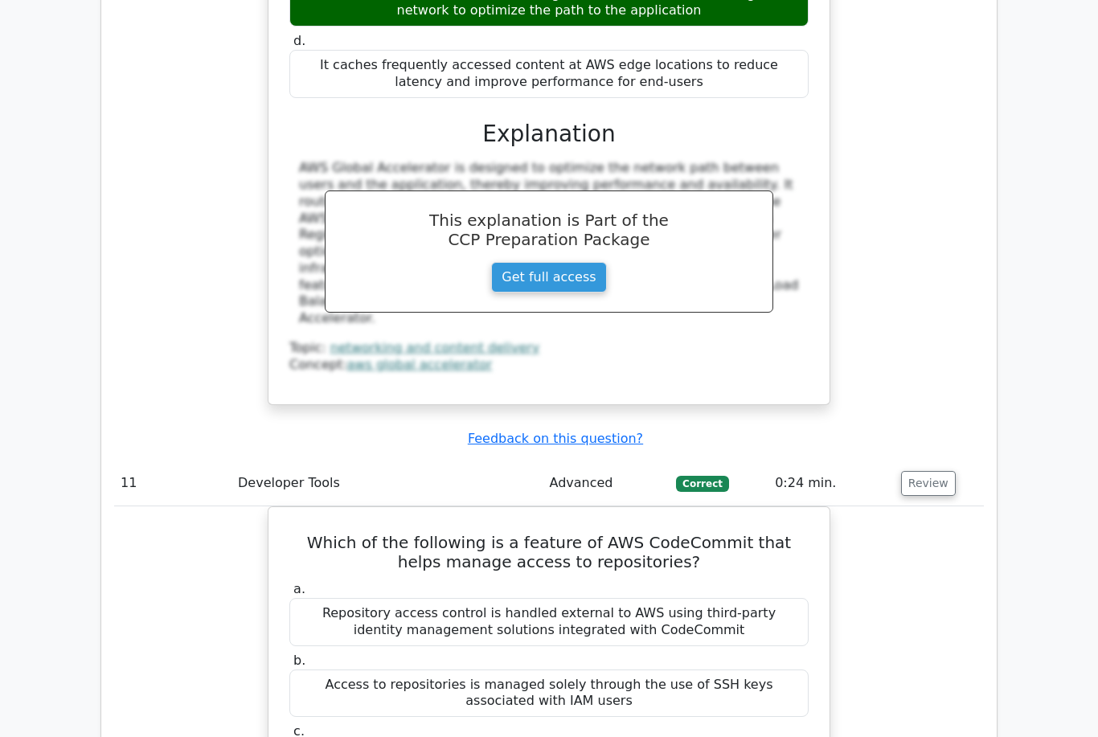
scroll to position [9121, 0]
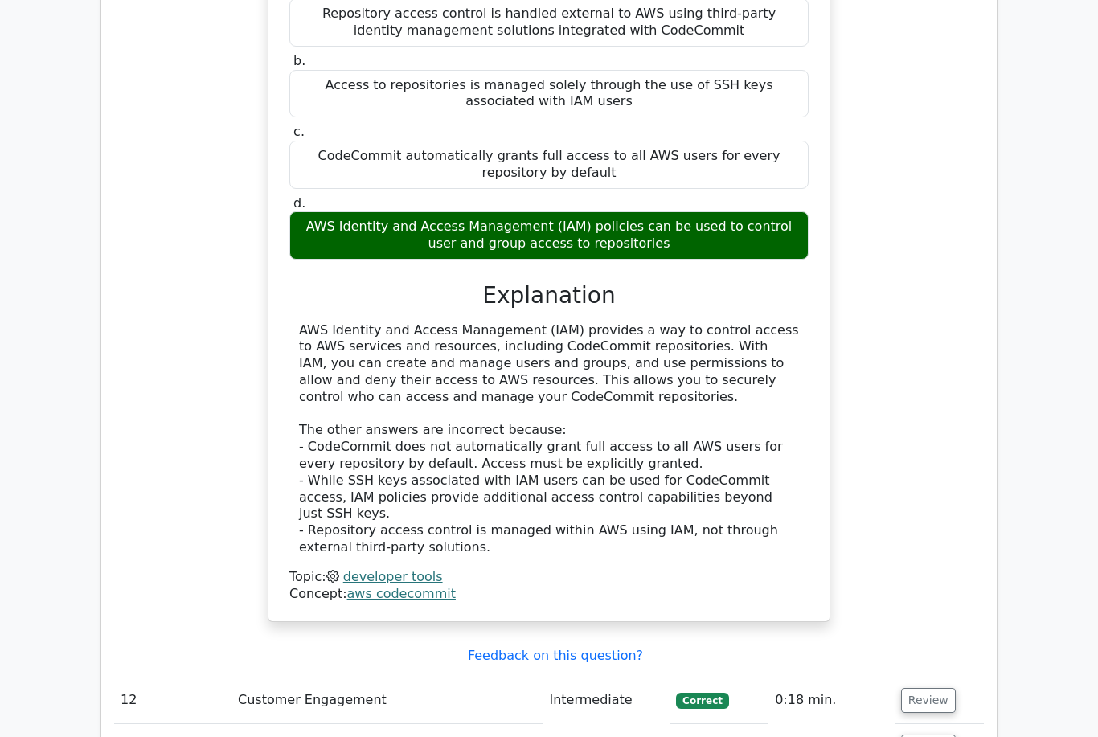
click at [942, 689] on button "Review" at bounding box center [928, 701] width 55 height 25
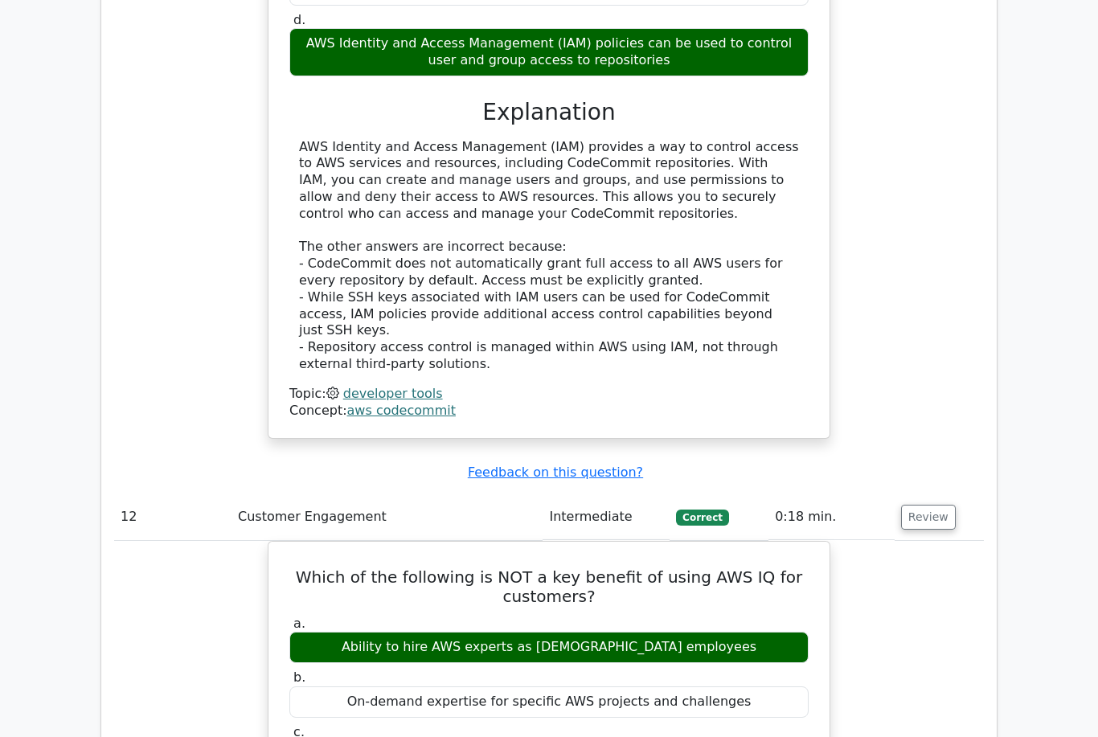
scroll to position [9898, 0]
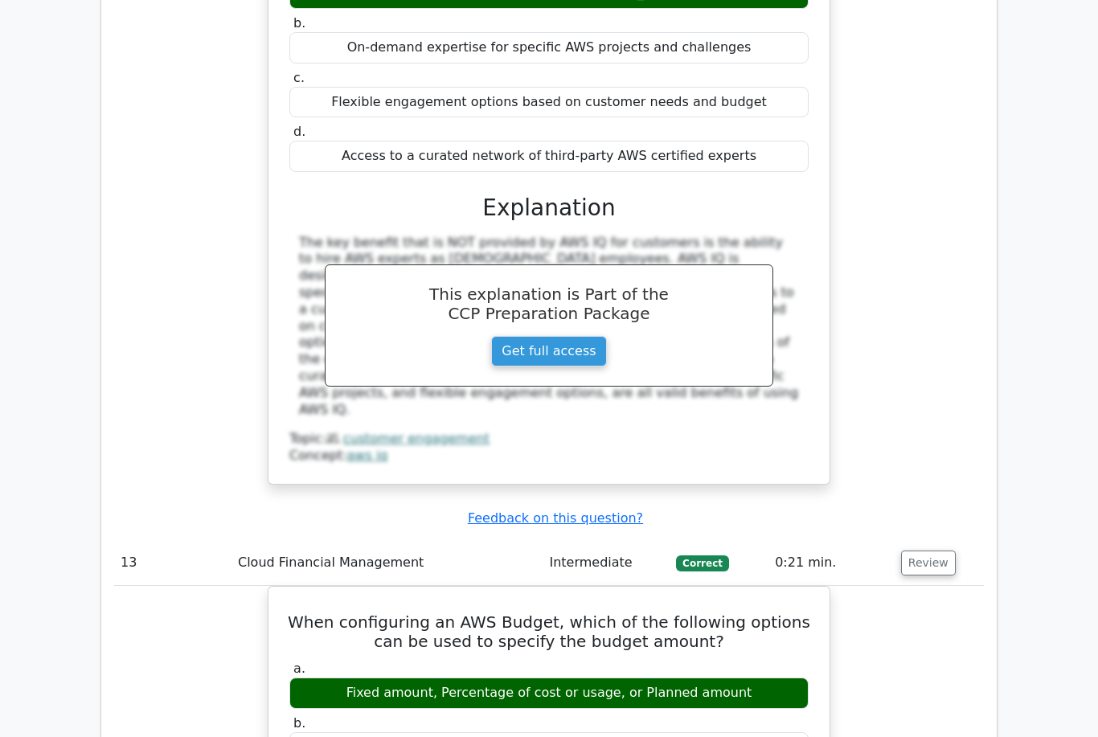
scroll to position [10553, 0]
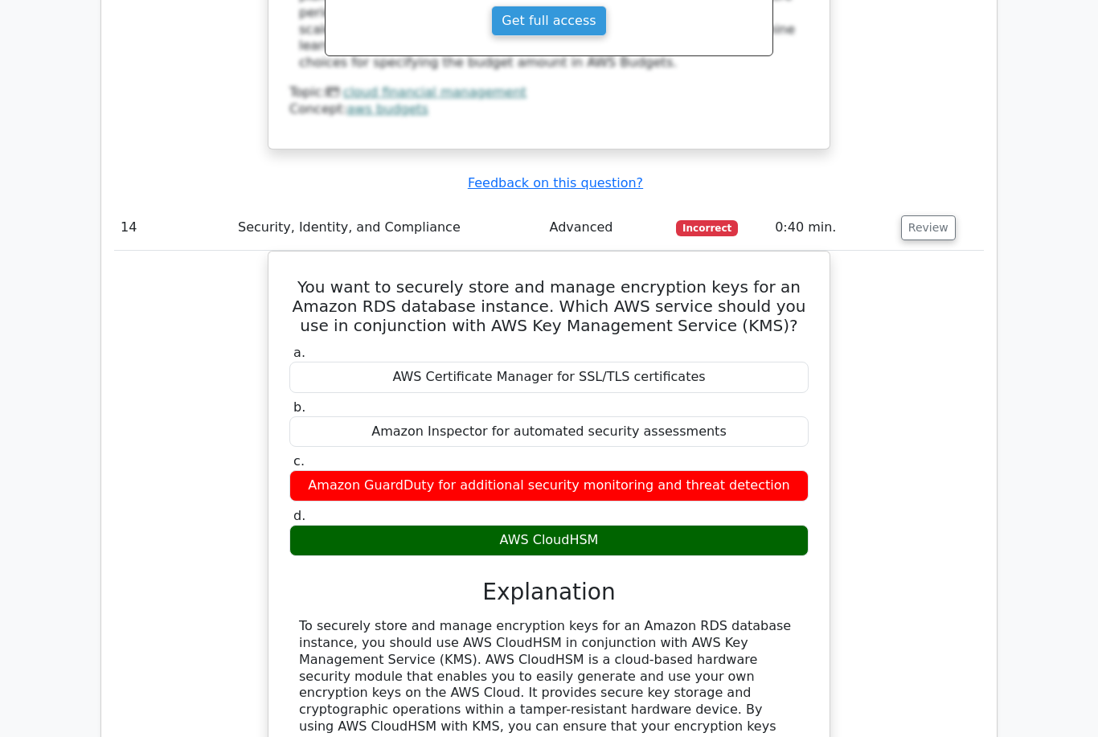
scroll to position [11633, 0]
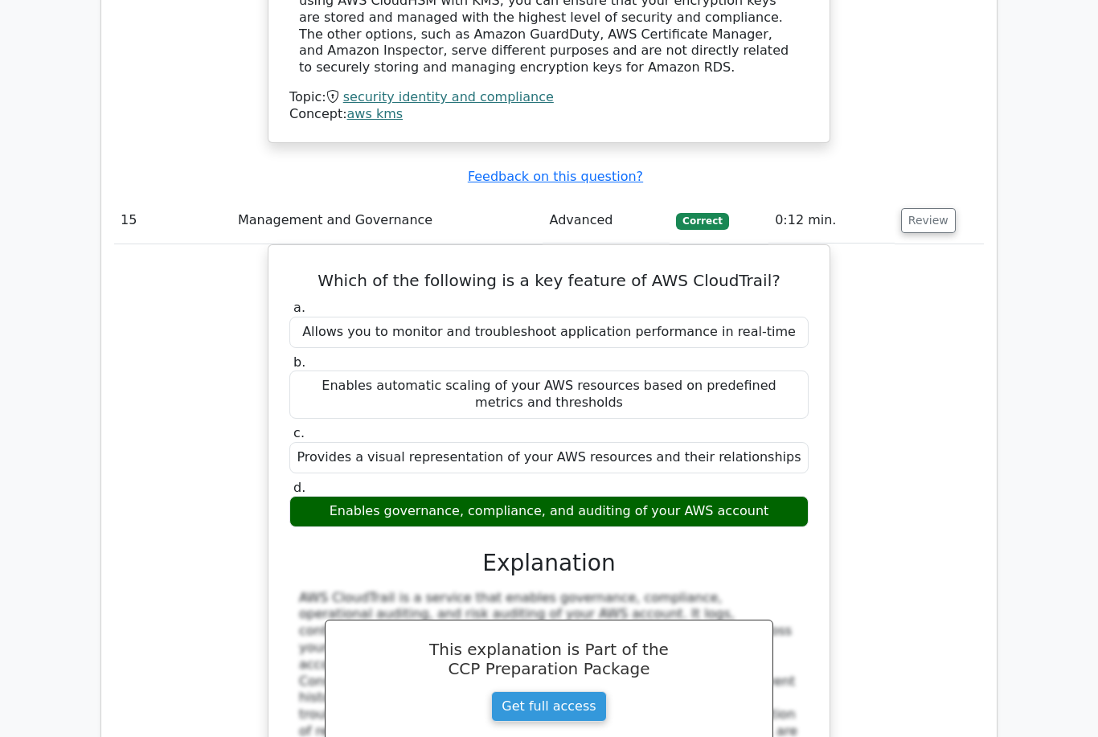
scroll to position [12326, 0]
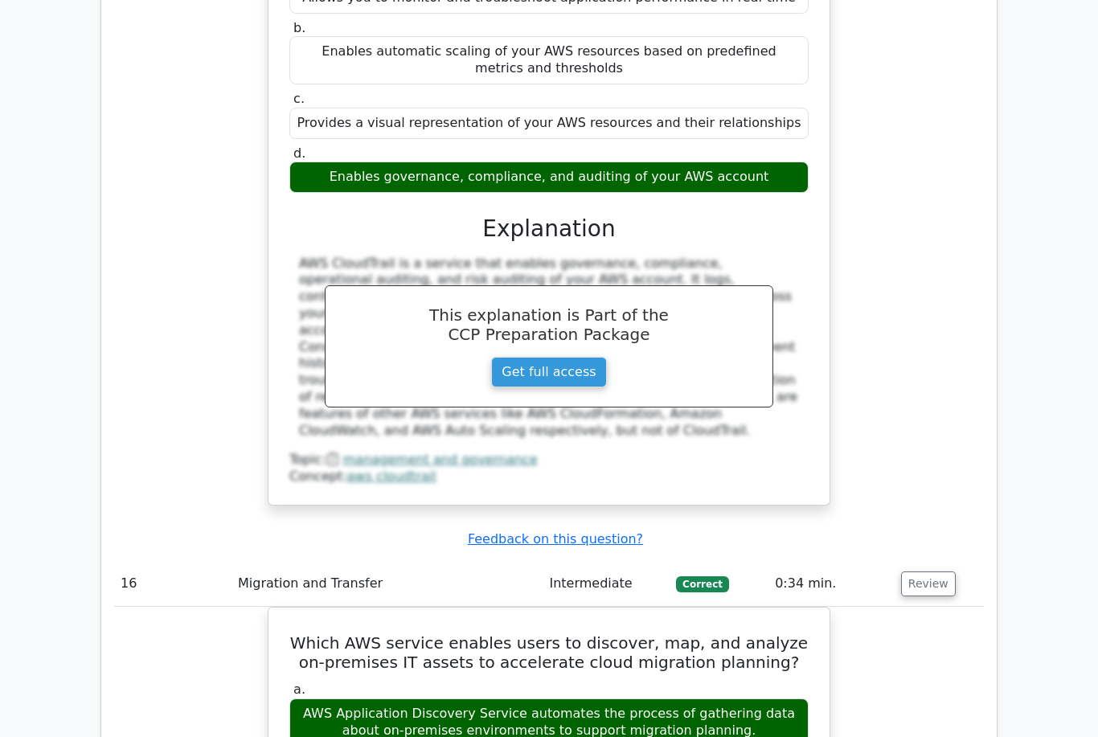
scroll to position [12659, 0]
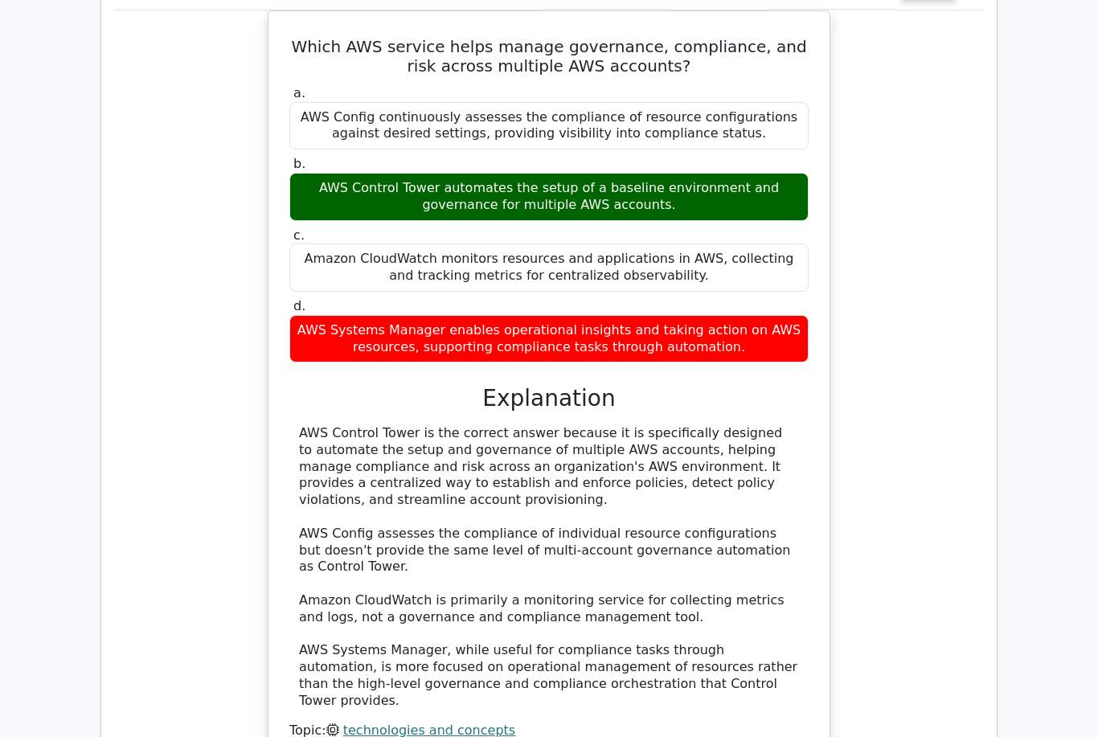
scroll to position [14019, 0]
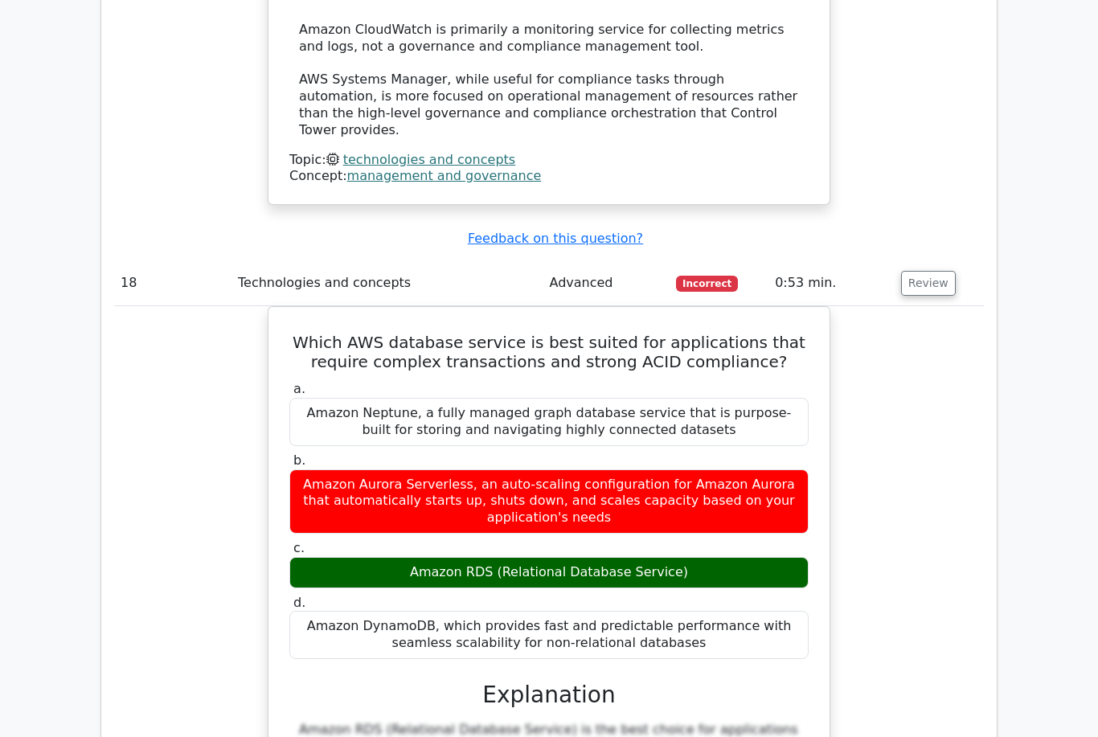
scroll to position [14592, 0]
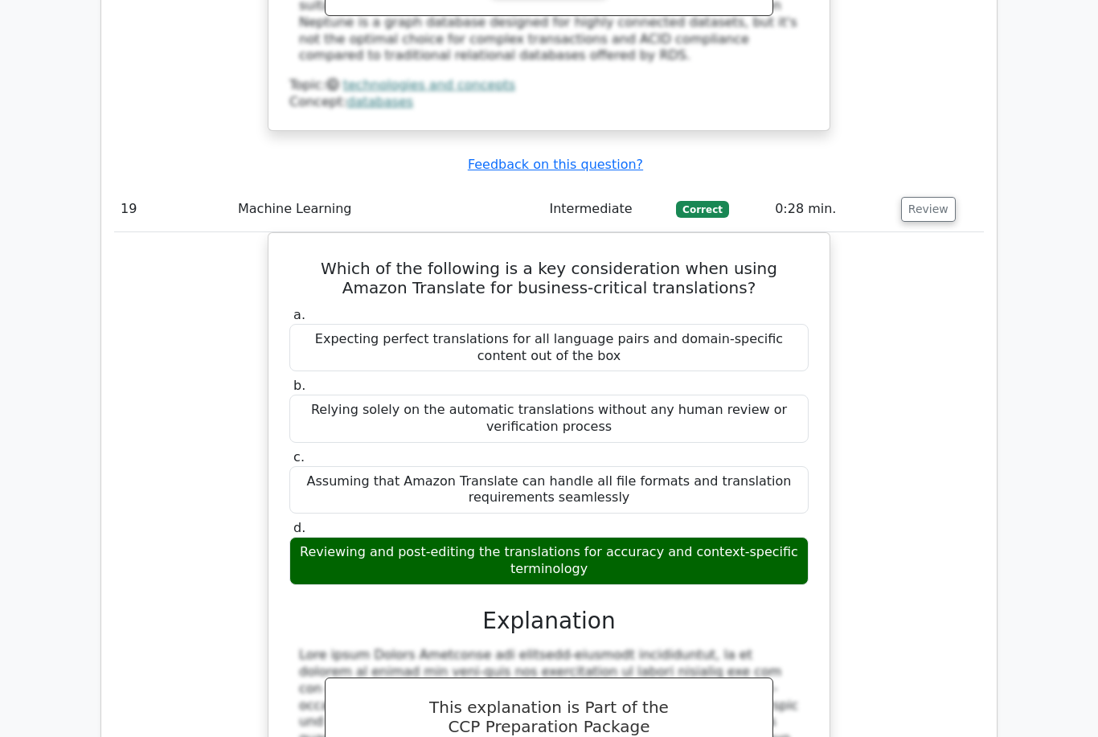
scroll to position [15448, 0]
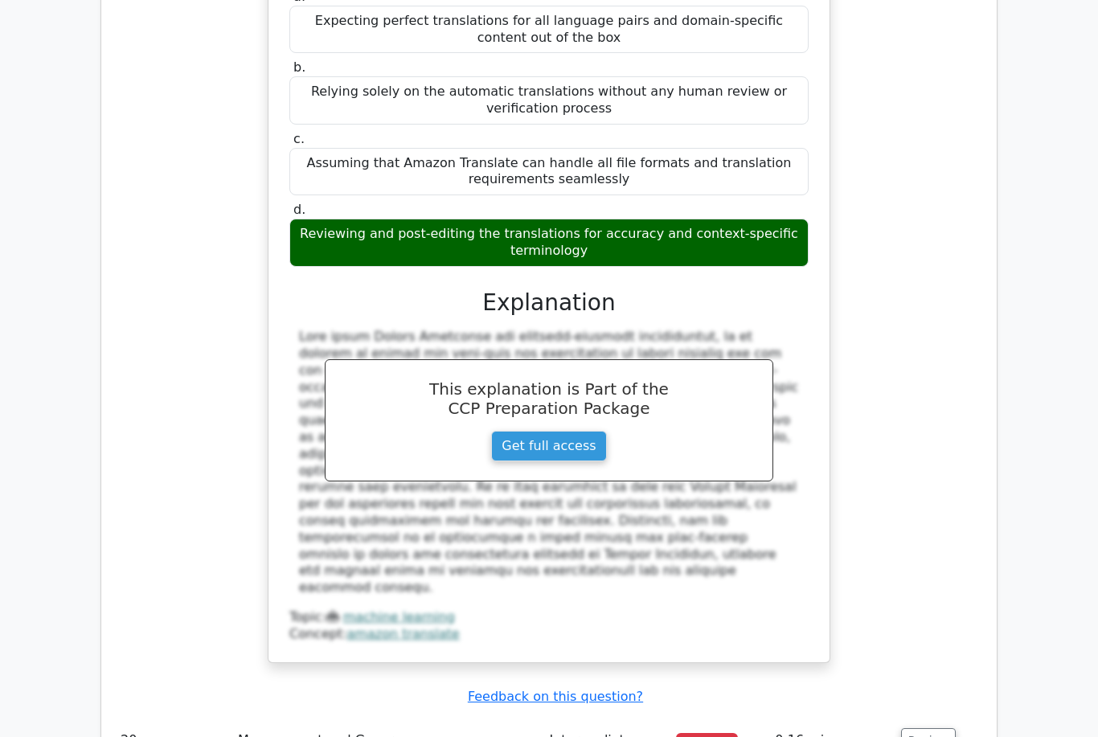
scroll to position [15767, 0]
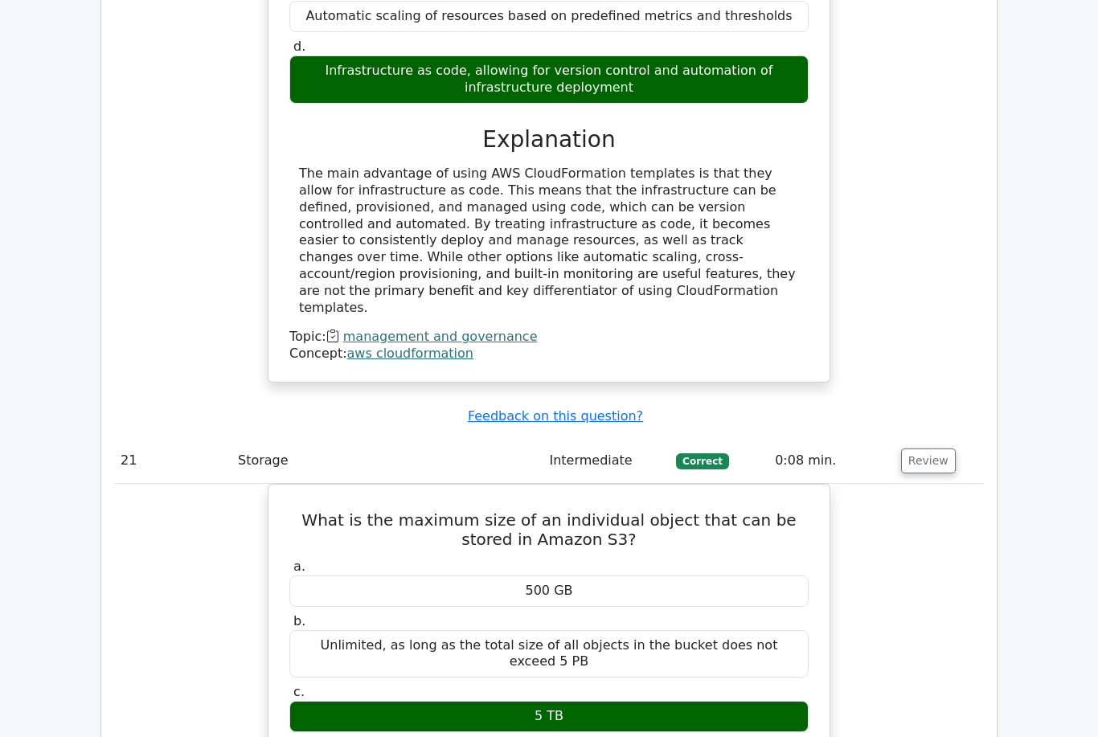
scroll to position [16776, 0]
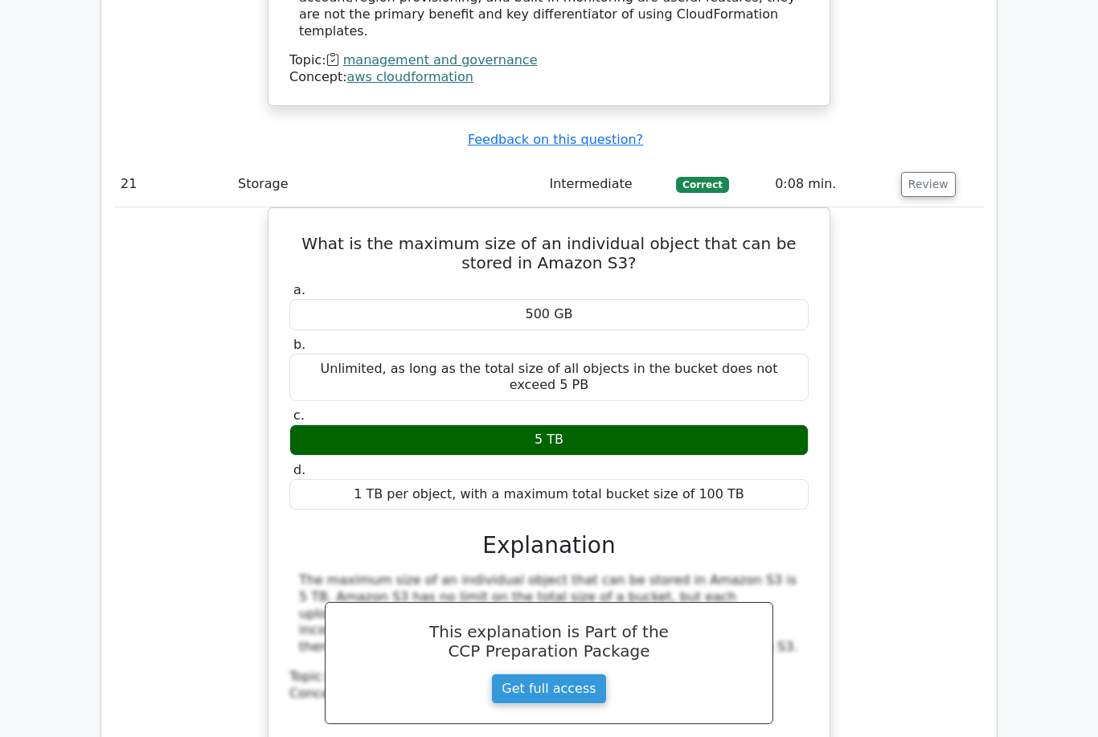
scroll to position [17078, 0]
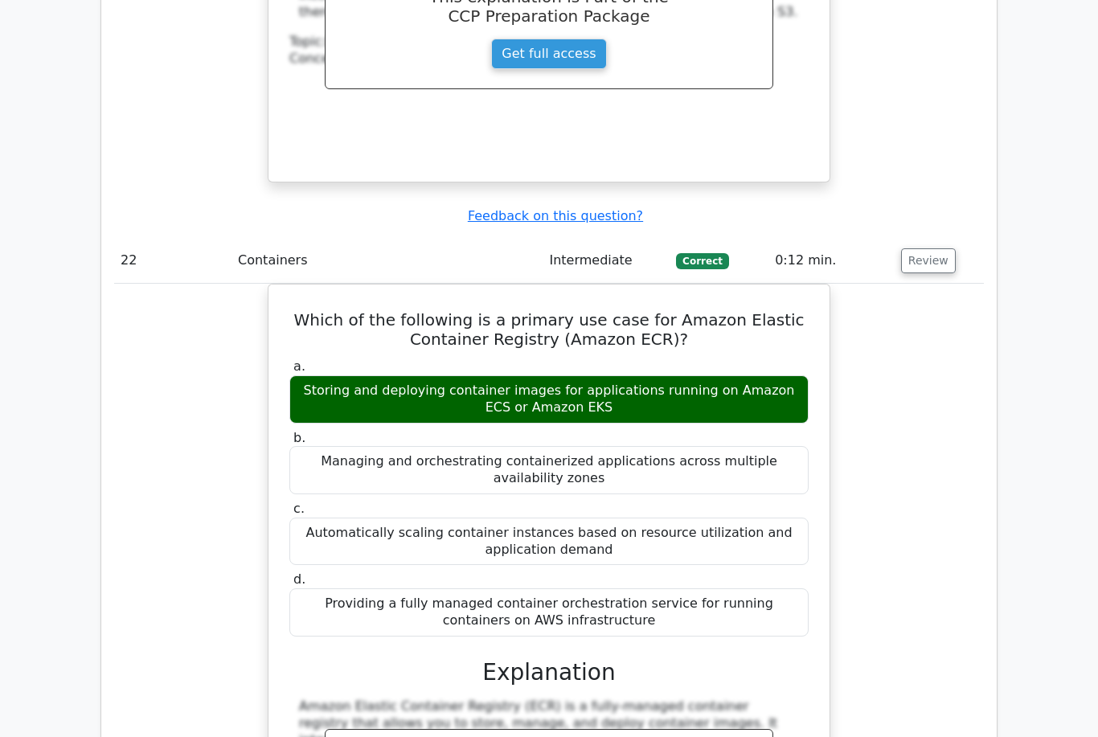
scroll to position [17710, 0]
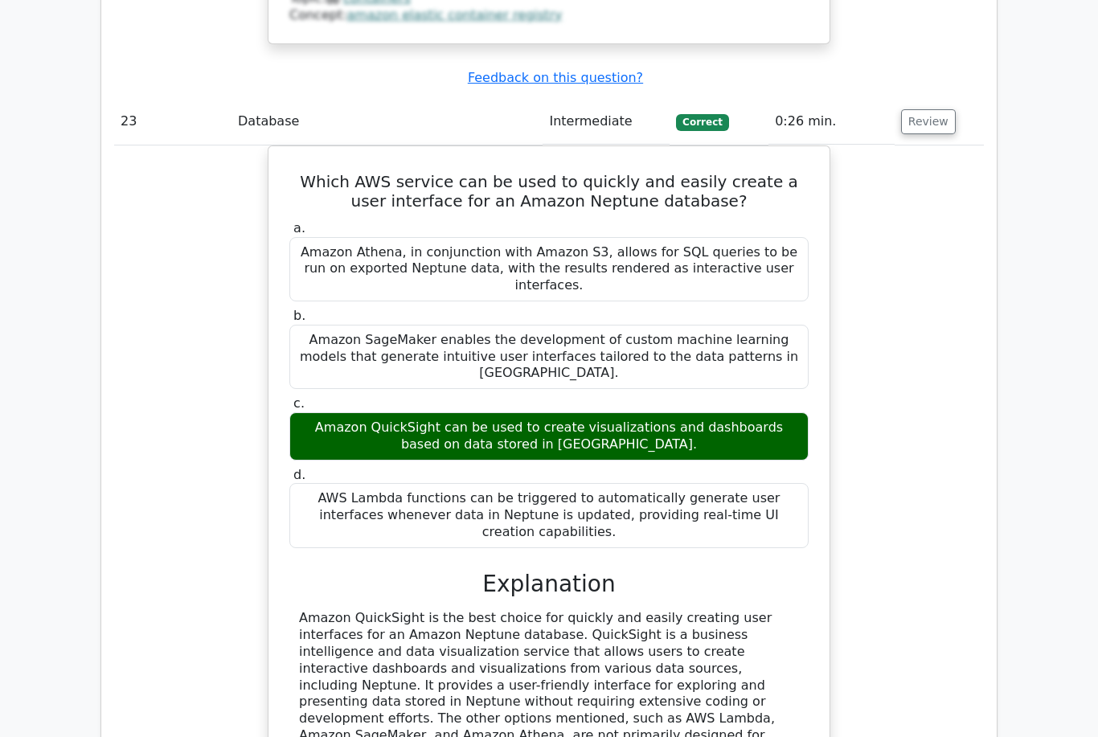
scroll to position [18682, 0]
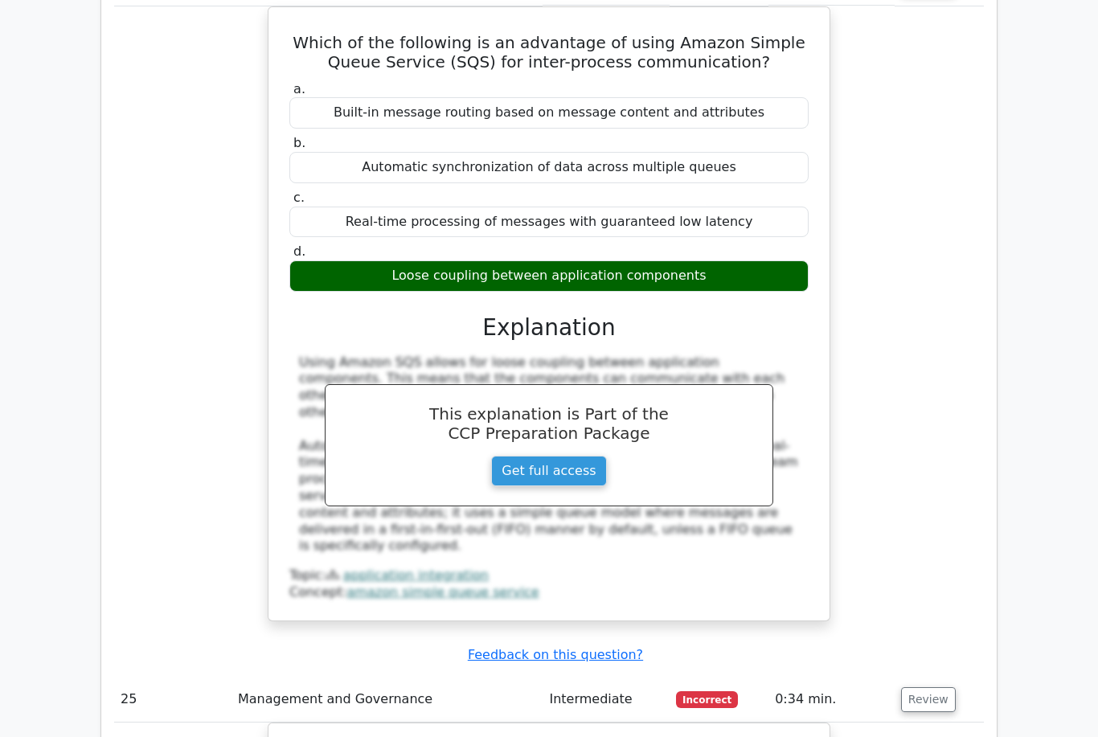
scroll to position [19700, 0]
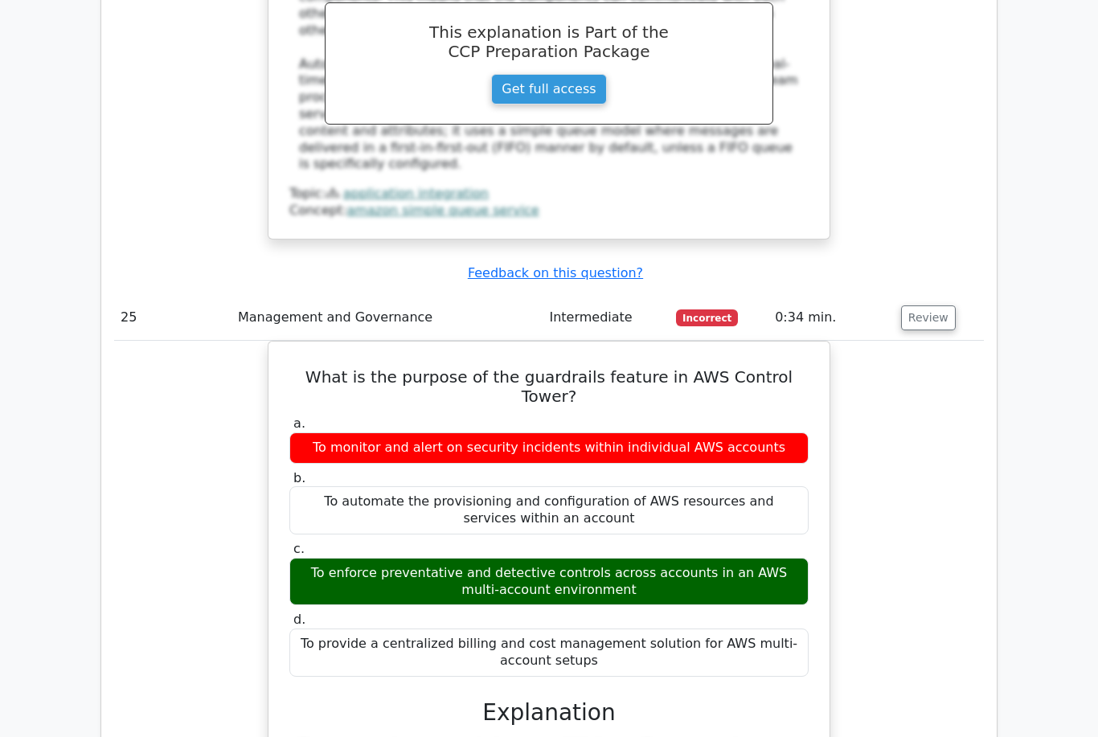
scroll to position [20055, 0]
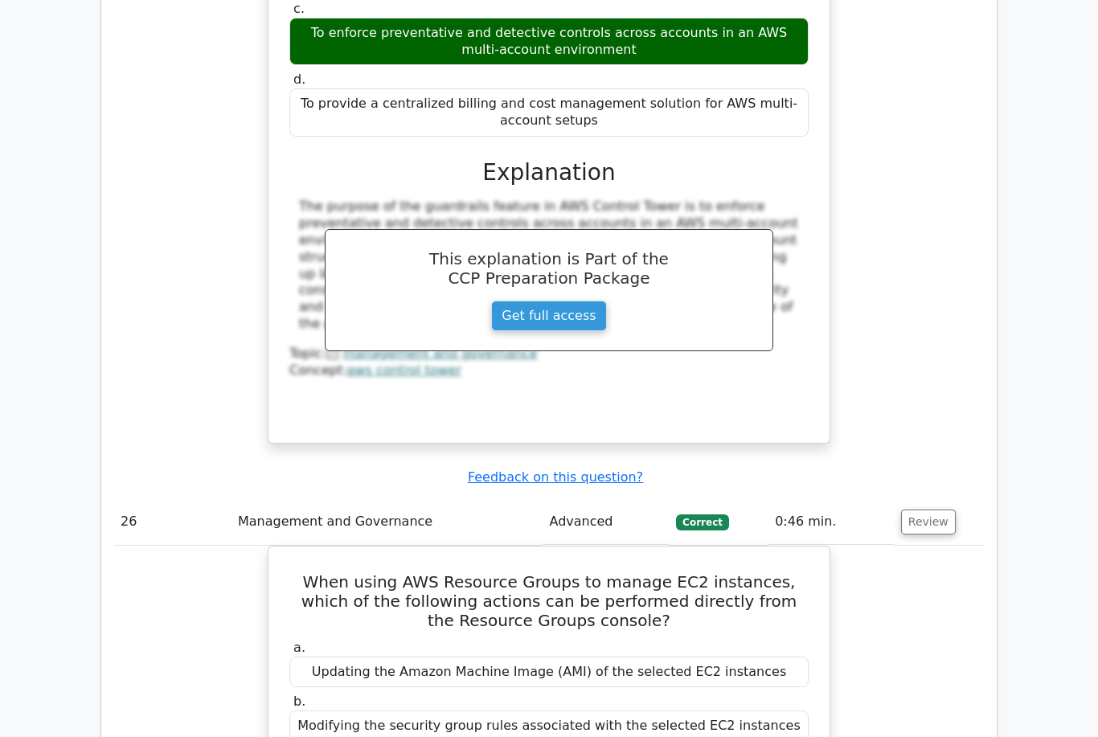
scroll to position [20626, 0]
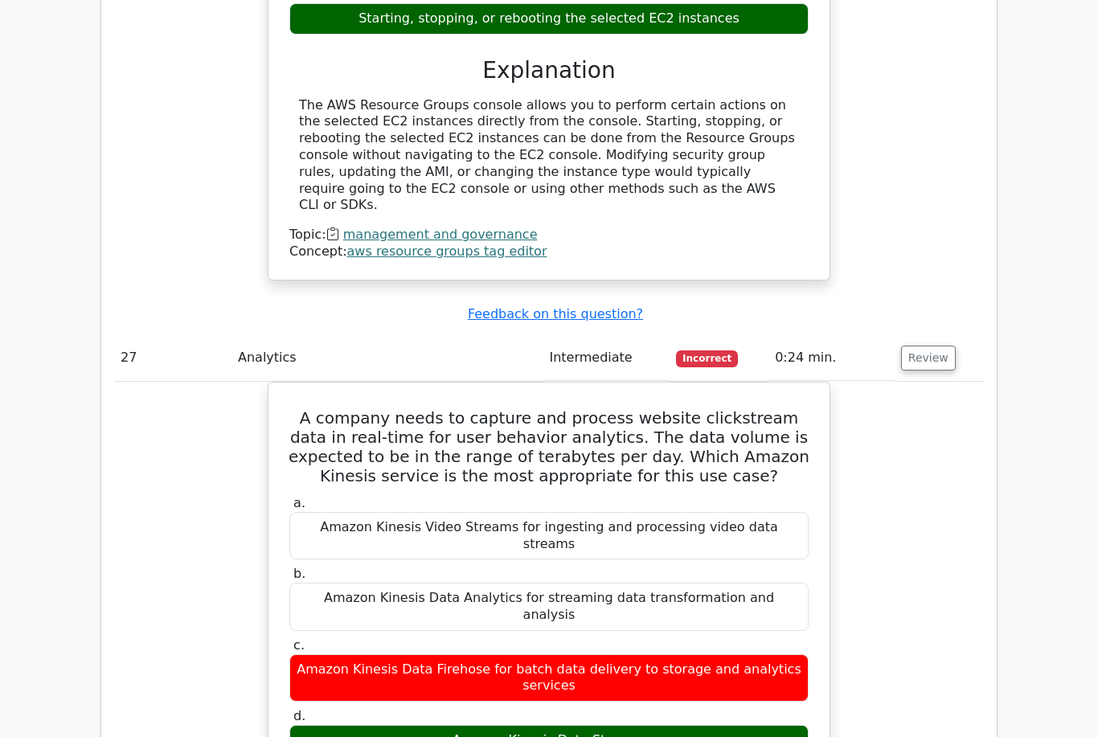
scroll to position [21432, 0]
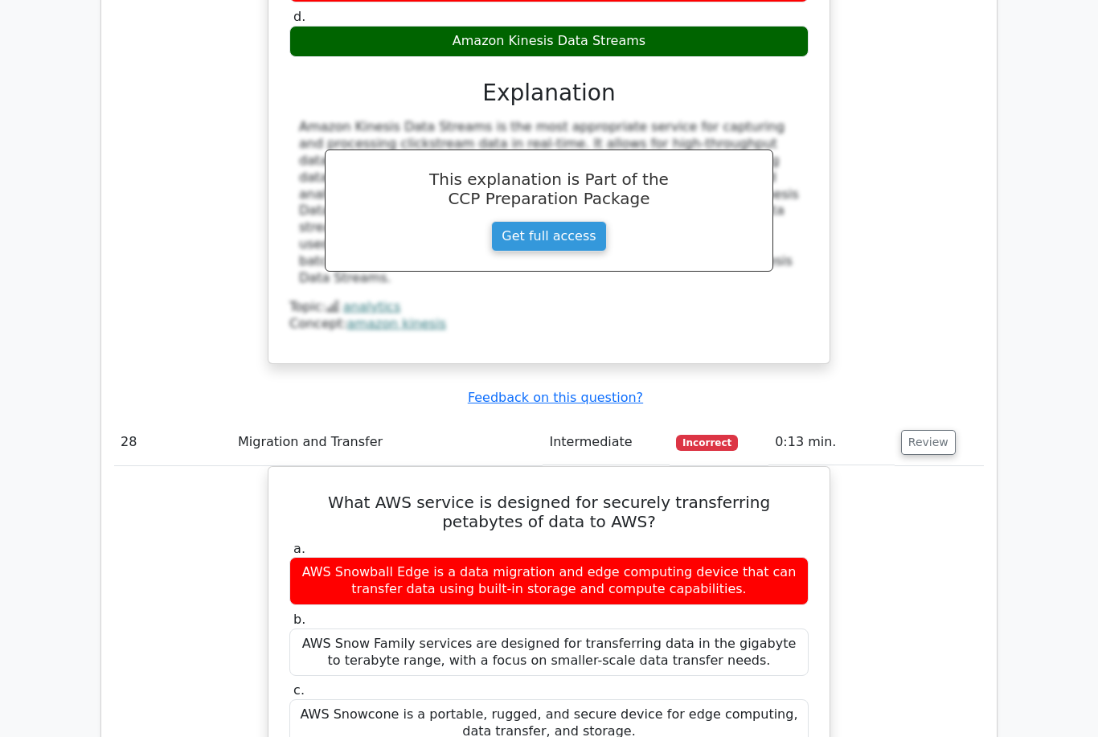
scroll to position [22127, 0]
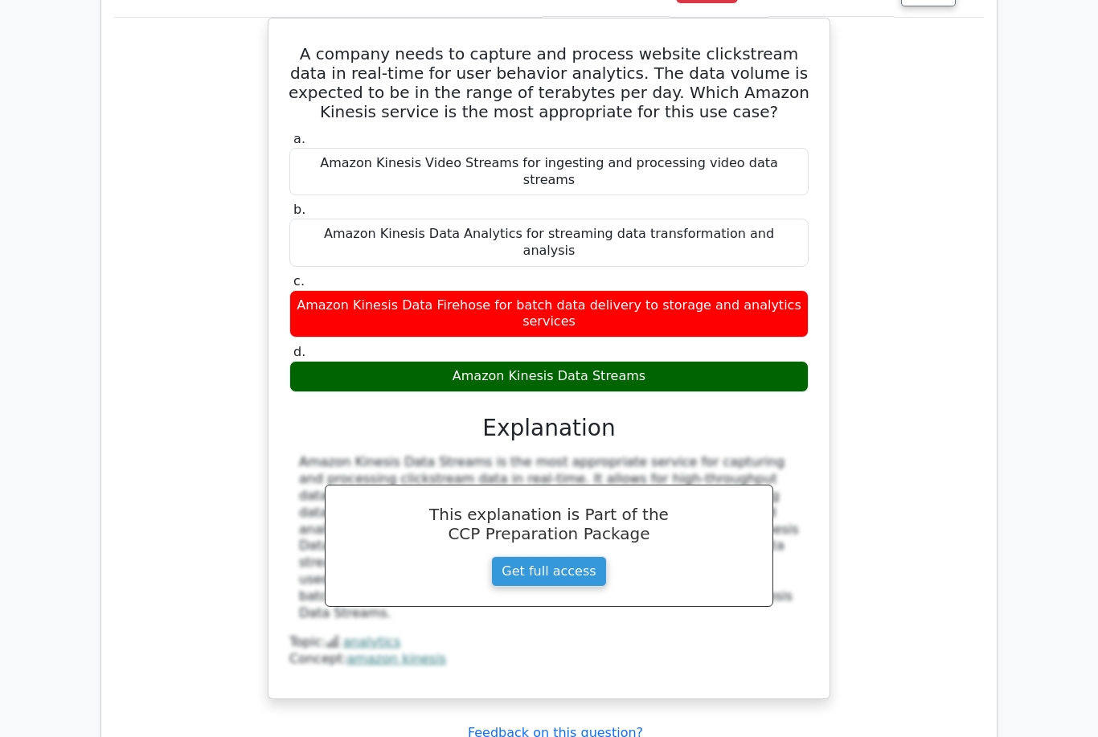
scroll to position [21768, 0]
